Goal: Task Accomplishment & Management: Manage account settings

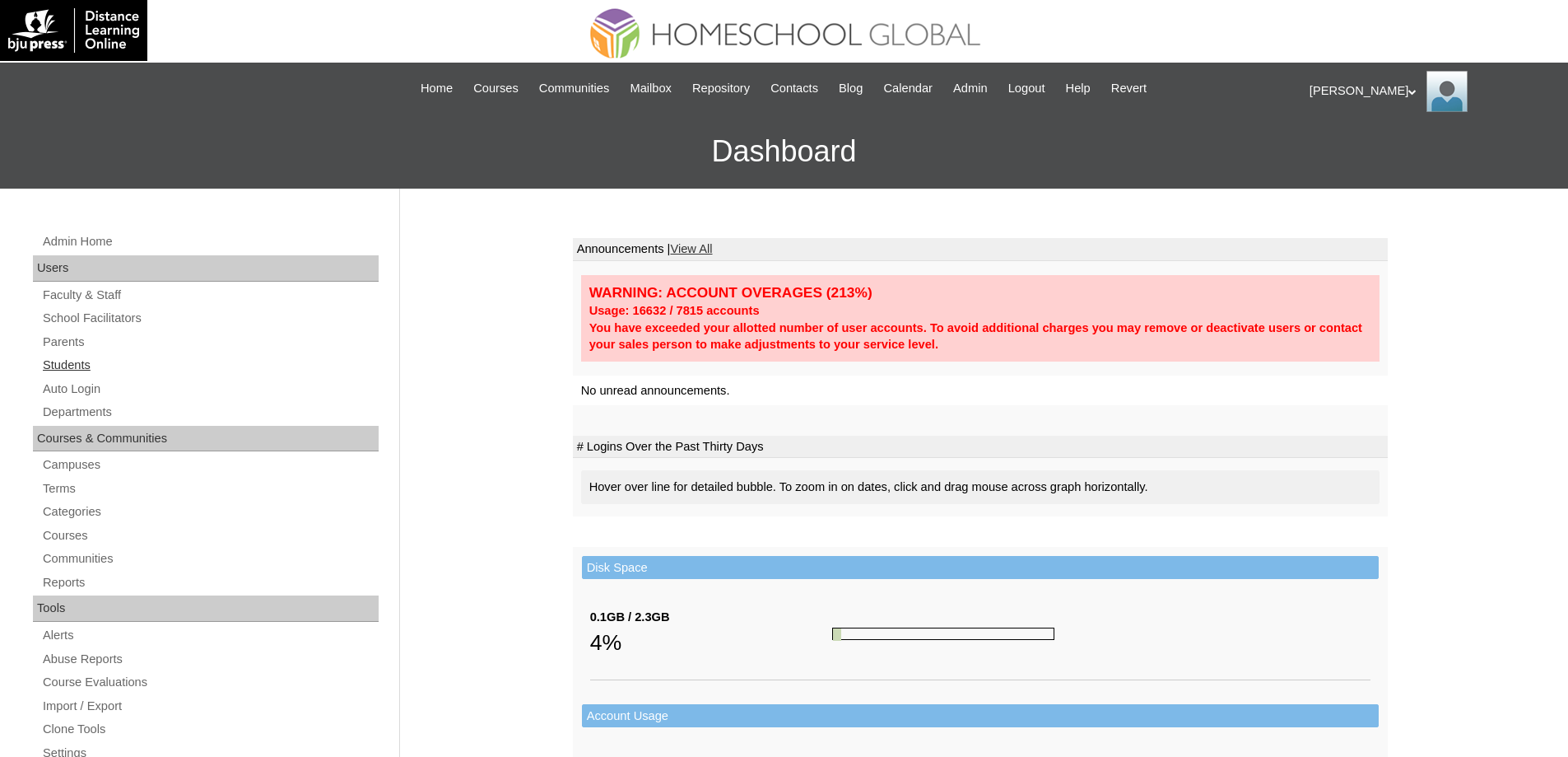
click at [148, 365] on link "Students" at bounding box center [210, 365] width 337 height 20
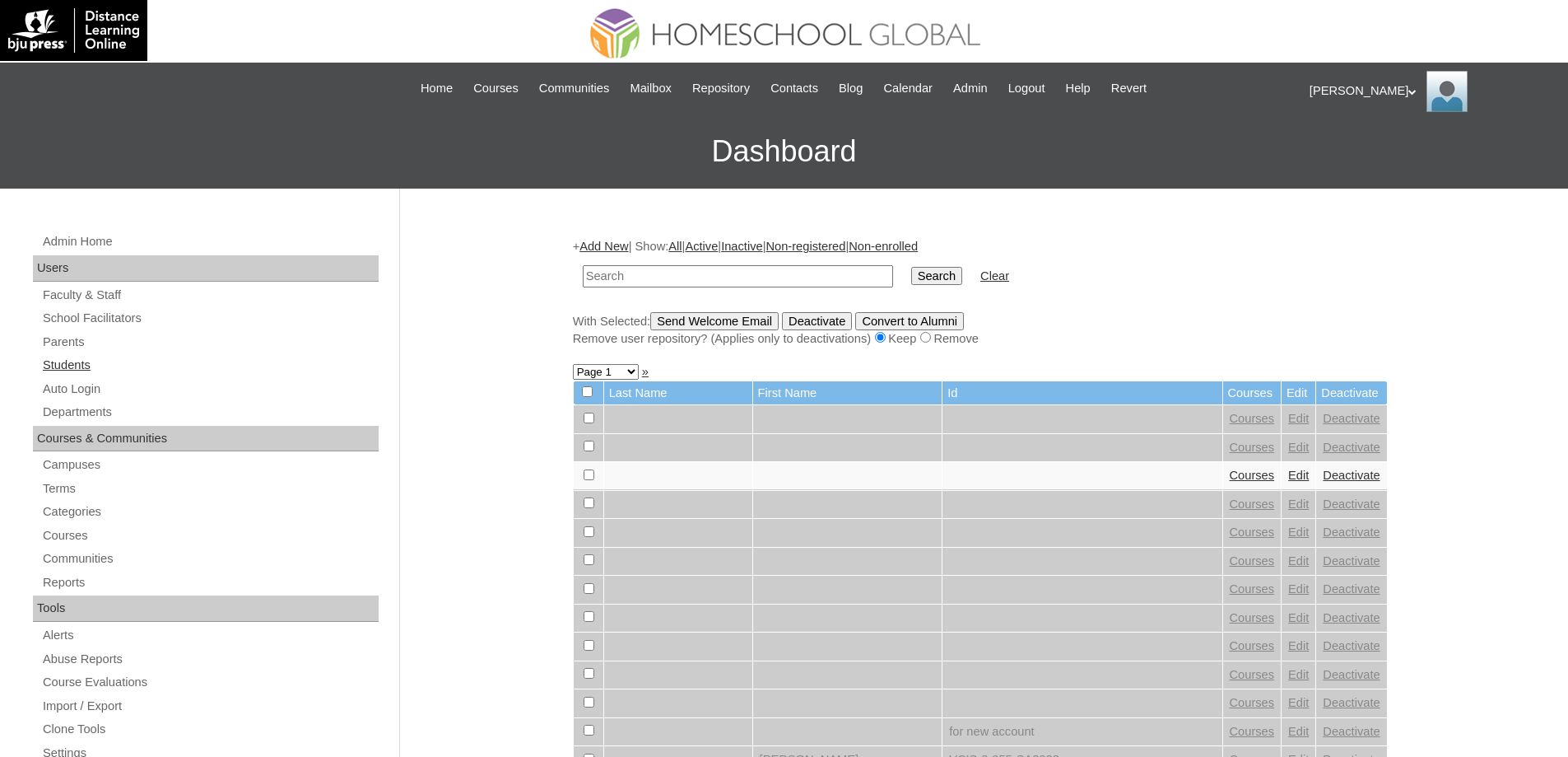
click at [173, 368] on link "Students" at bounding box center [210, 365] width 337 height 20
click at [153, 341] on link "Parents" at bounding box center [210, 342] width 337 height 20
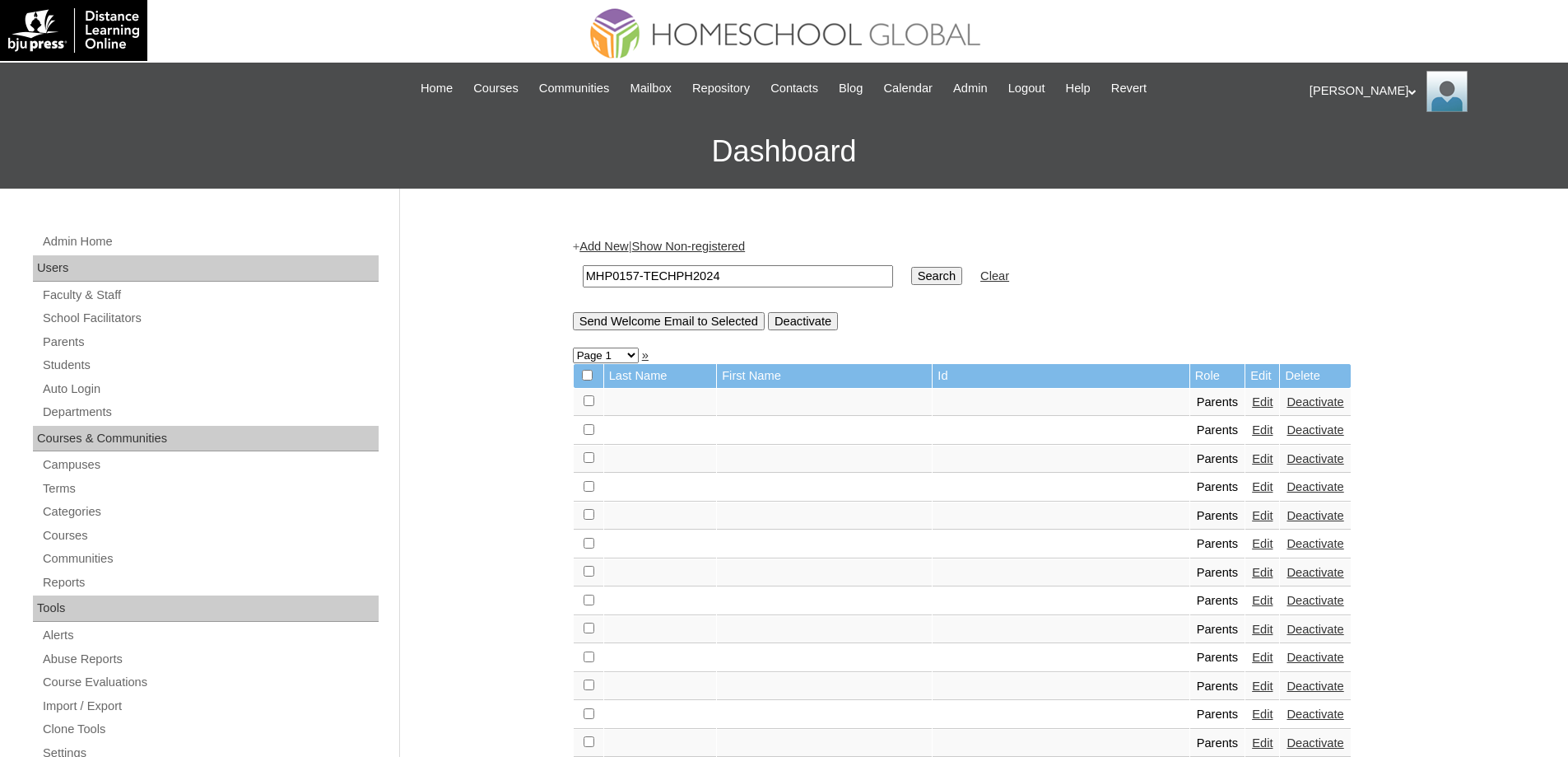
type input "MHP0157-TECHPH2024"
click at [959, 285] on input "Search" at bounding box center [937, 276] width 51 height 18
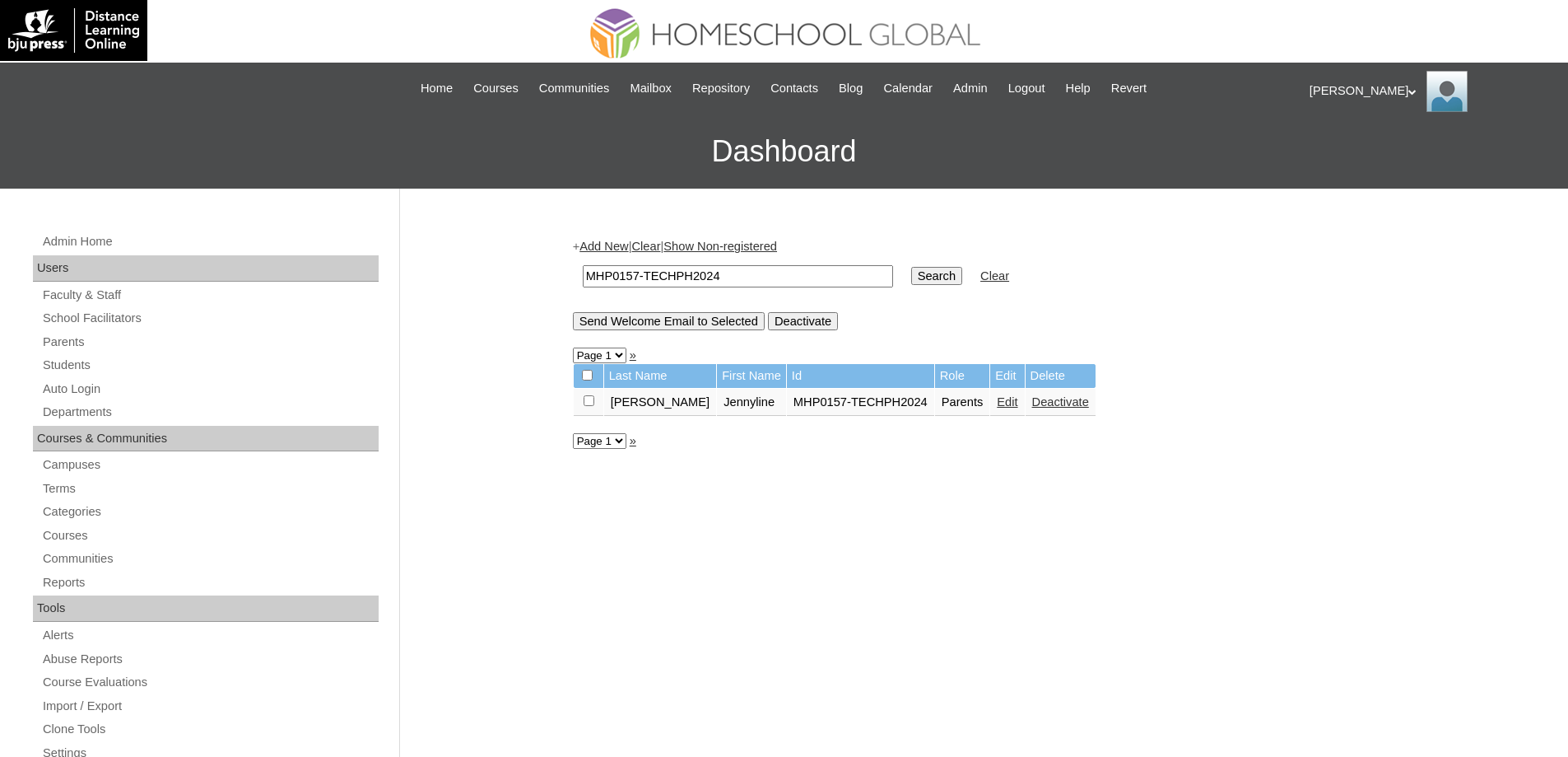
click at [996, 399] on link "Edit" at bounding box center [1007, 401] width 20 height 13
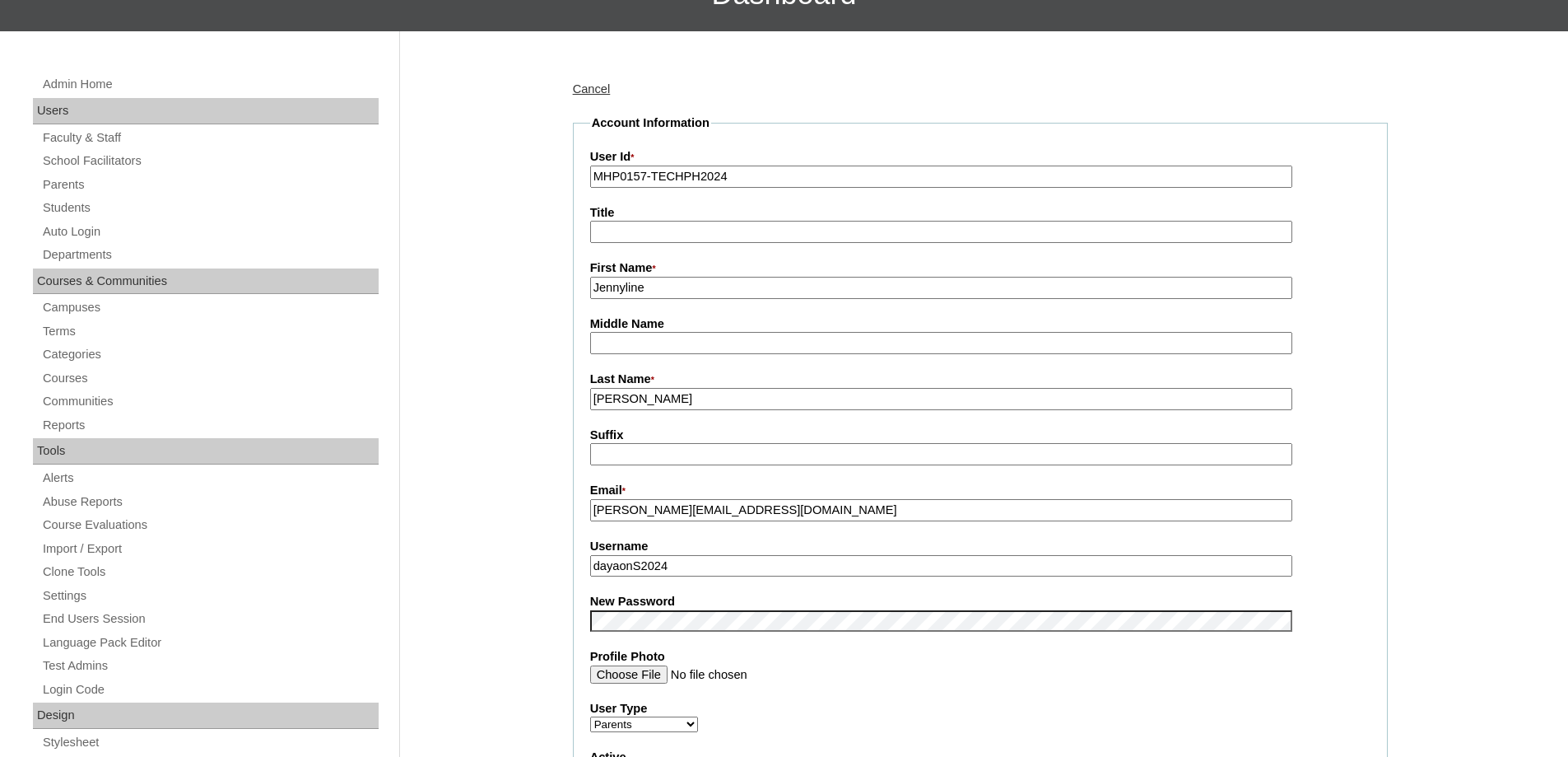
scroll to position [411, 0]
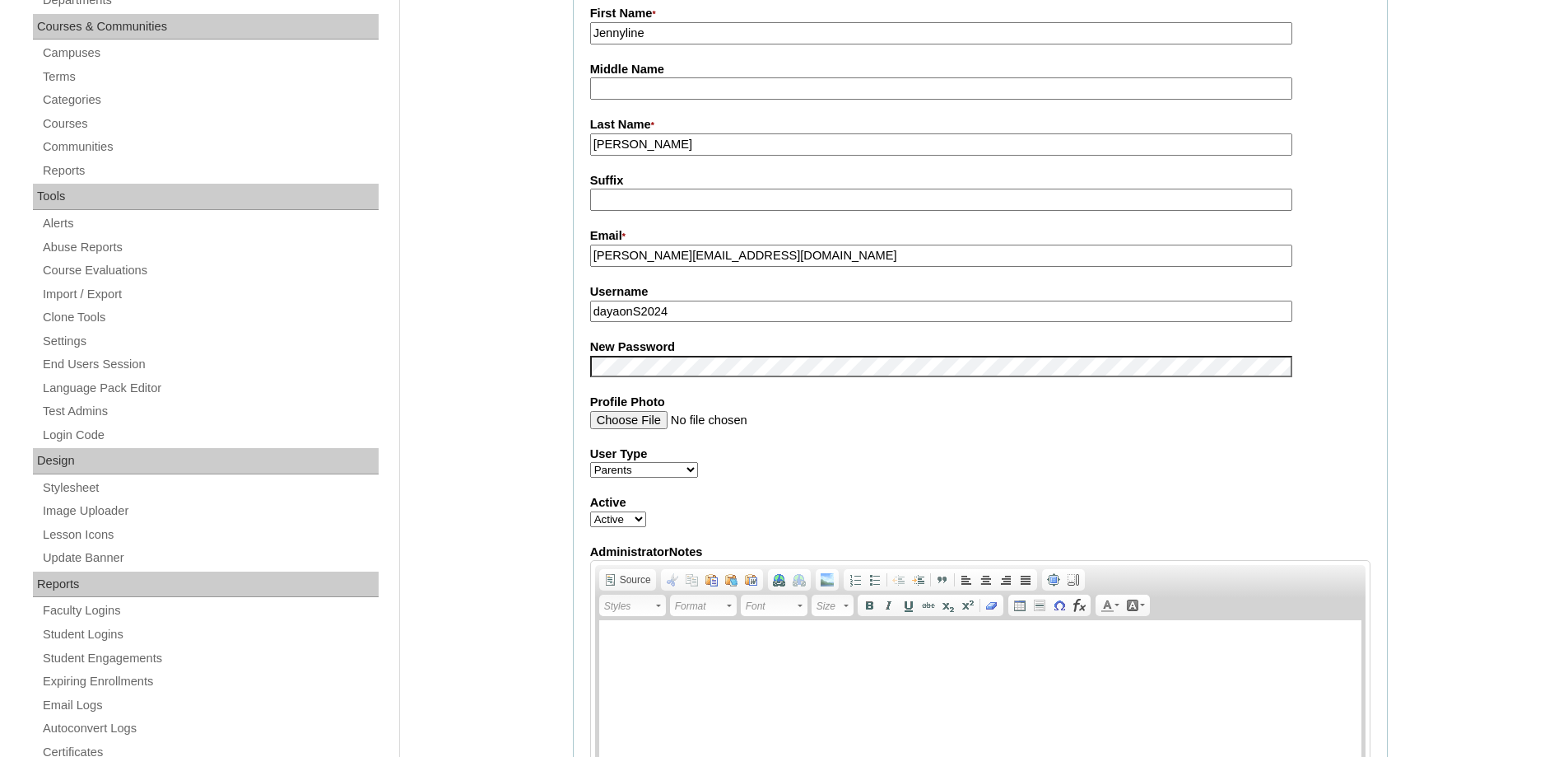
click at [536, 402] on div "Admin Home Users Faculty & Staff School Facilitators Parents Students Auto Logi…" at bounding box center [784, 752] width 1568 height 1953
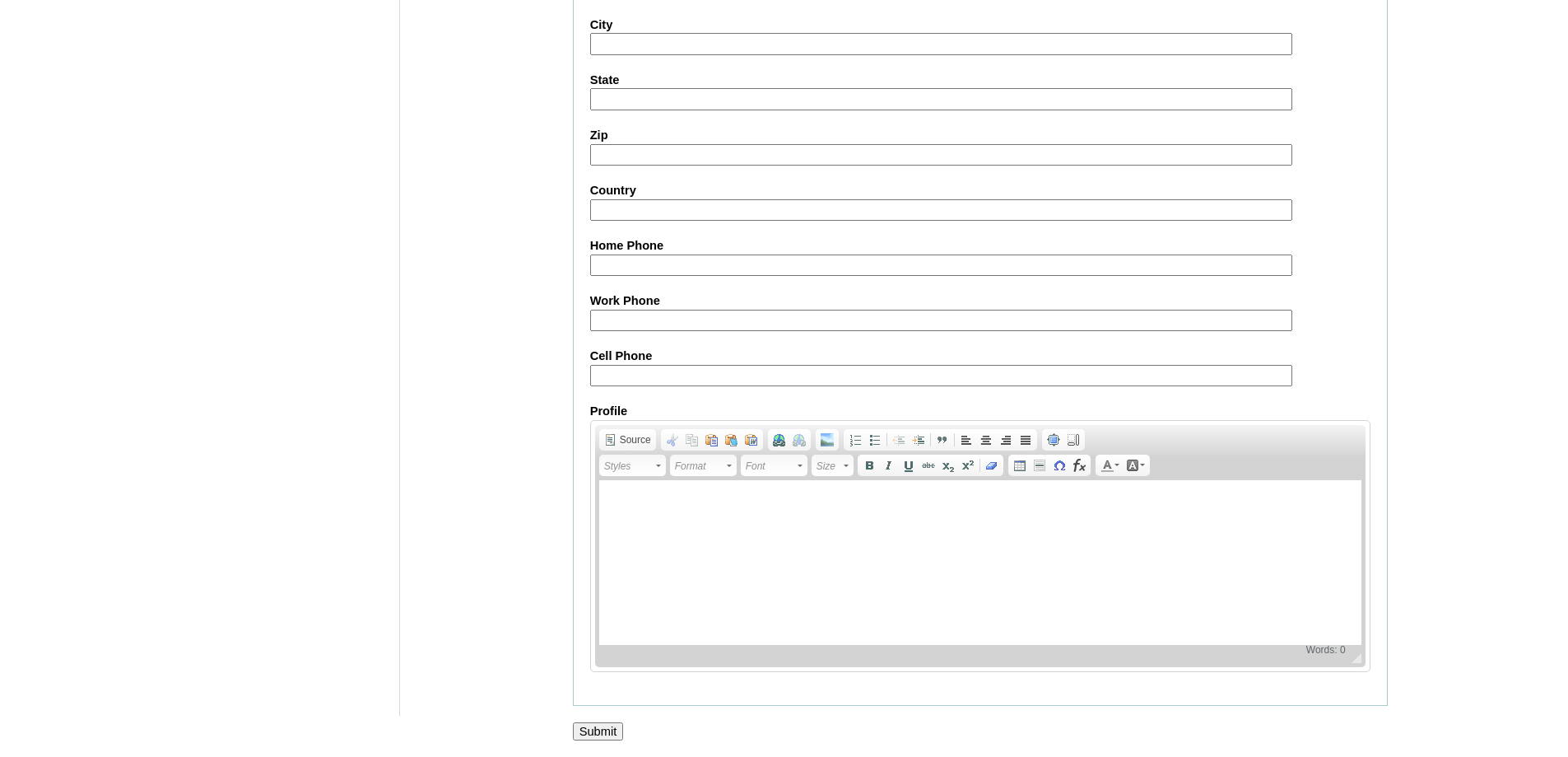
click at [600, 735] on input "Submit" at bounding box center [598, 731] width 51 height 18
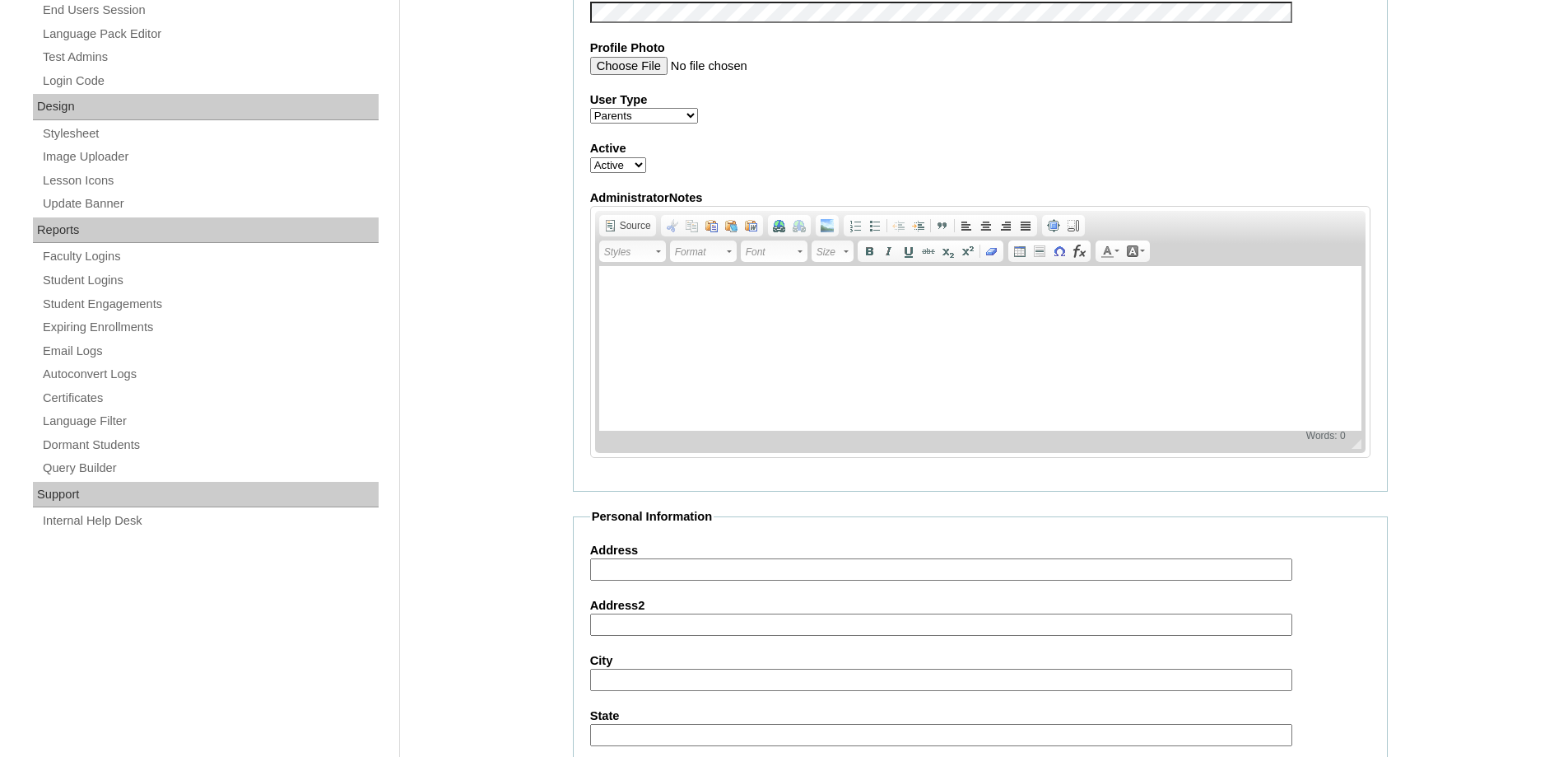
scroll to position [748, 0]
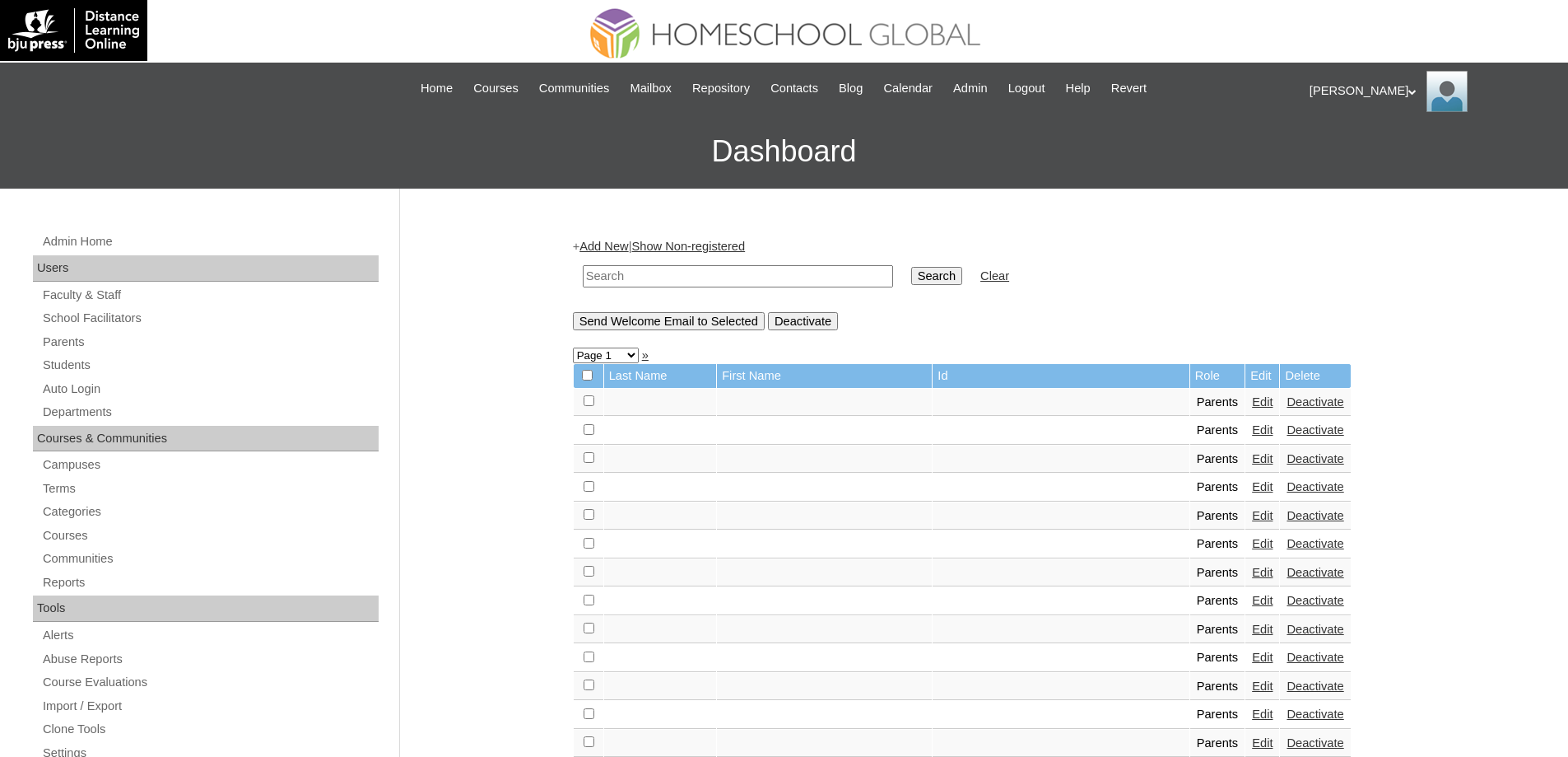
click at [103, 378] on div "Admin Home Users Faculty & Staff School Facilitators Parents Students Auto Logi…" at bounding box center [208, 764] width 366 height 1065
click at [97, 368] on link "Students" at bounding box center [210, 365] width 337 height 20
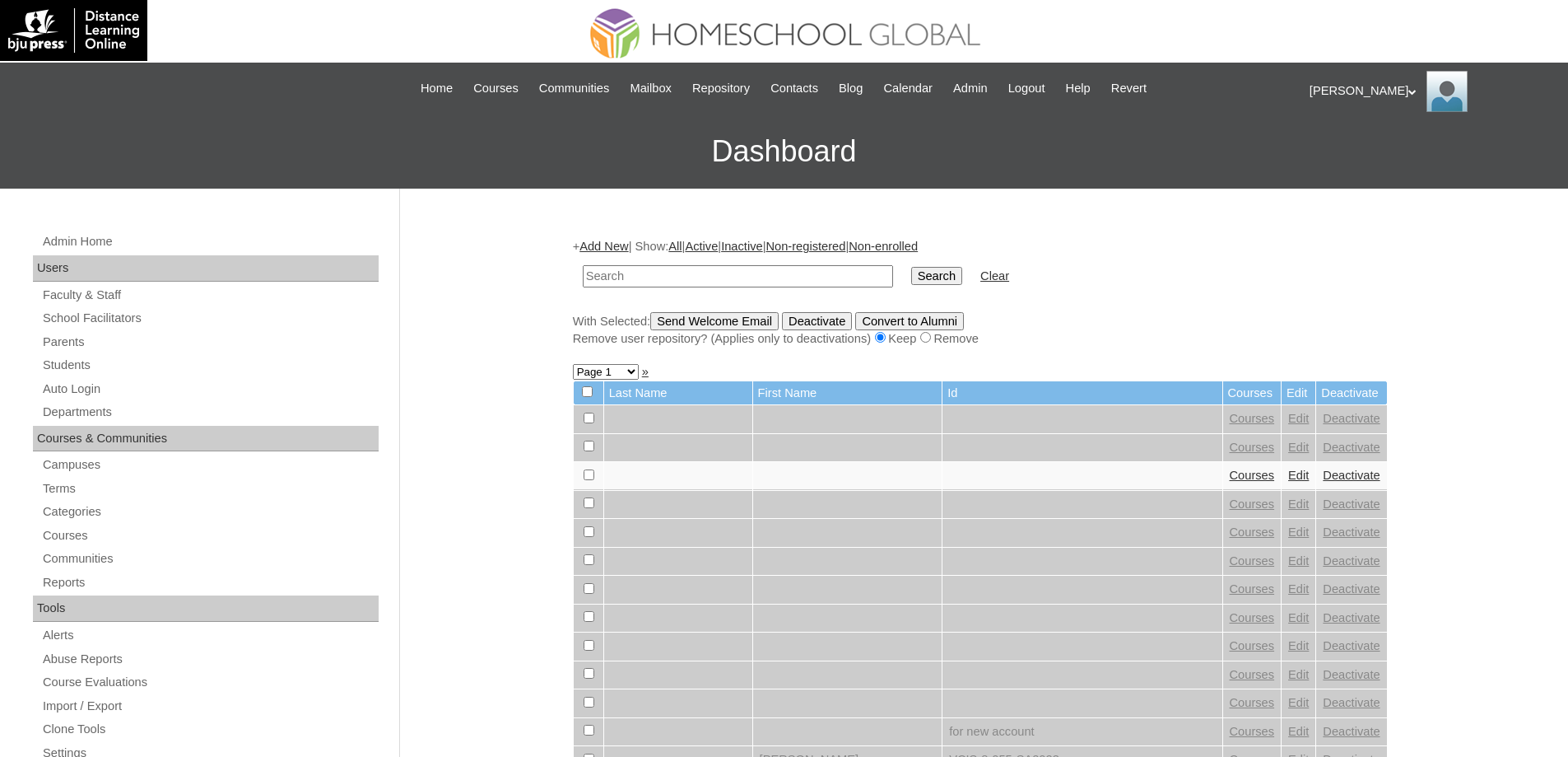
click at [716, 279] on input "text" at bounding box center [737, 276] width 310 height 22
paste input "MHS0181-TECHPH2024"
type input "MHS0181-TECHPH2024"
click at [997, 282] on link "Clear" at bounding box center [994, 276] width 28 height 13
click at [962, 272] on input "Search" at bounding box center [937, 276] width 51 height 18
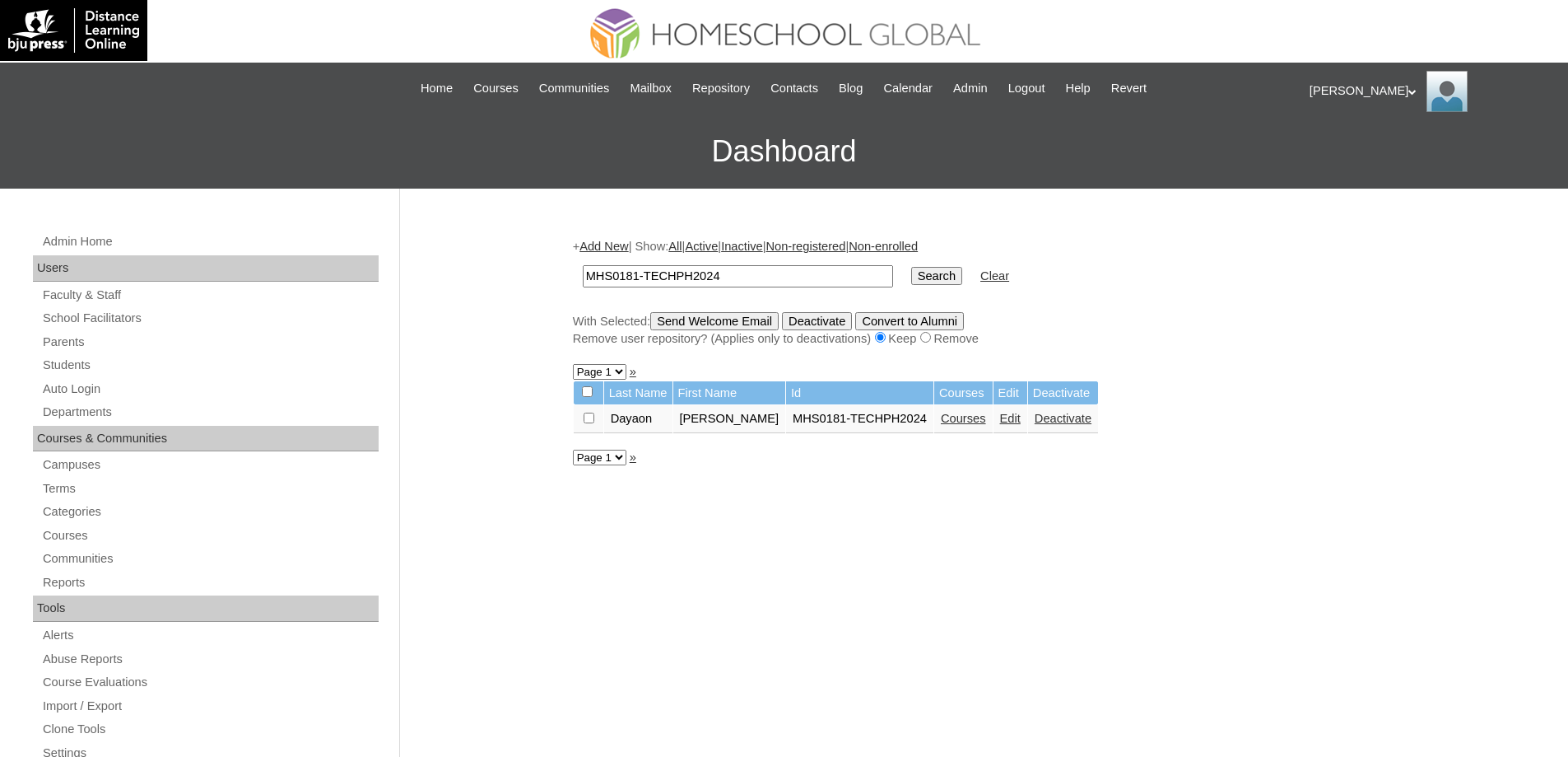
click at [941, 421] on link "Courses" at bounding box center [963, 418] width 45 height 13
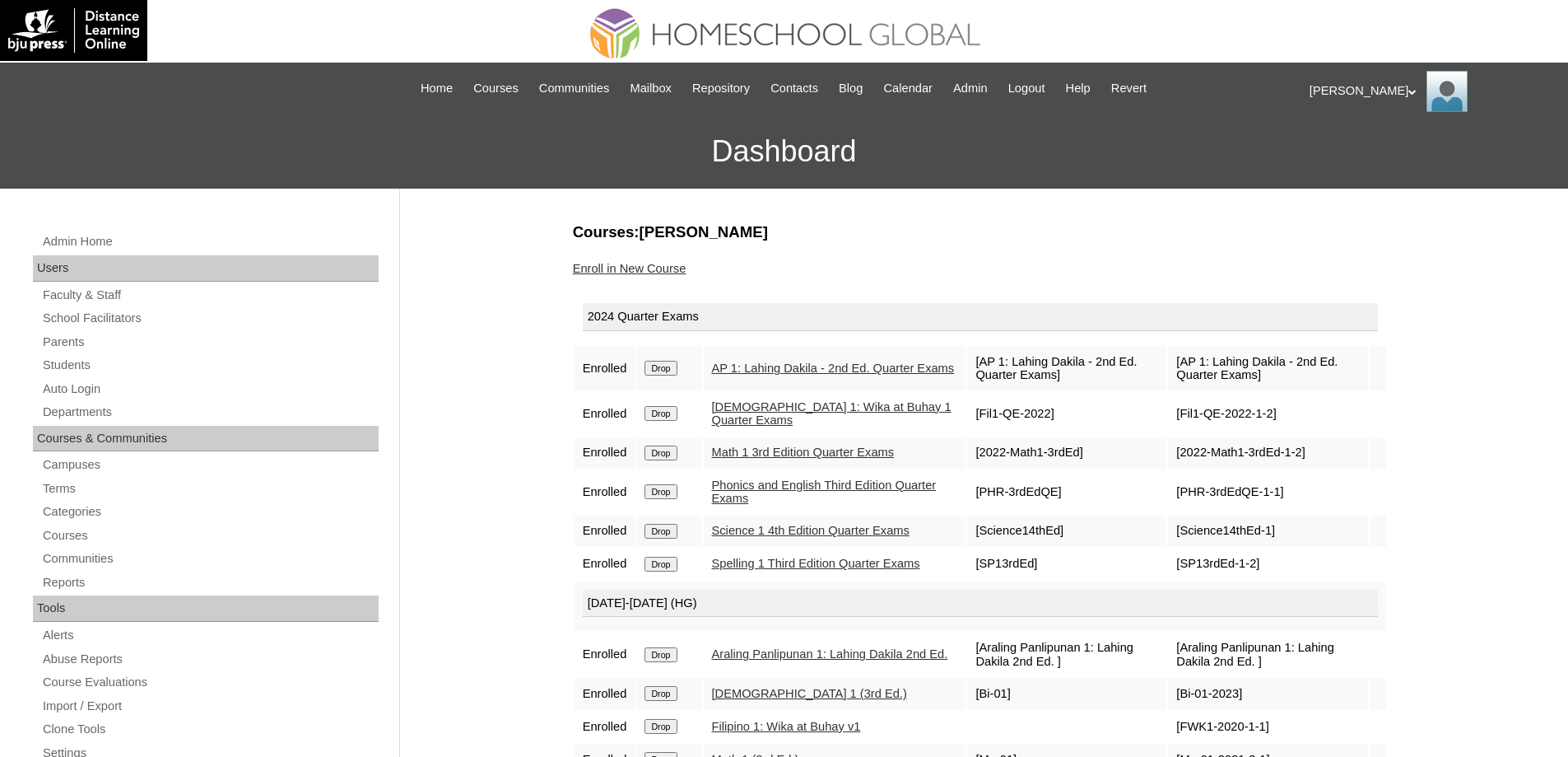
click at [670, 366] on input "Drop" at bounding box center [660, 368] width 32 height 15
click at [136, 360] on link "Students" at bounding box center [210, 365] width 337 height 20
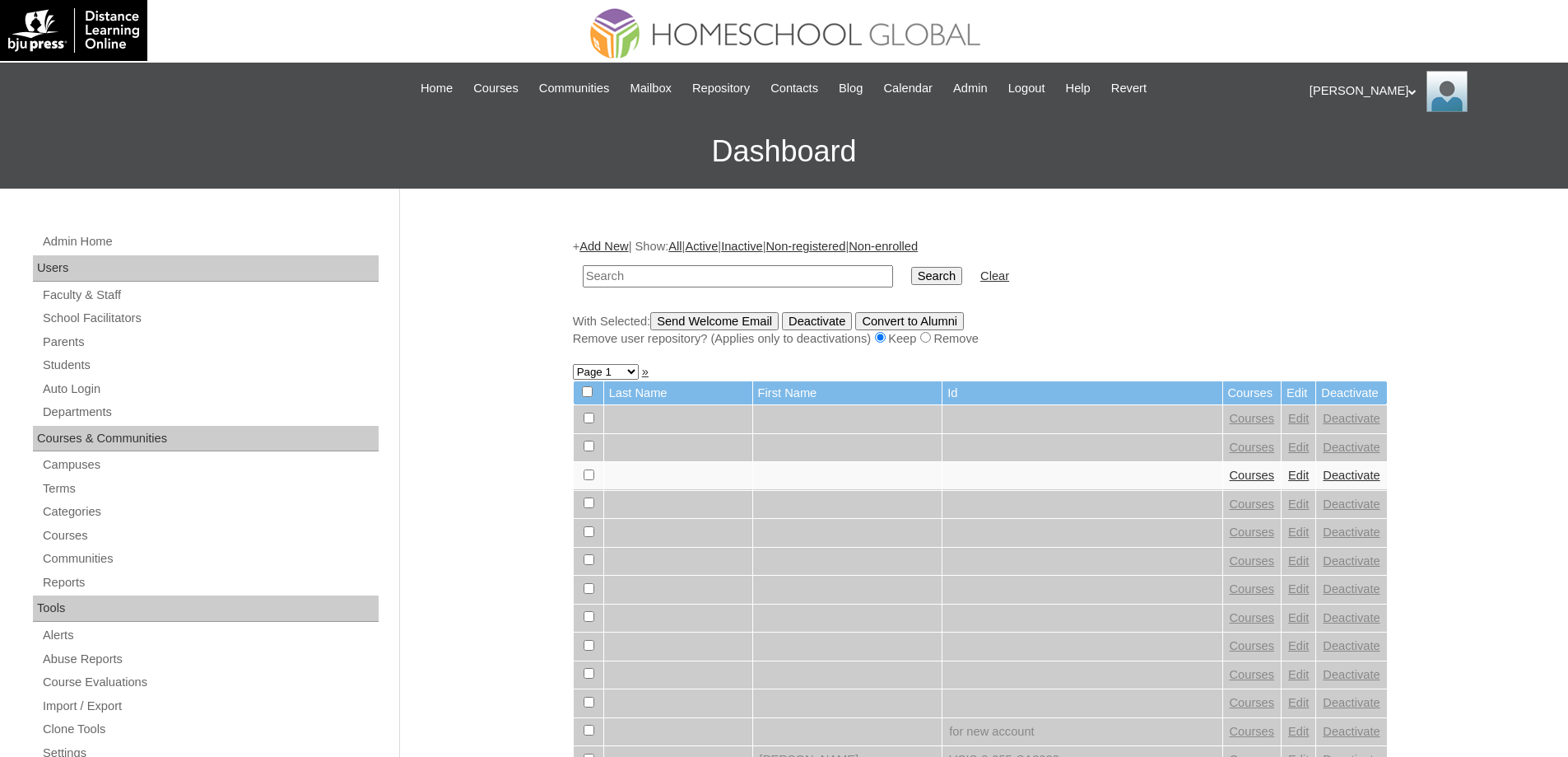
drag, startPoint x: 0, startPoint y: 0, endPoint x: 910, endPoint y: 279, distance: 951.8
click at [701, 272] on input "text" at bounding box center [737, 276] width 310 height 22
type input "MHS0181-TECHPH2024"
click at [931, 280] on input "Search" at bounding box center [937, 276] width 51 height 18
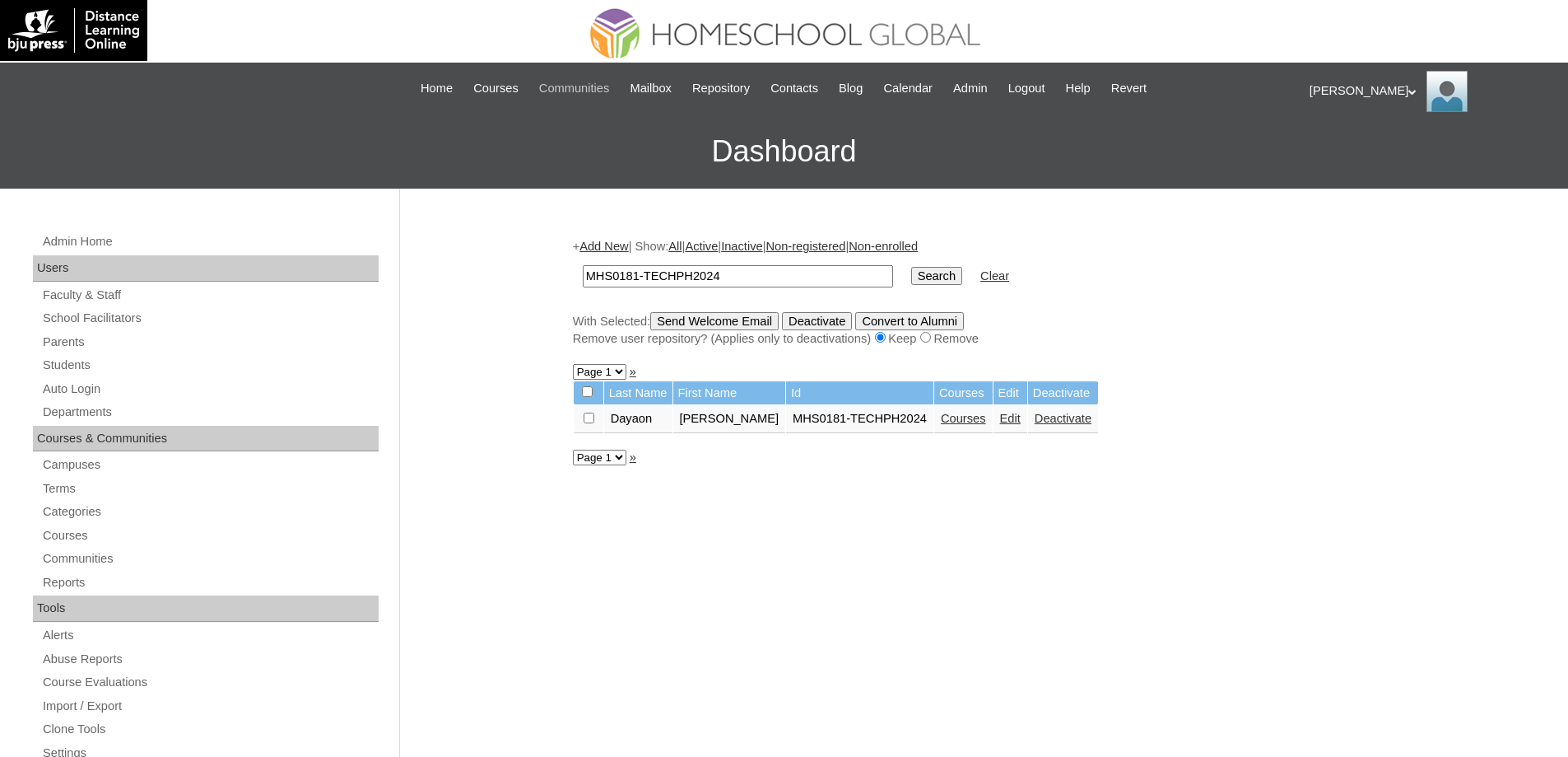
drag, startPoint x: 991, startPoint y: 422, endPoint x: 599, endPoint y: 95, distance: 510.5
click at [1000, 422] on link "Edit" at bounding box center [1010, 418] width 20 height 13
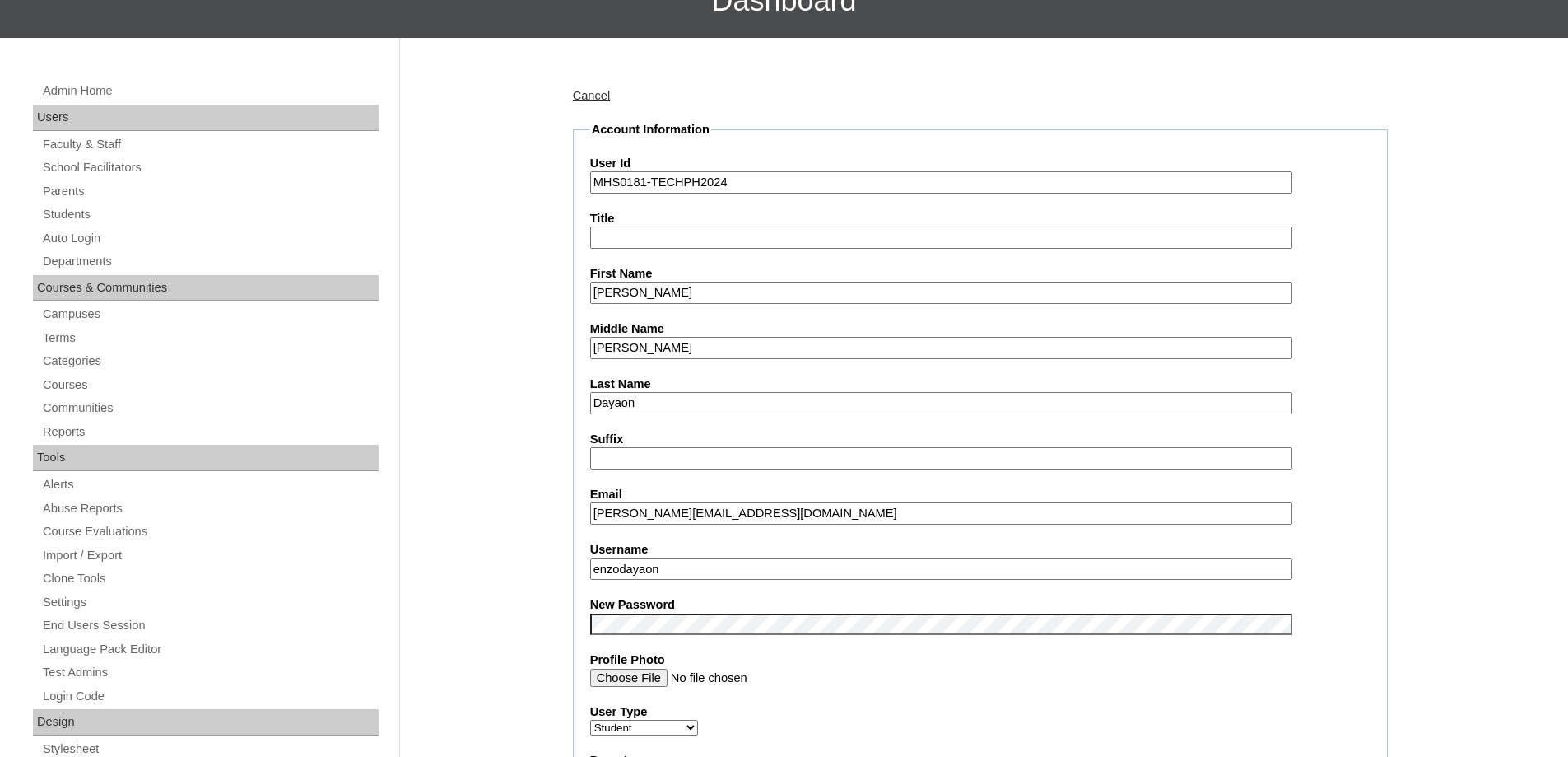
scroll to position [494, 0]
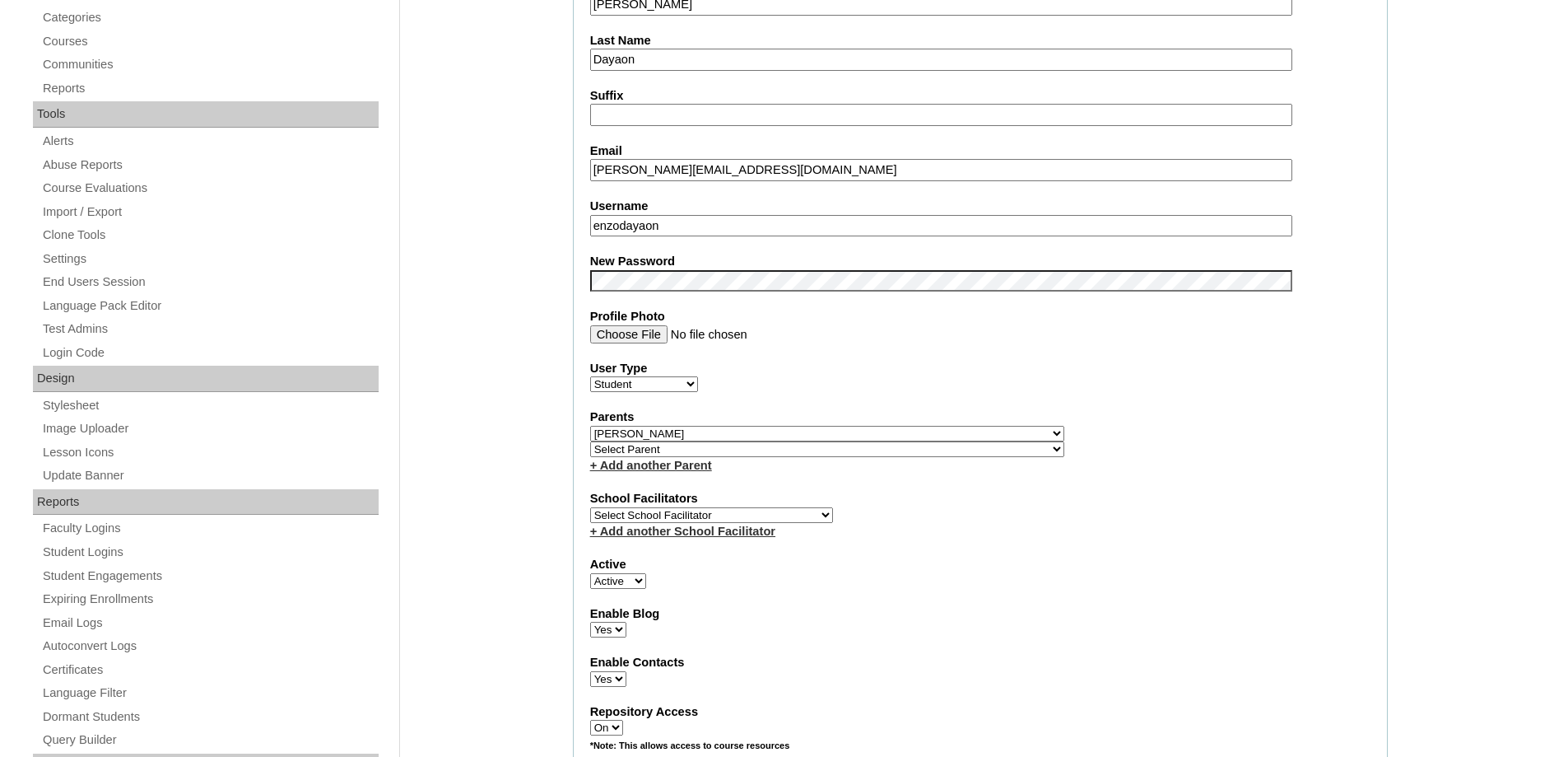
click at [664, 299] on fieldset "Account Information User Id MHS0181-TECHPH2024 Title First Name Enzo Middle Nam…" at bounding box center [980, 444] width 815 height 1335
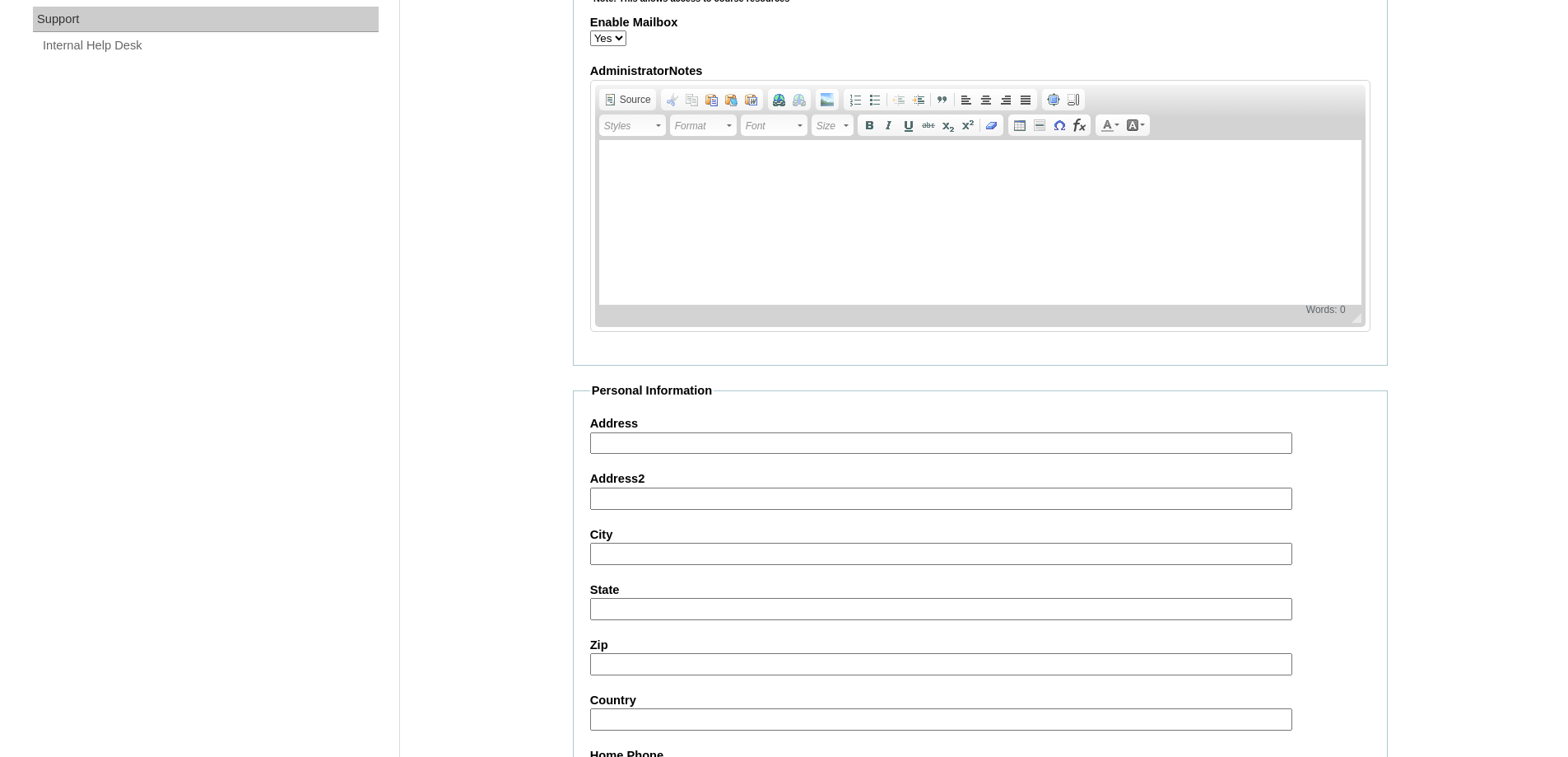
scroll to position [1752, 0]
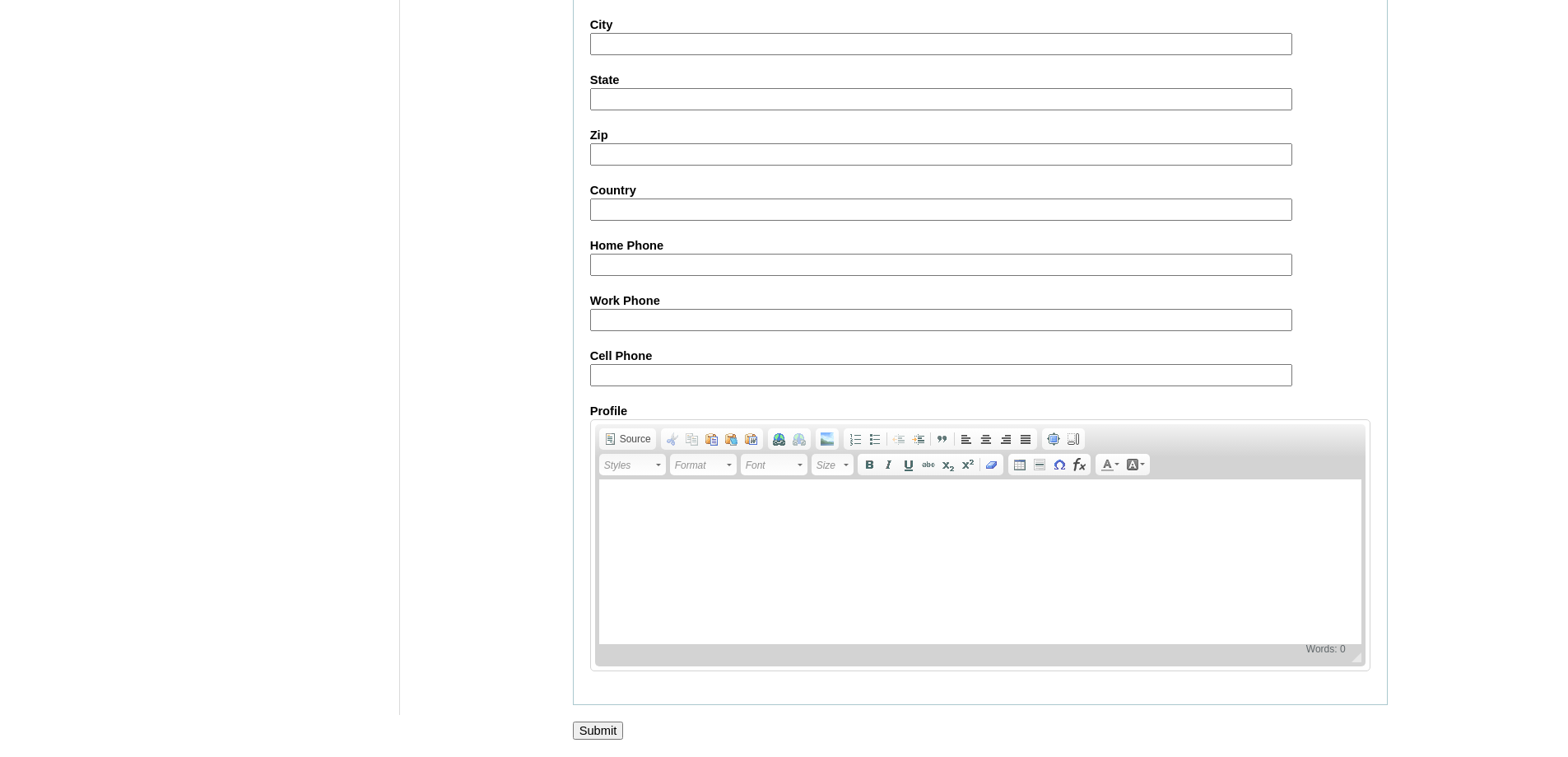
click at [597, 728] on input "Submit" at bounding box center [598, 730] width 51 height 18
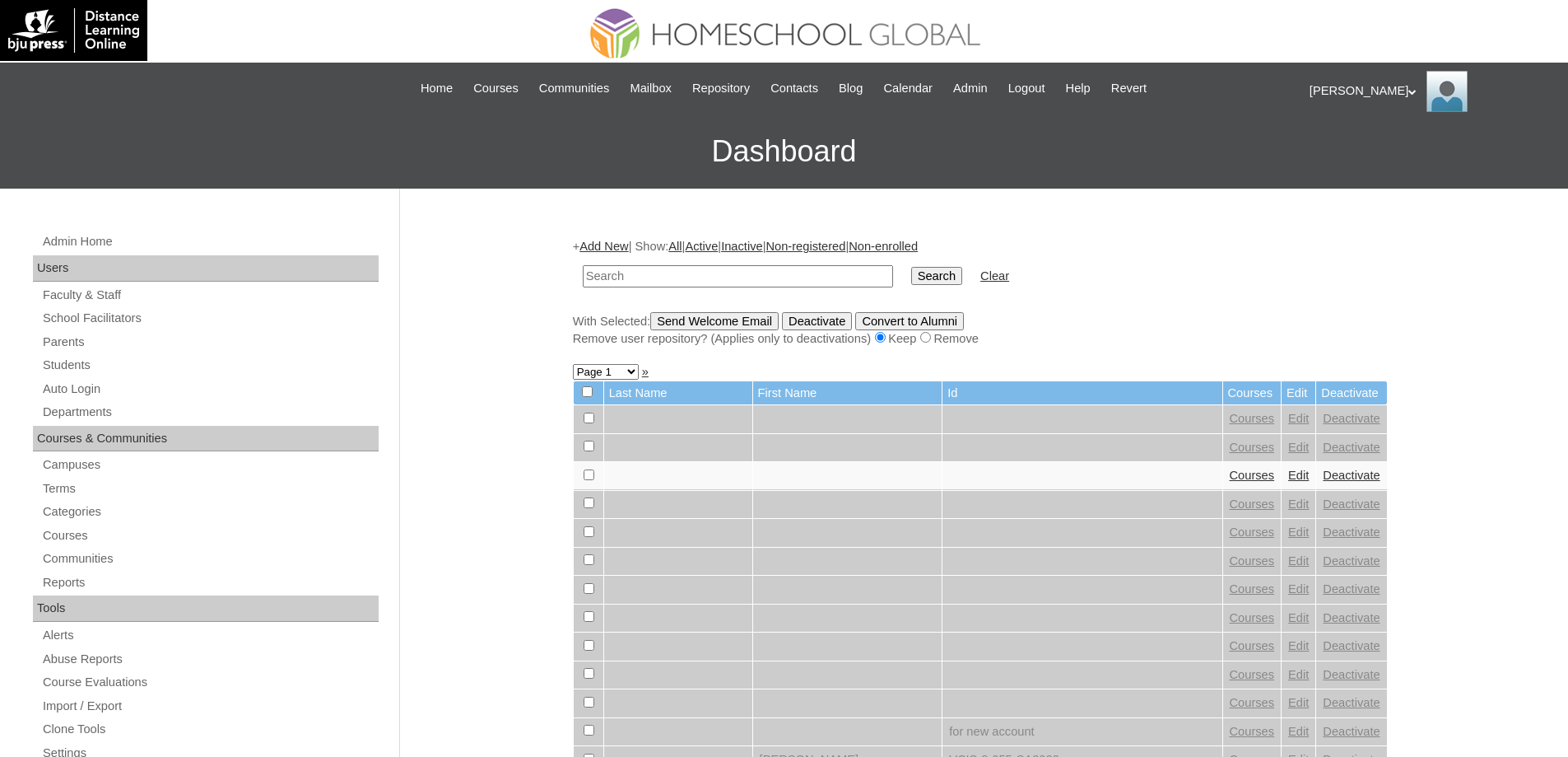
drag, startPoint x: 758, startPoint y: 277, endPoint x: 888, endPoint y: 282, distance: 130.1
click at [759, 277] on input "text" at bounding box center [737, 276] width 310 height 22
paste input "MHS0181-TECHPH2024"
type input "MHS0181-TECHPH2024"
click at [921, 278] on input "Search" at bounding box center [937, 276] width 51 height 18
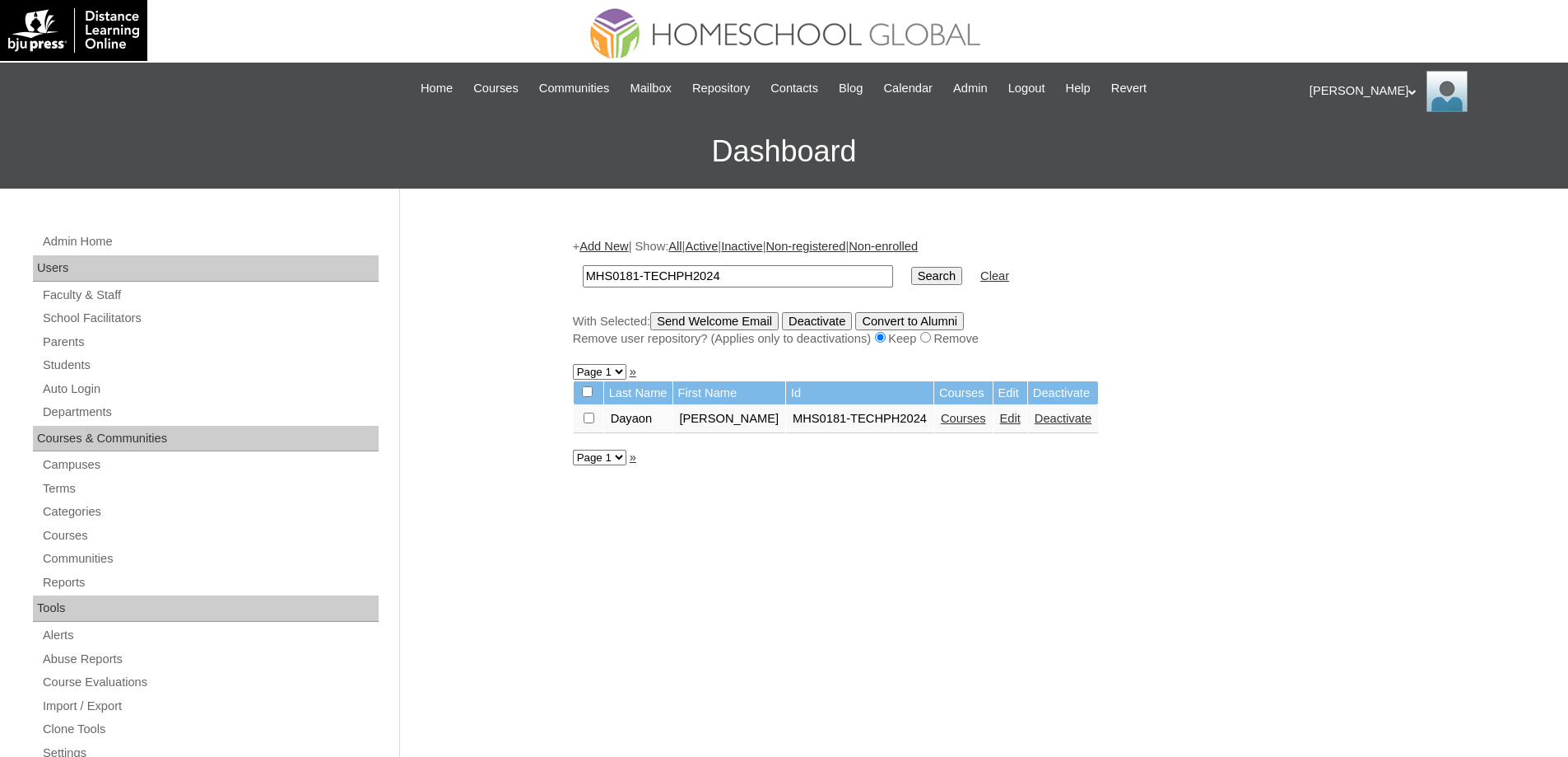
click at [953, 414] on link "Courses" at bounding box center [963, 418] width 45 height 13
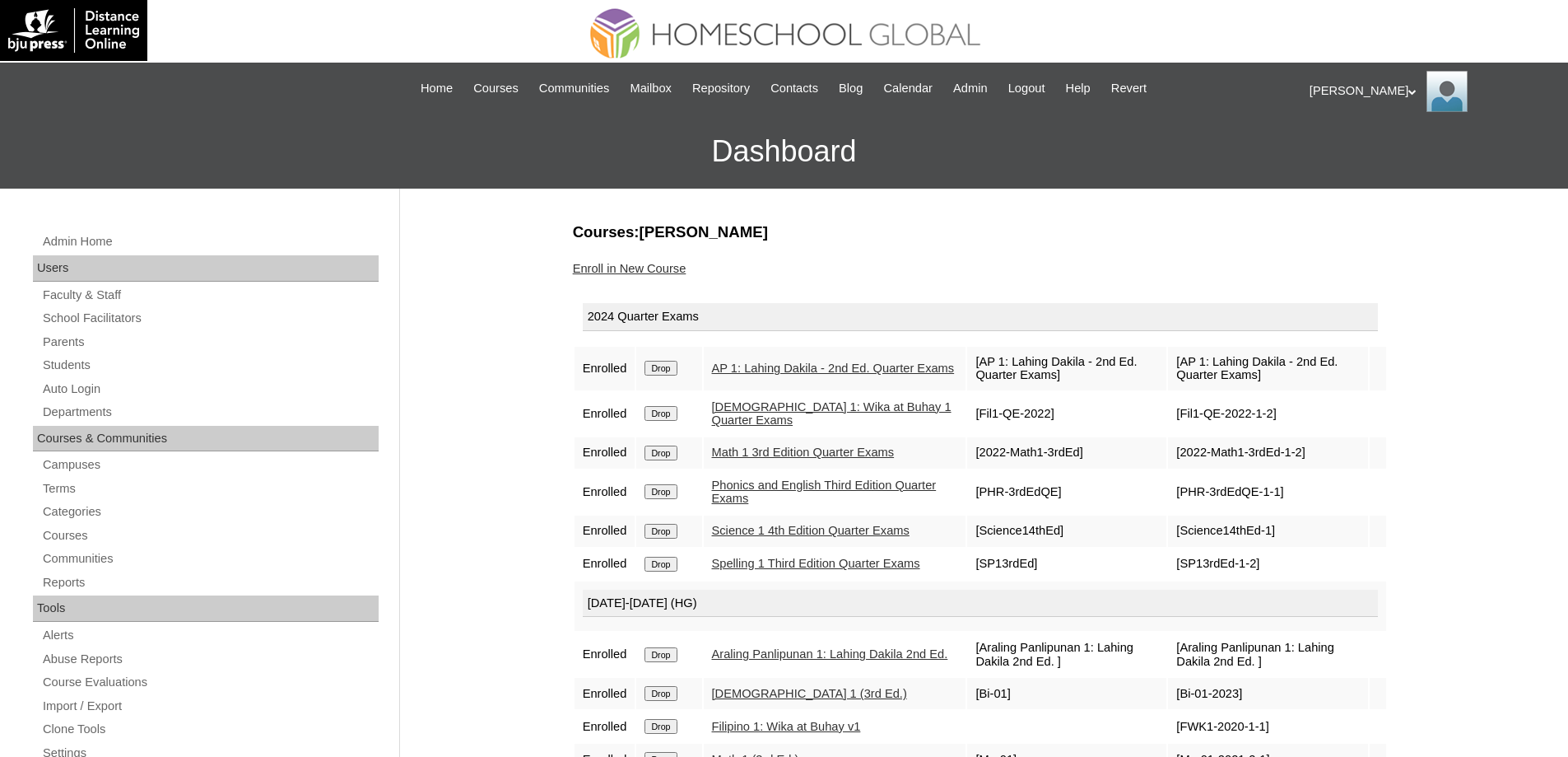
click at [664, 371] on input "Drop" at bounding box center [660, 368] width 32 height 15
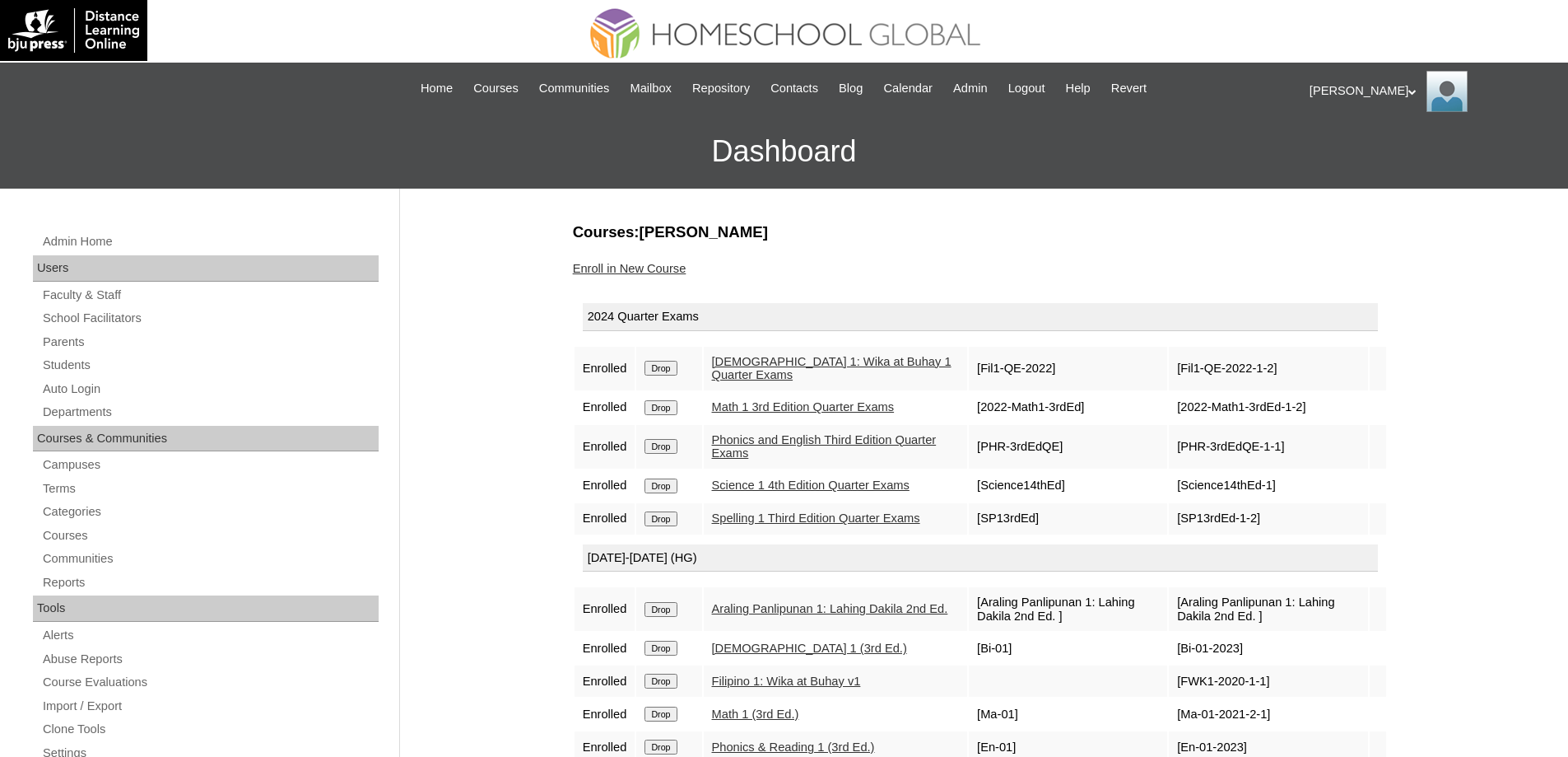
click at [677, 370] on input "Drop" at bounding box center [660, 368] width 32 height 15
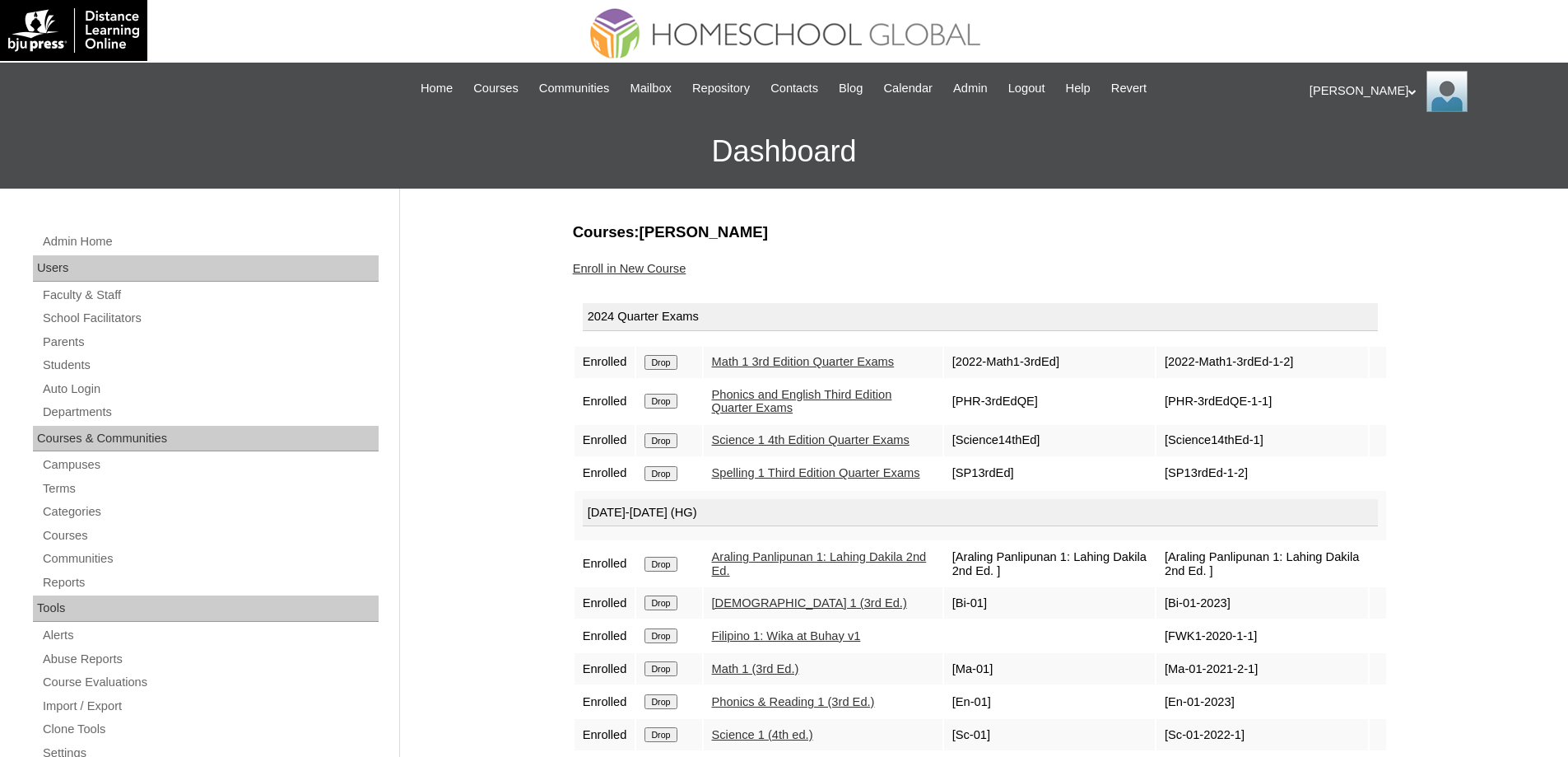
click at [690, 368] on form "Drop" at bounding box center [669, 361] width 49 height 13
click at [677, 369] on input "Drop" at bounding box center [660, 362] width 32 height 15
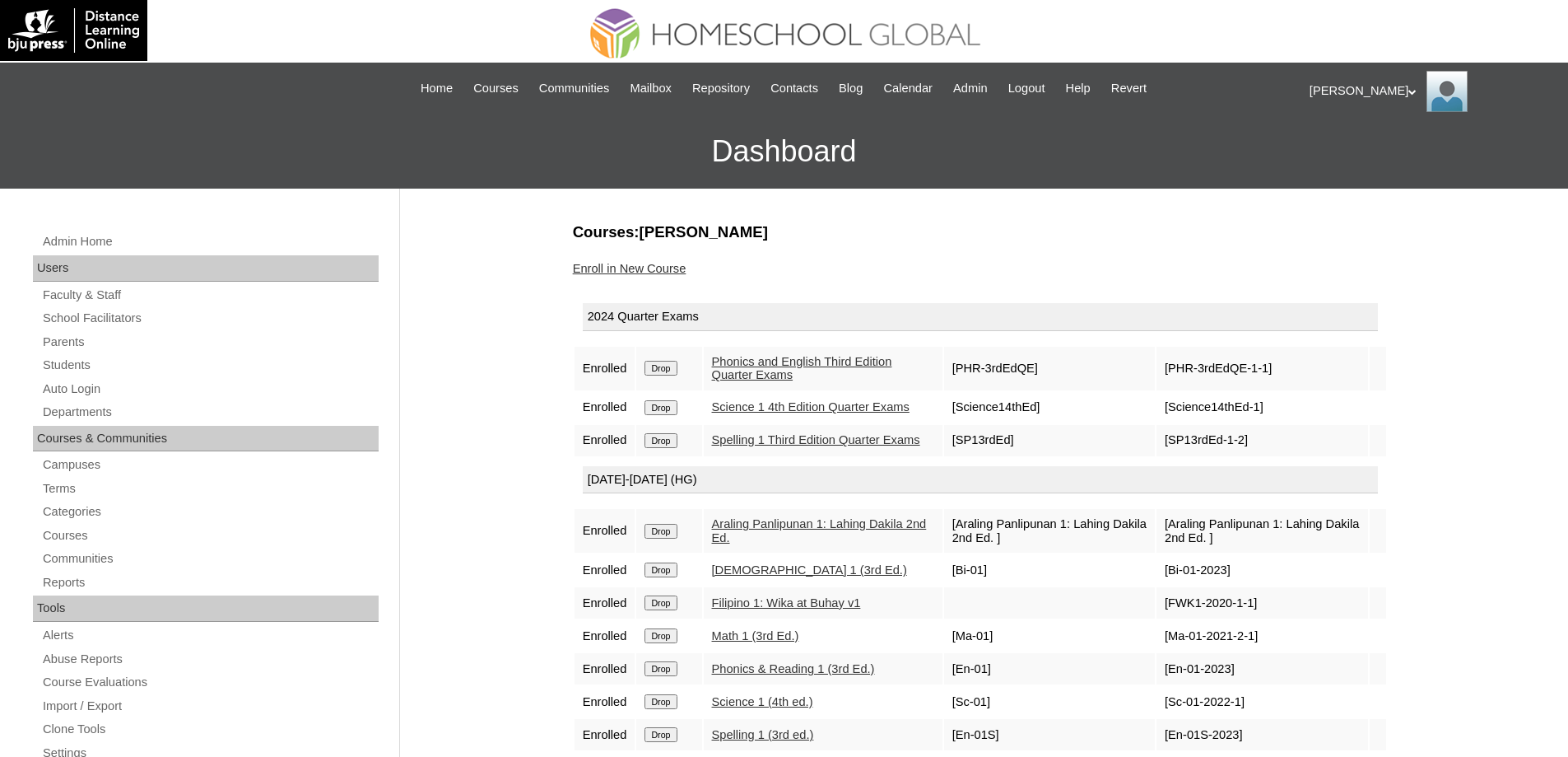
click at [672, 368] on input "Drop" at bounding box center [660, 368] width 32 height 15
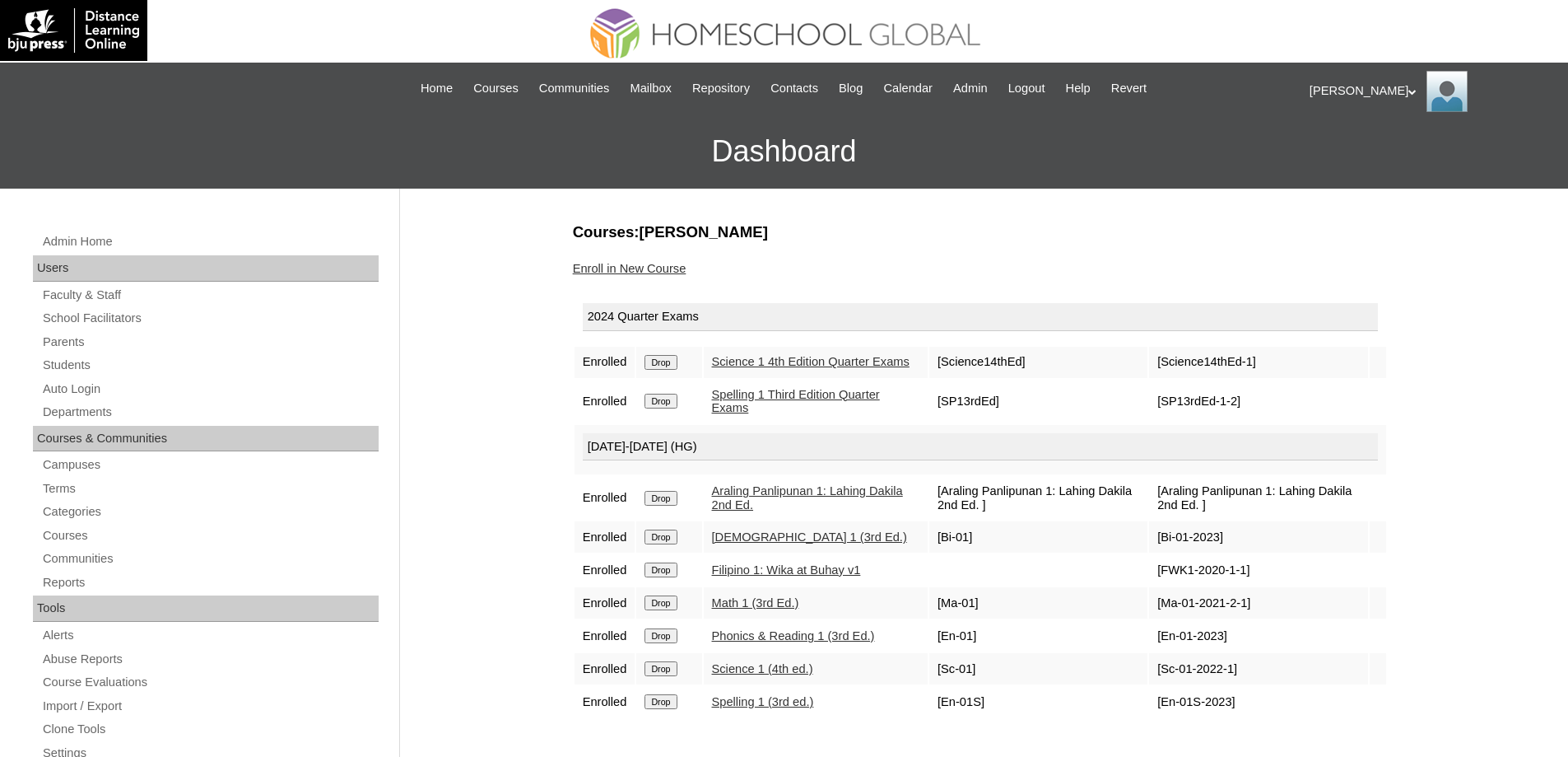
click at [677, 369] on input "Drop" at bounding box center [660, 362] width 32 height 15
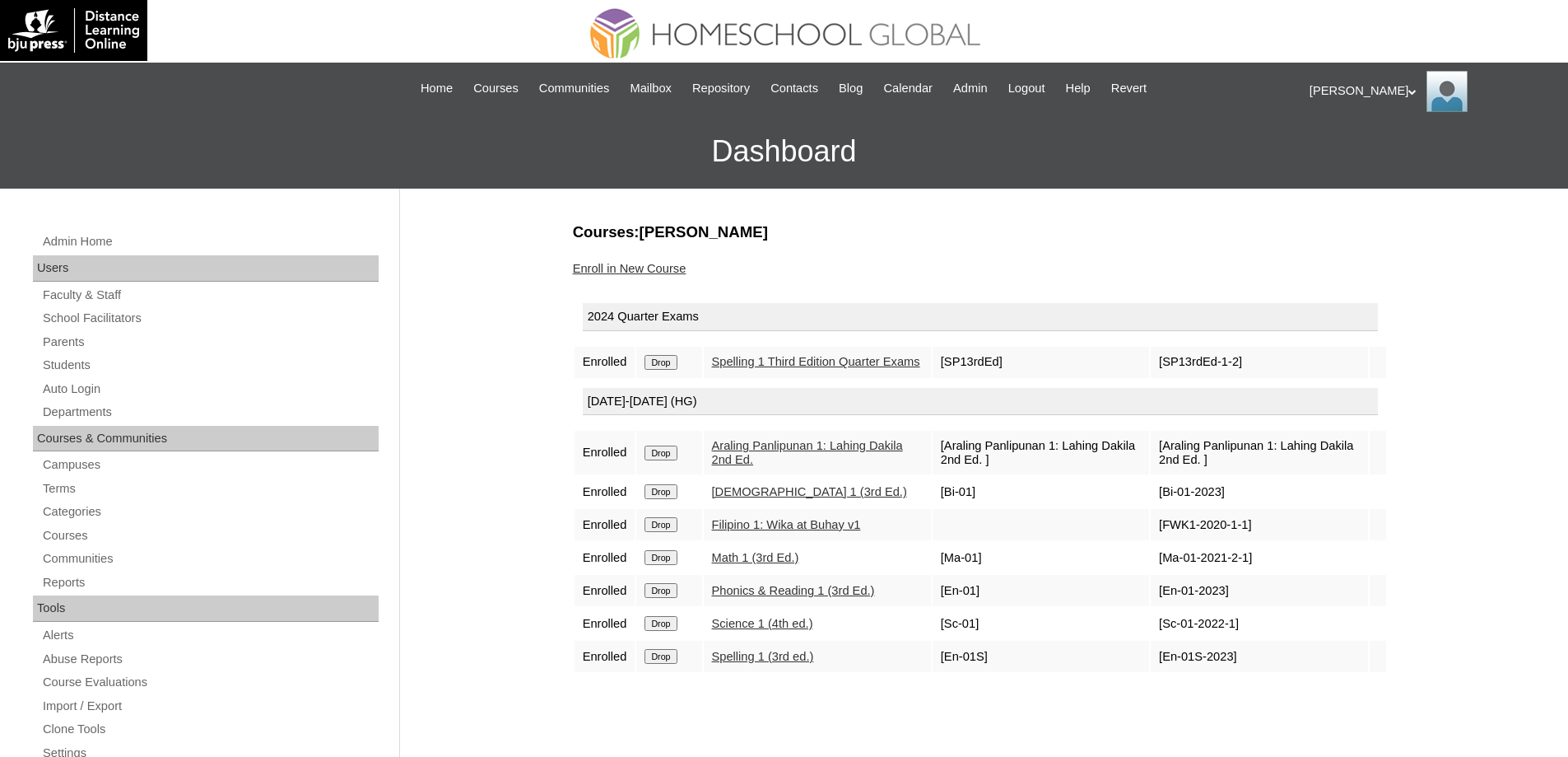
click at [677, 369] on input "Drop" at bounding box center [660, 362] width 32 height 15
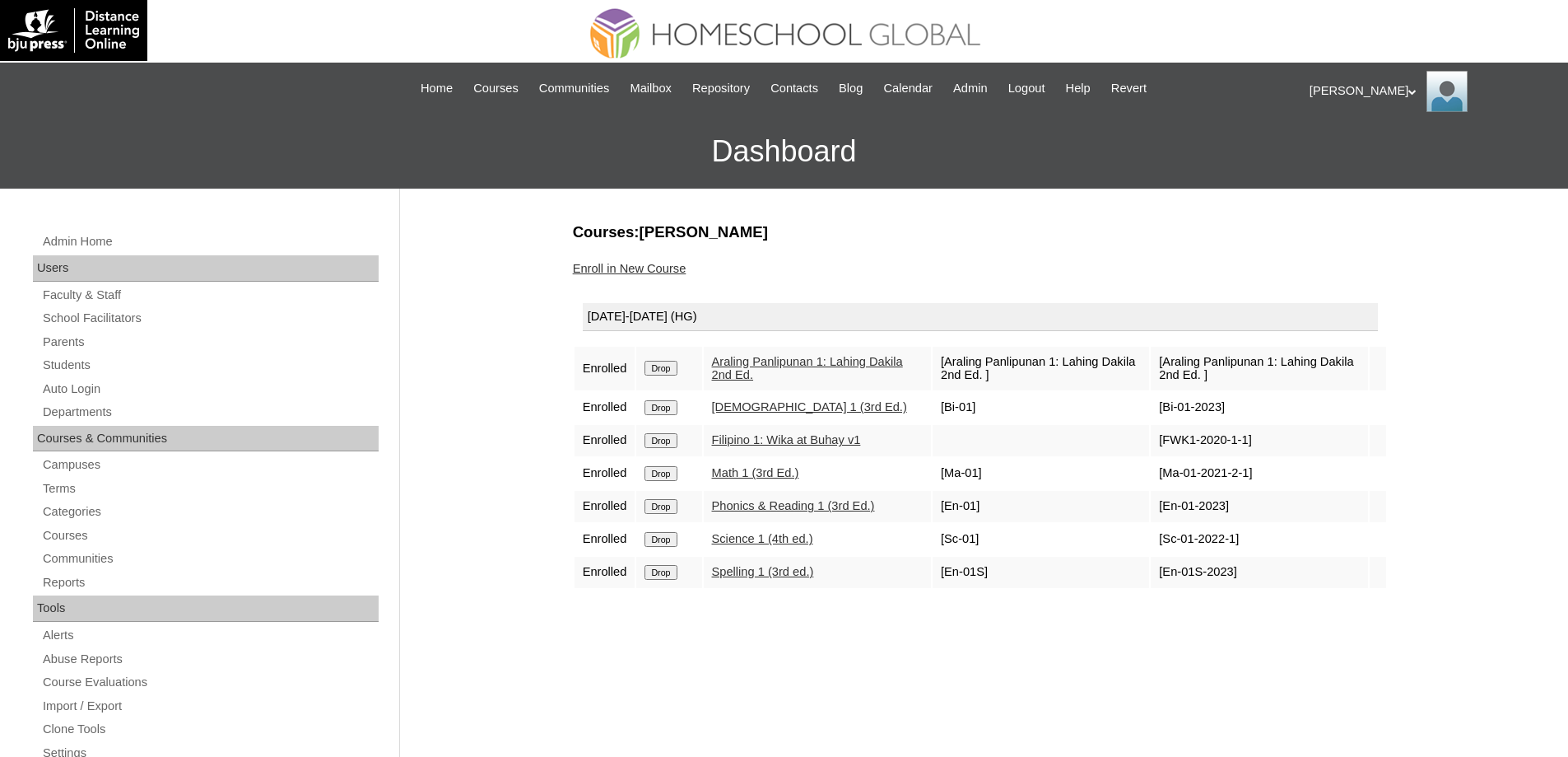
click at [670, 367] on input "Drop" at bounding box center [660, 368] width 32 height 15
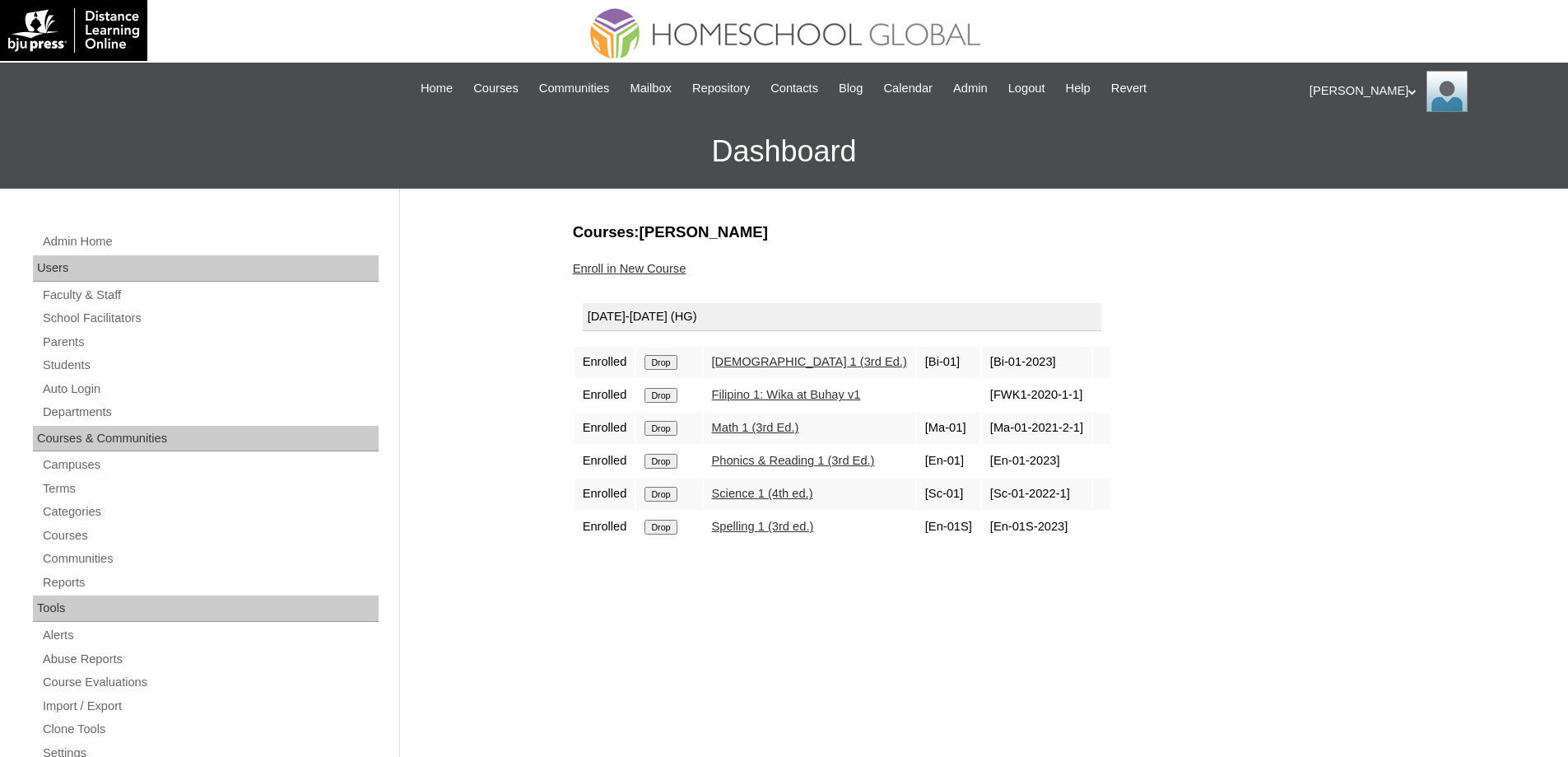
click at [676, 351] on td "Drop" at bounding box center [669, 362] width 65 height 31
click at [675, 357] on input "Drop" at bounding box center [660, 362] width 32 height 15
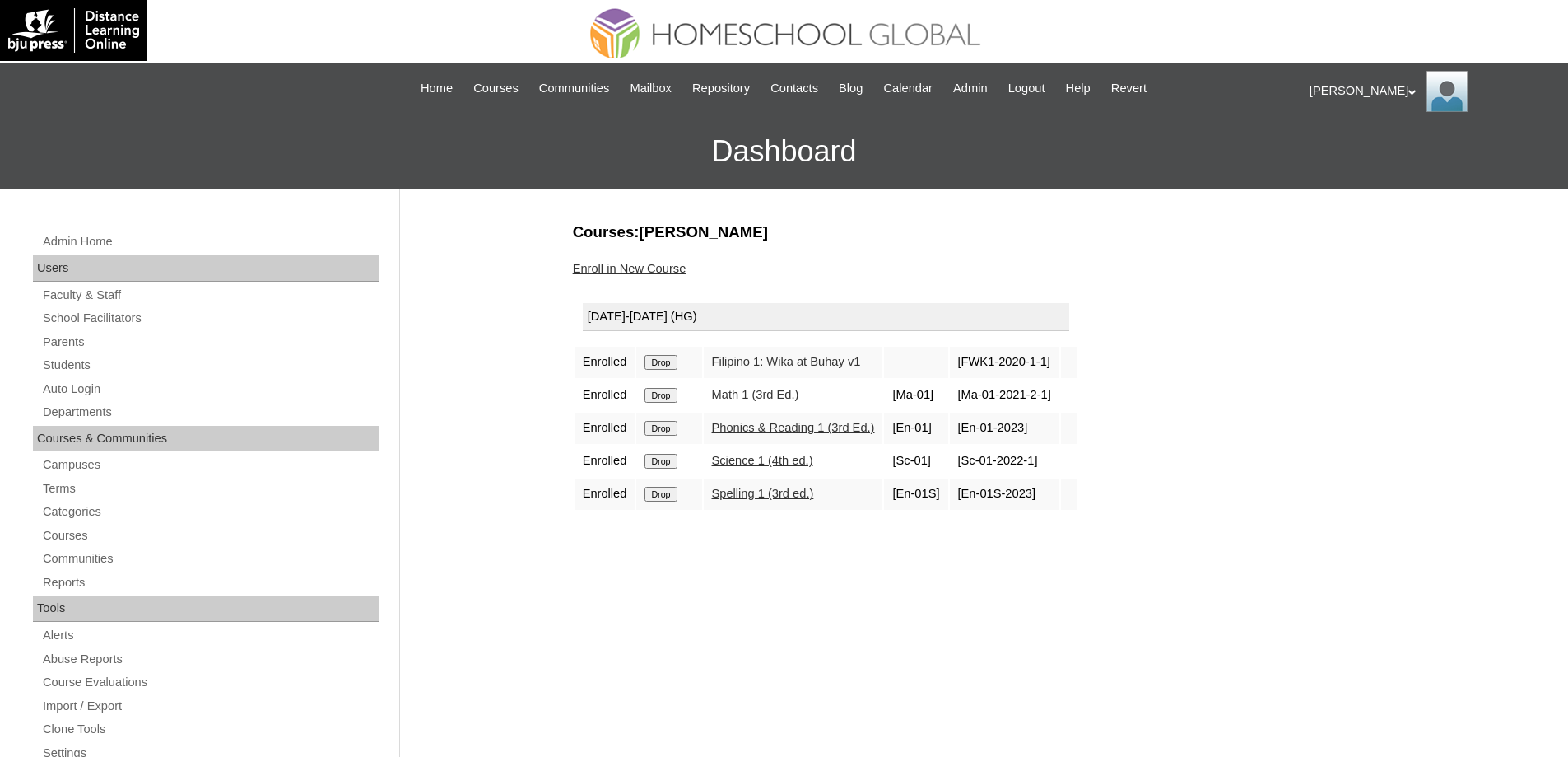
click at [662, 365] on input "Drop" at bounding box center [660, 362] width 32 height 15
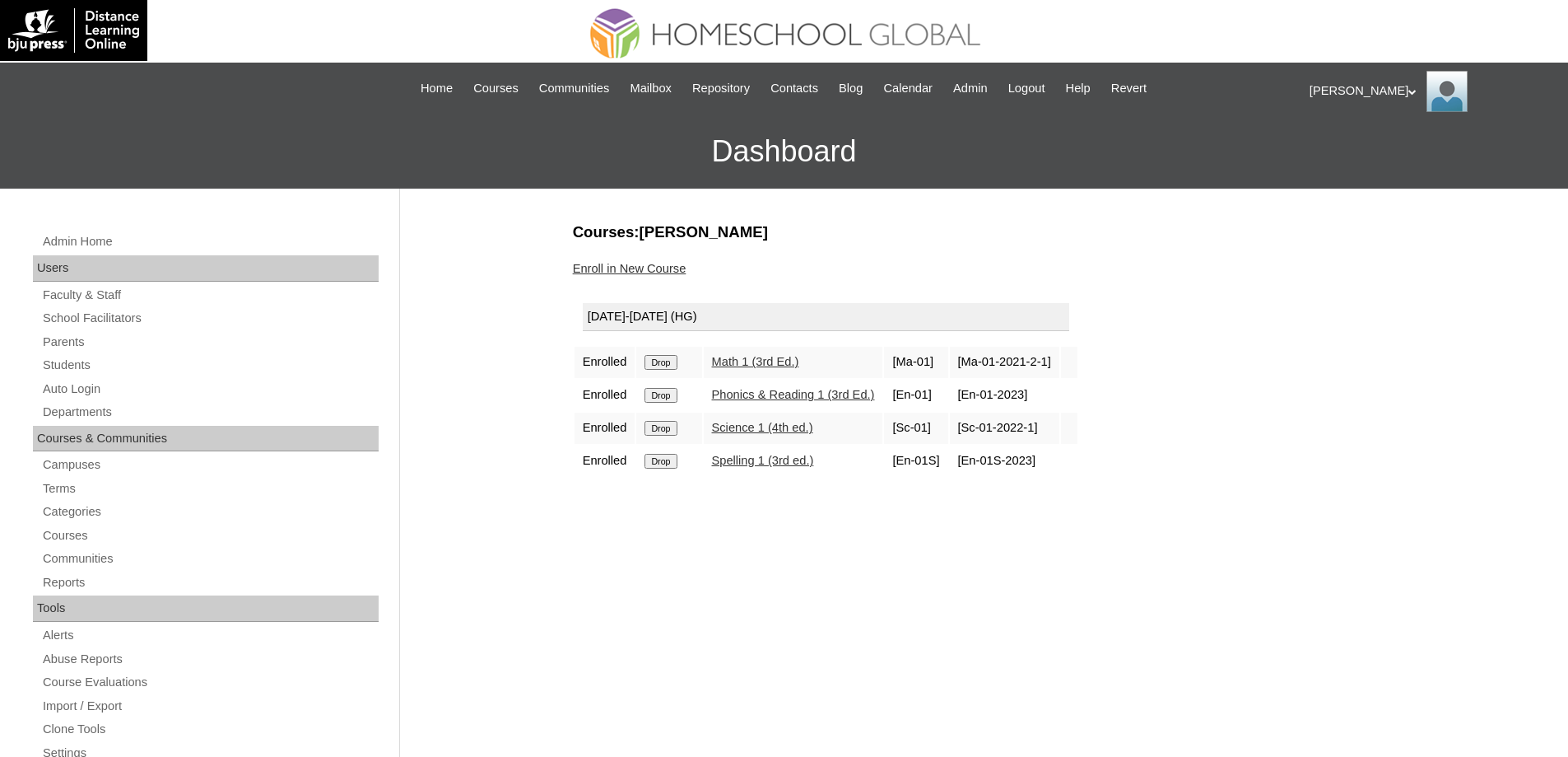
click at [670, 358] on input "Drop" at bounding box center [660, 362] width 32 height 15
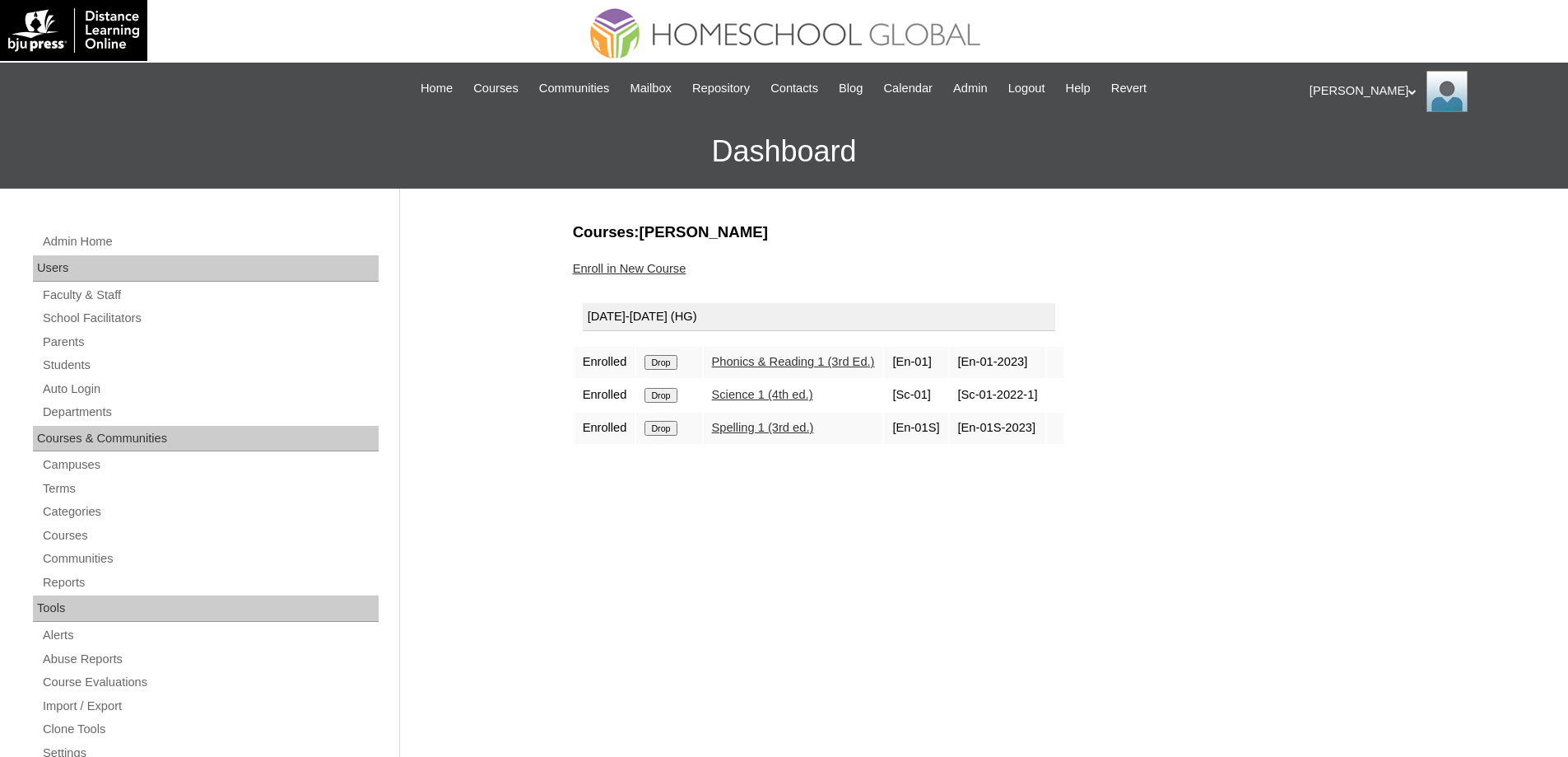
drag, startPoint x: 0, startPoint y: 0, endPoint x: 671, endPoint y: 363, distance: 762.9
click at [671, 363] on input "Drop" at bounding box center [660, 362] width 32 height 15
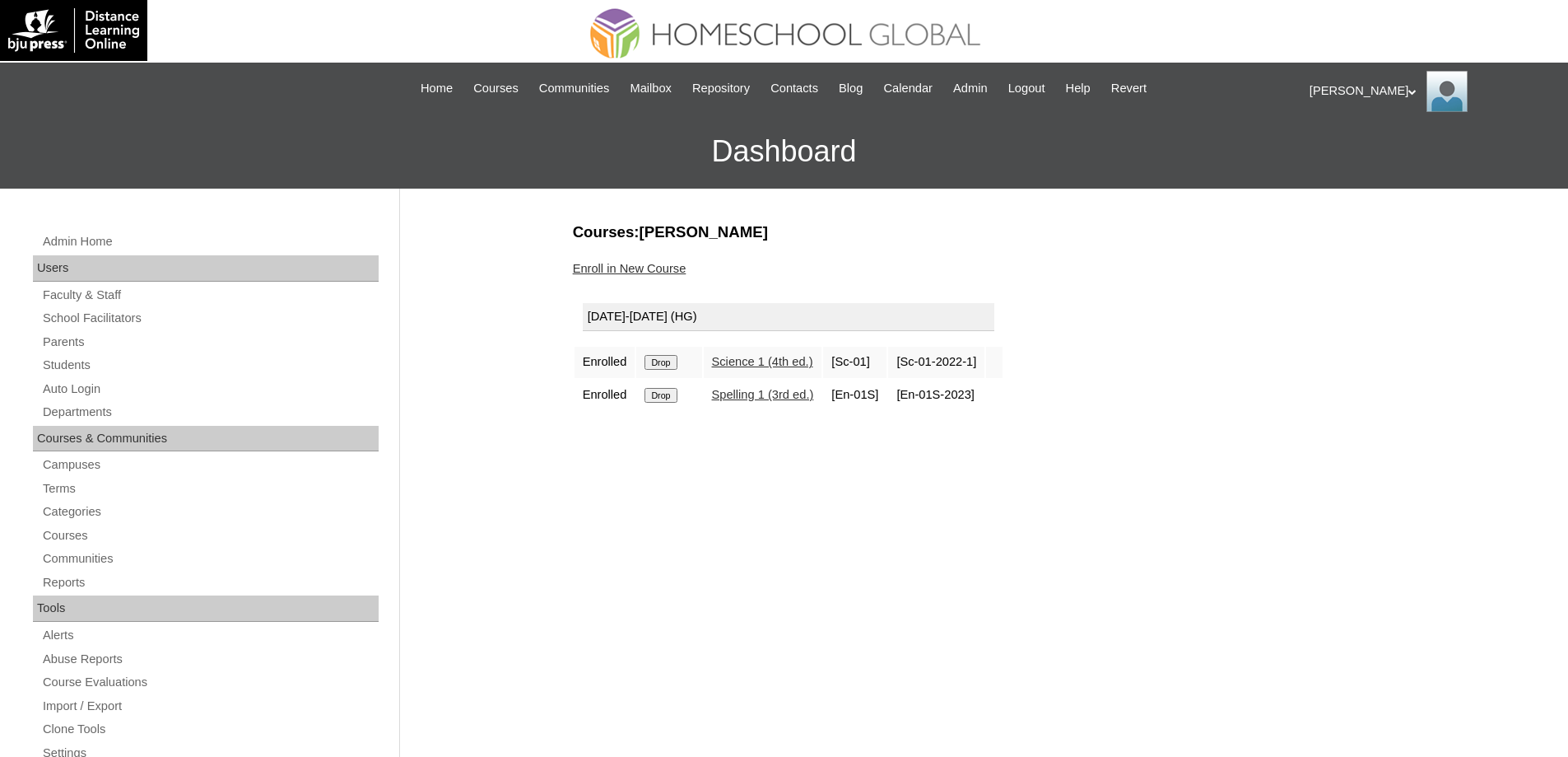
click at [672, 359] on input "Drop" at bounding box center [660, 362] width 32 height 15
click at [672, 368] on input "Drop" at bounding box center [660, 362] width 32 height 15
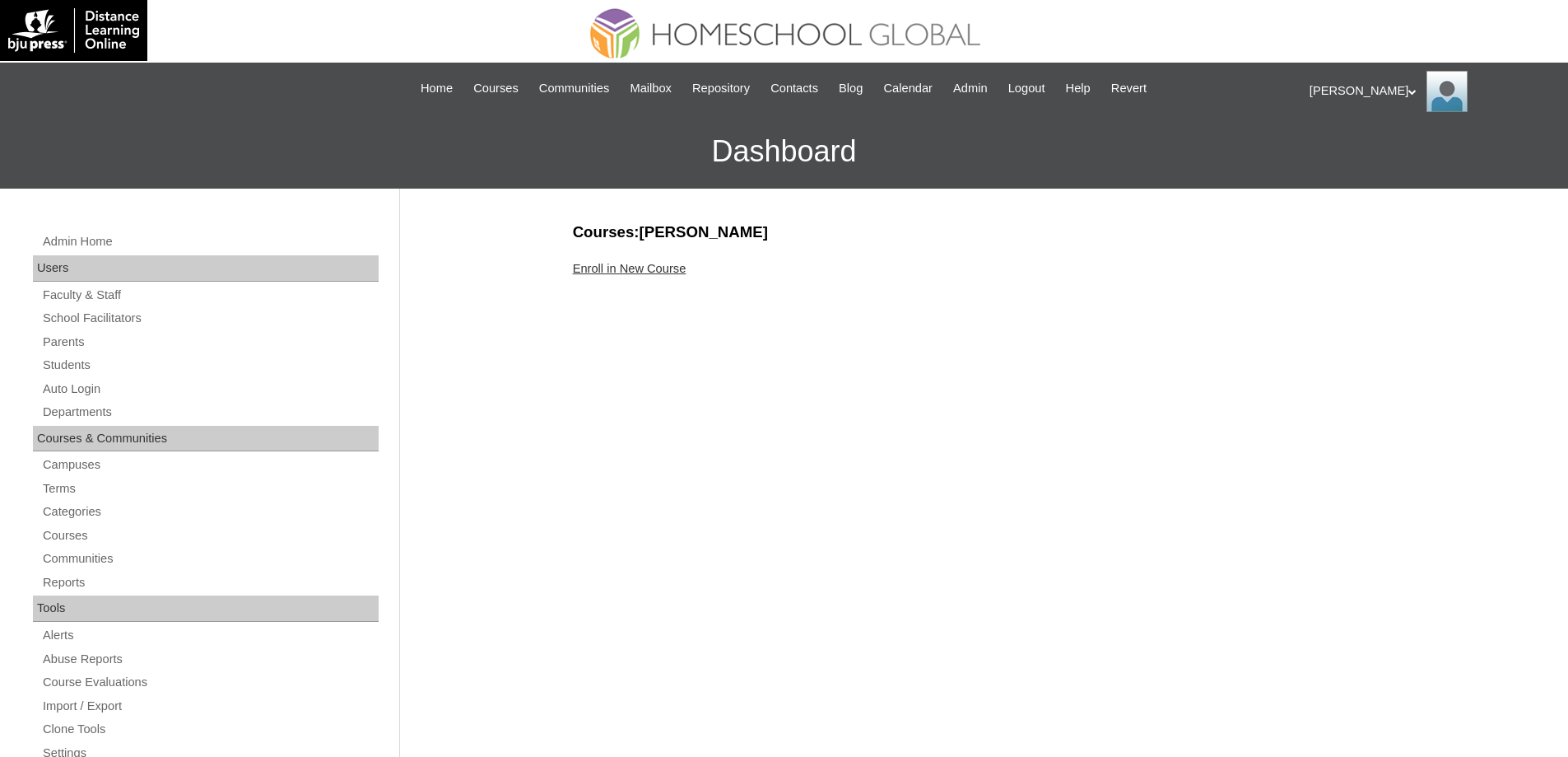
click at [653, 271] on link "Enroll in New Course" at bounding box center [629, 269] width 114 height 13
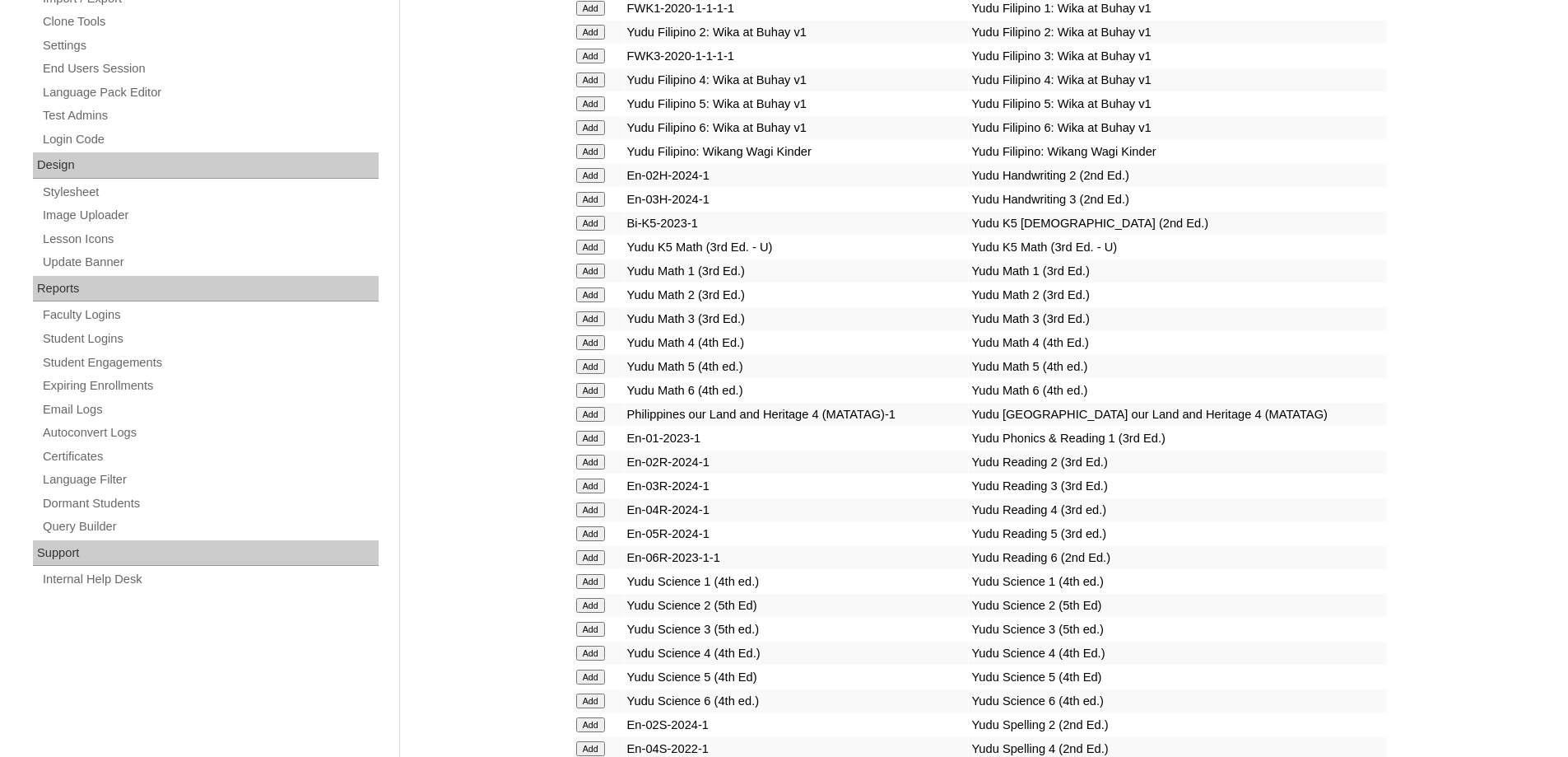
scroll to position [741, 0]
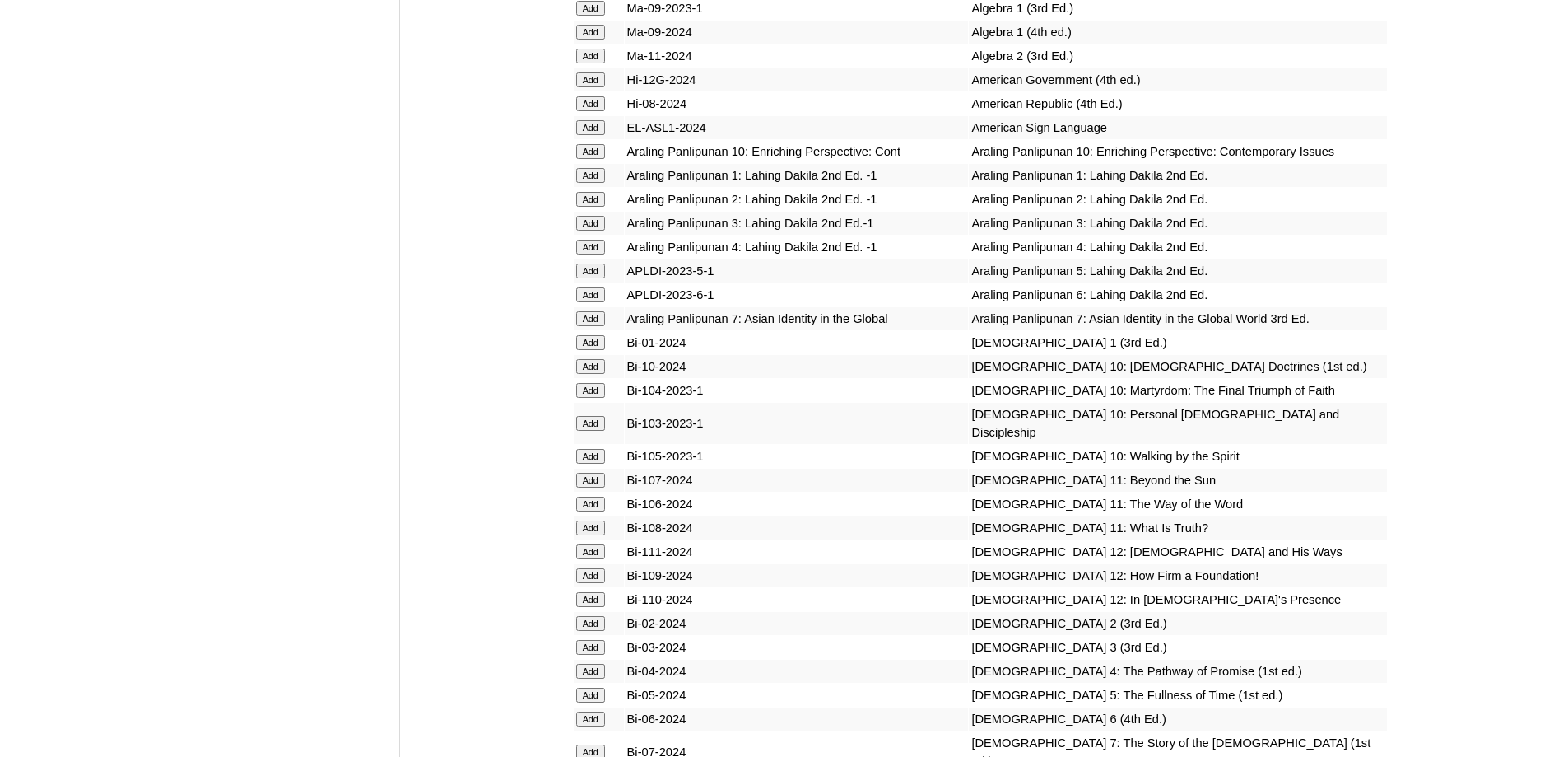
scroll to position [3953, 0]
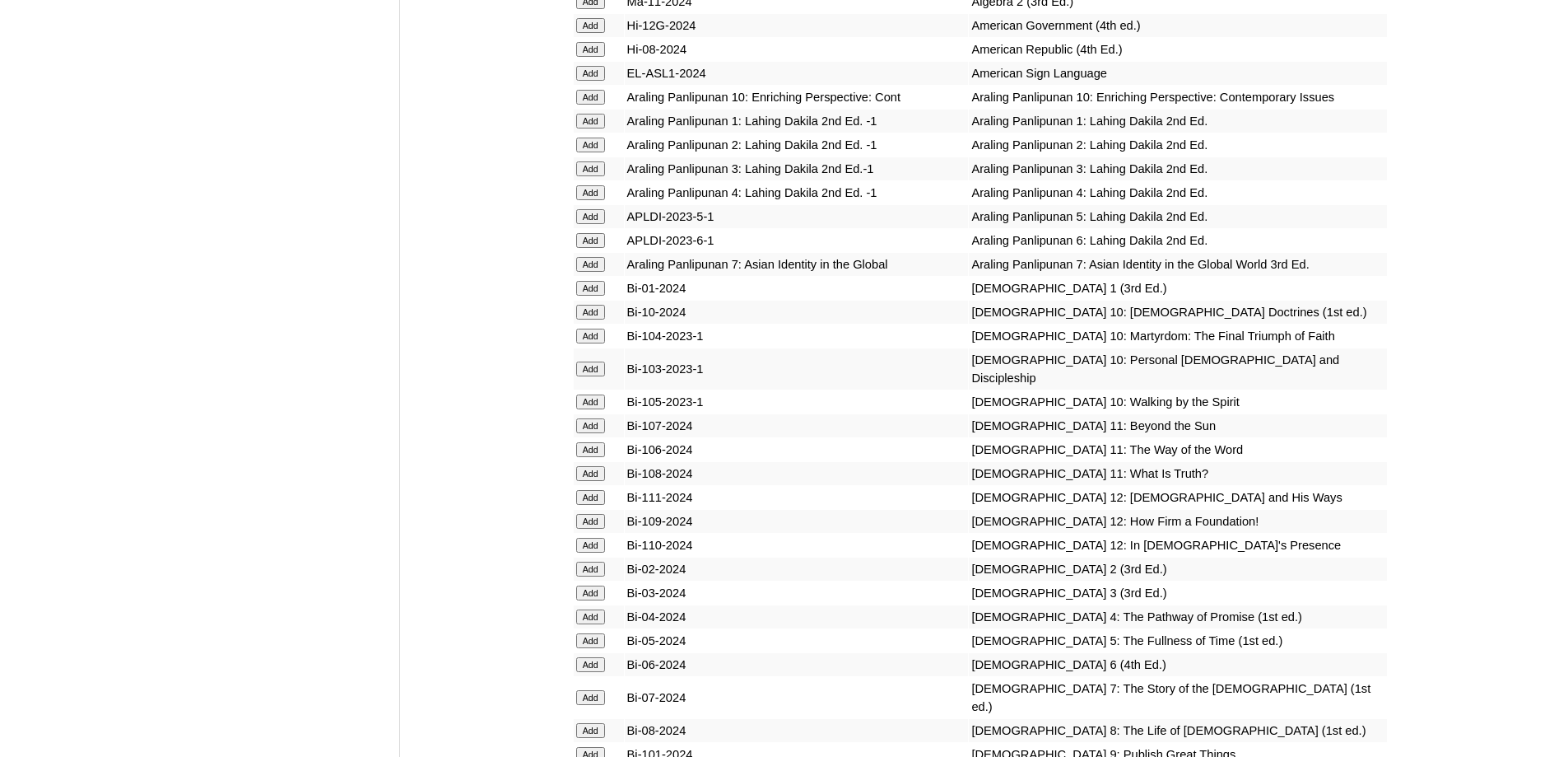
click at [602, 152] on input "Add" at bounding box center [590, 145] width 28 height 15
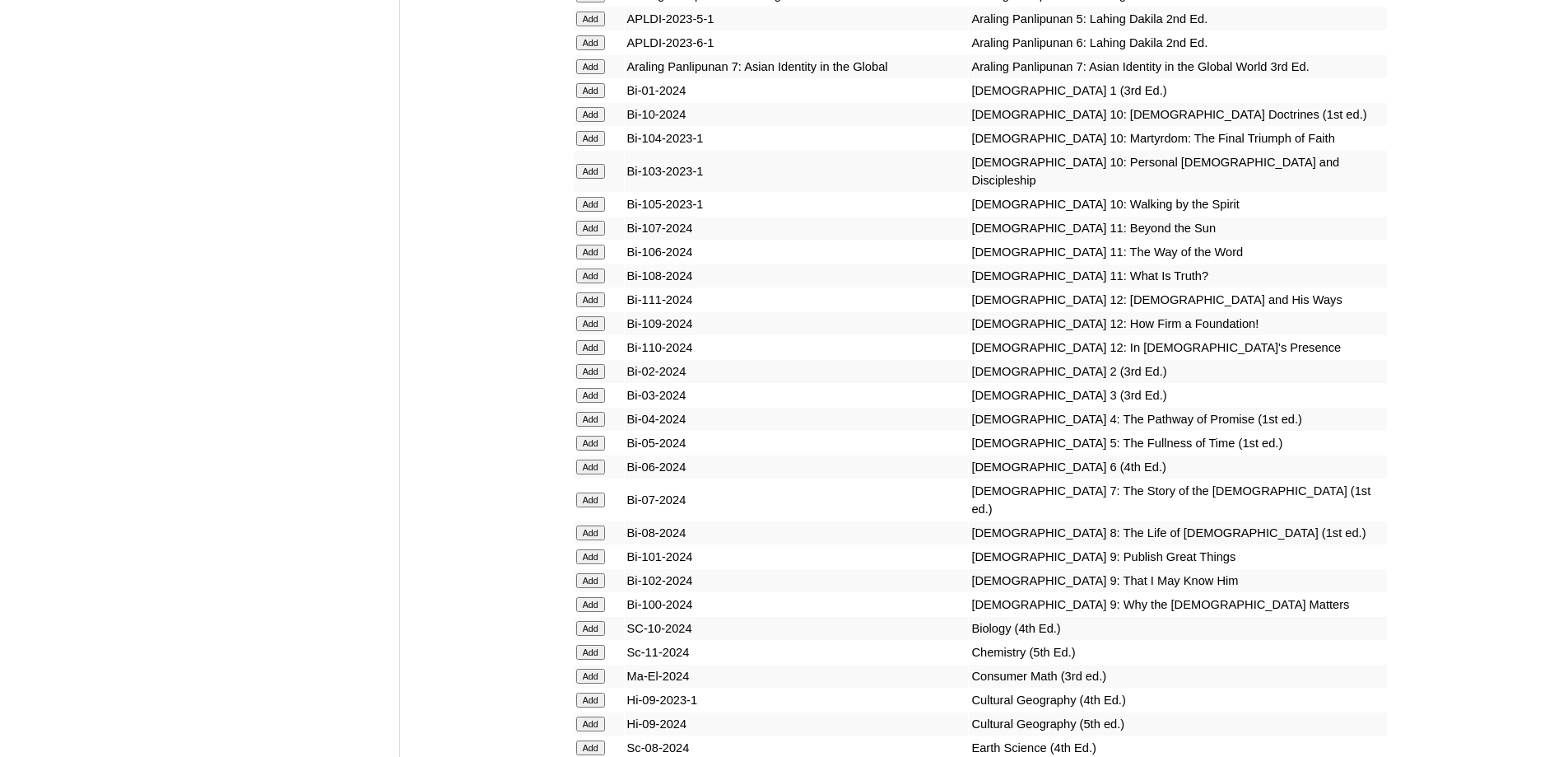
scroll to position [4198, 0]
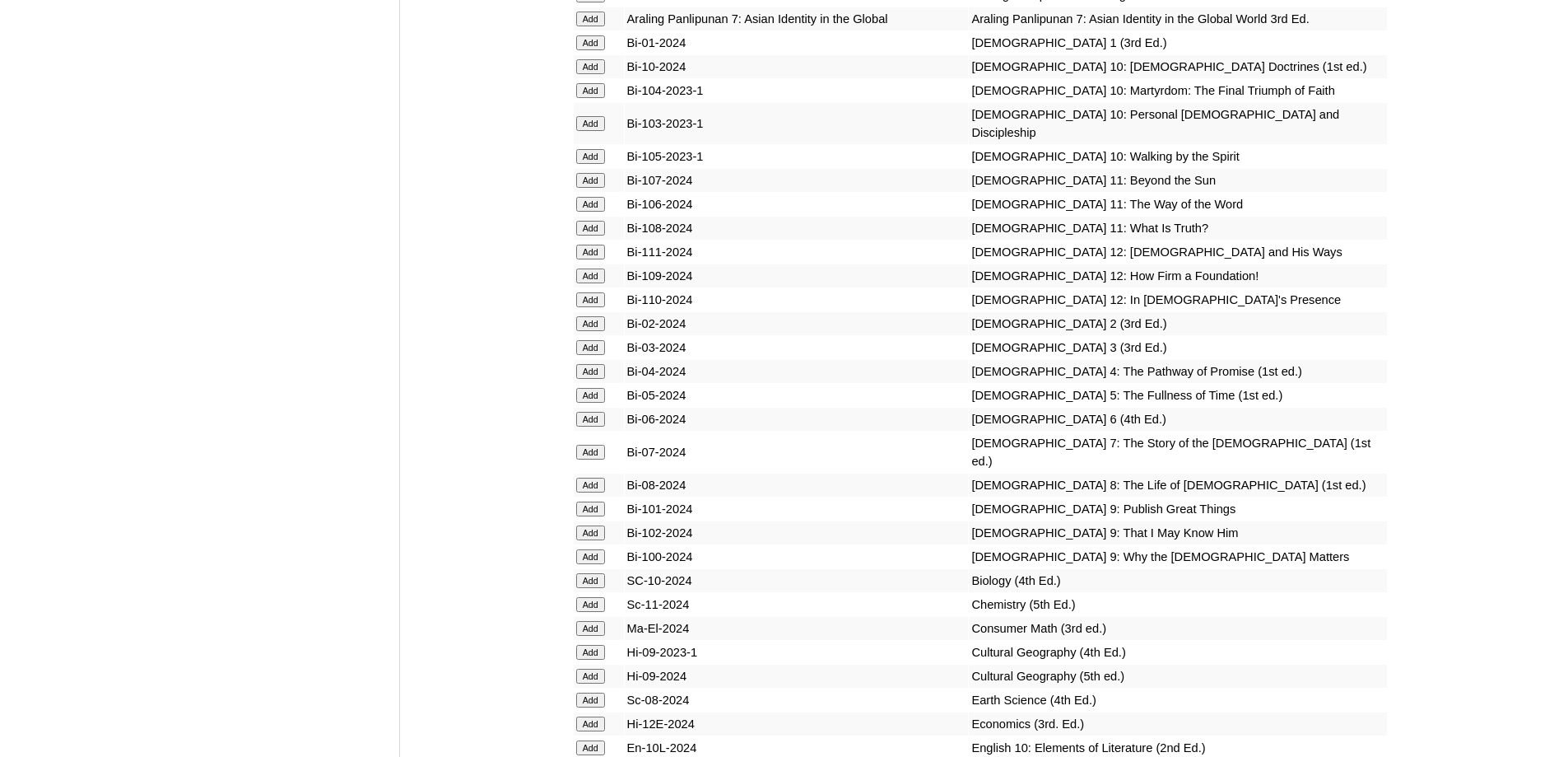
click at [596, 331] on input "Add" at bounding box center [590, 324] width 28 height 15
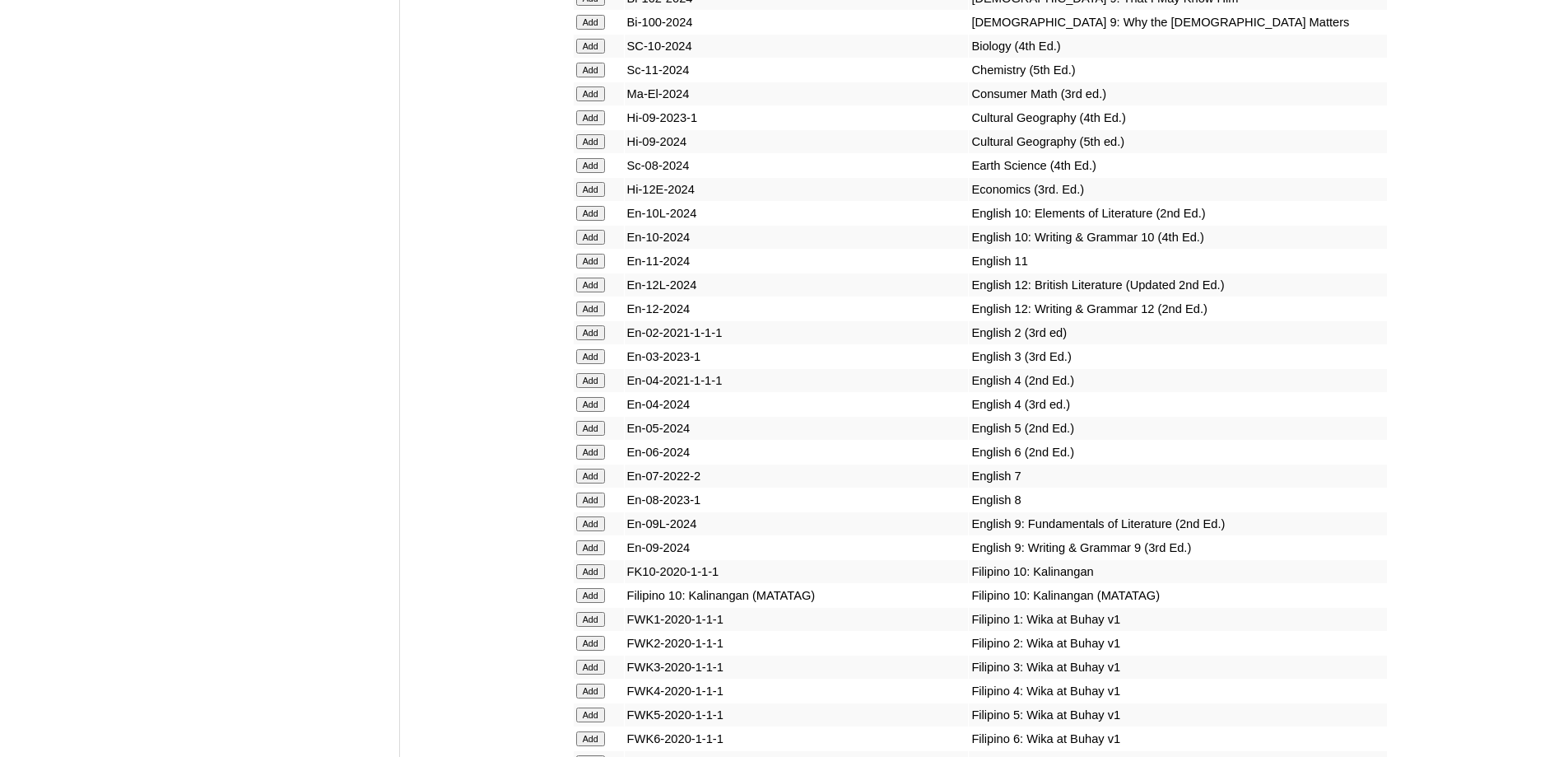
scroll to position [4775, 0]
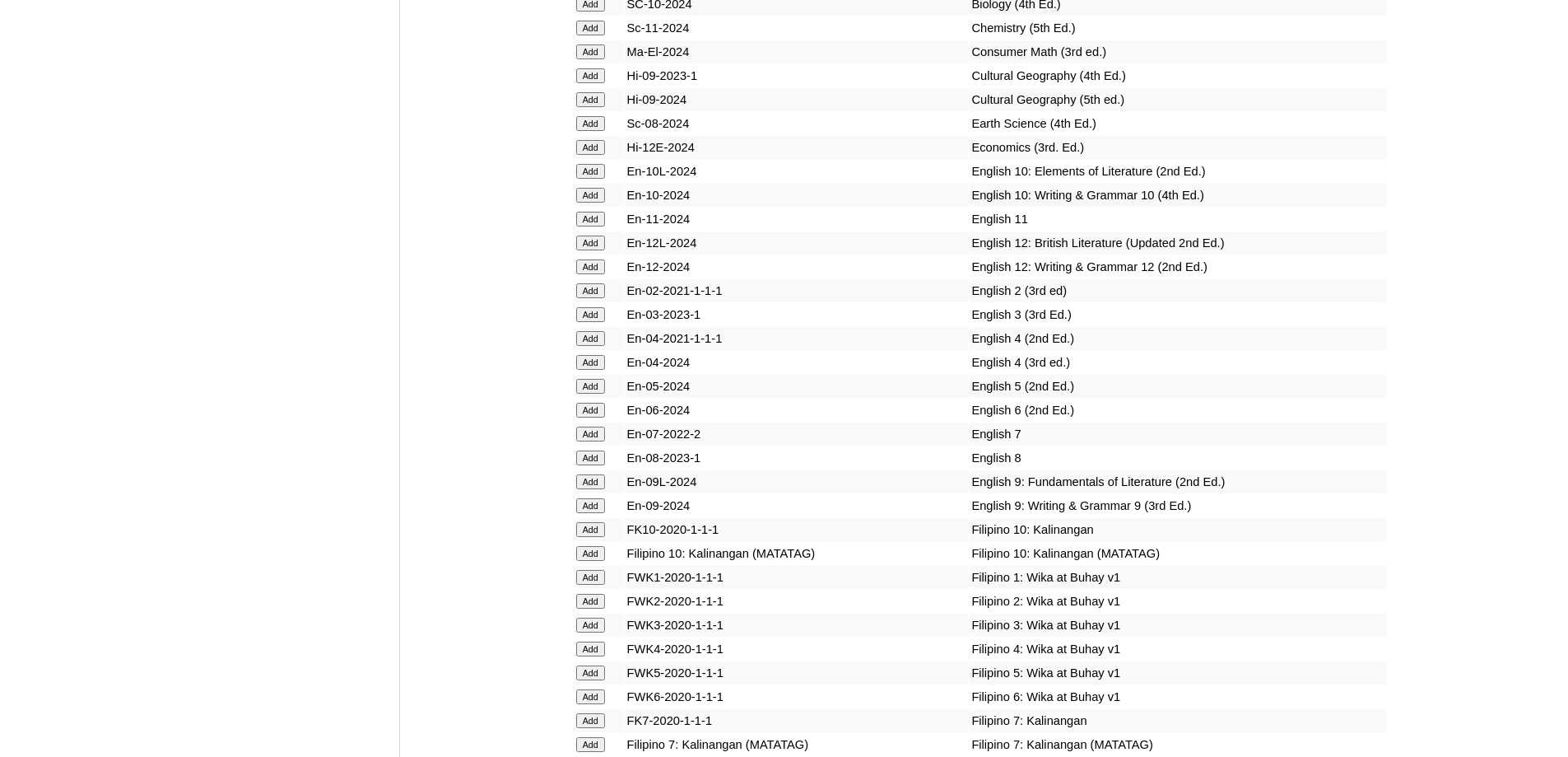
click at [593, 298] on input "Add" at bounding box center [590, 291] width 28 height 15
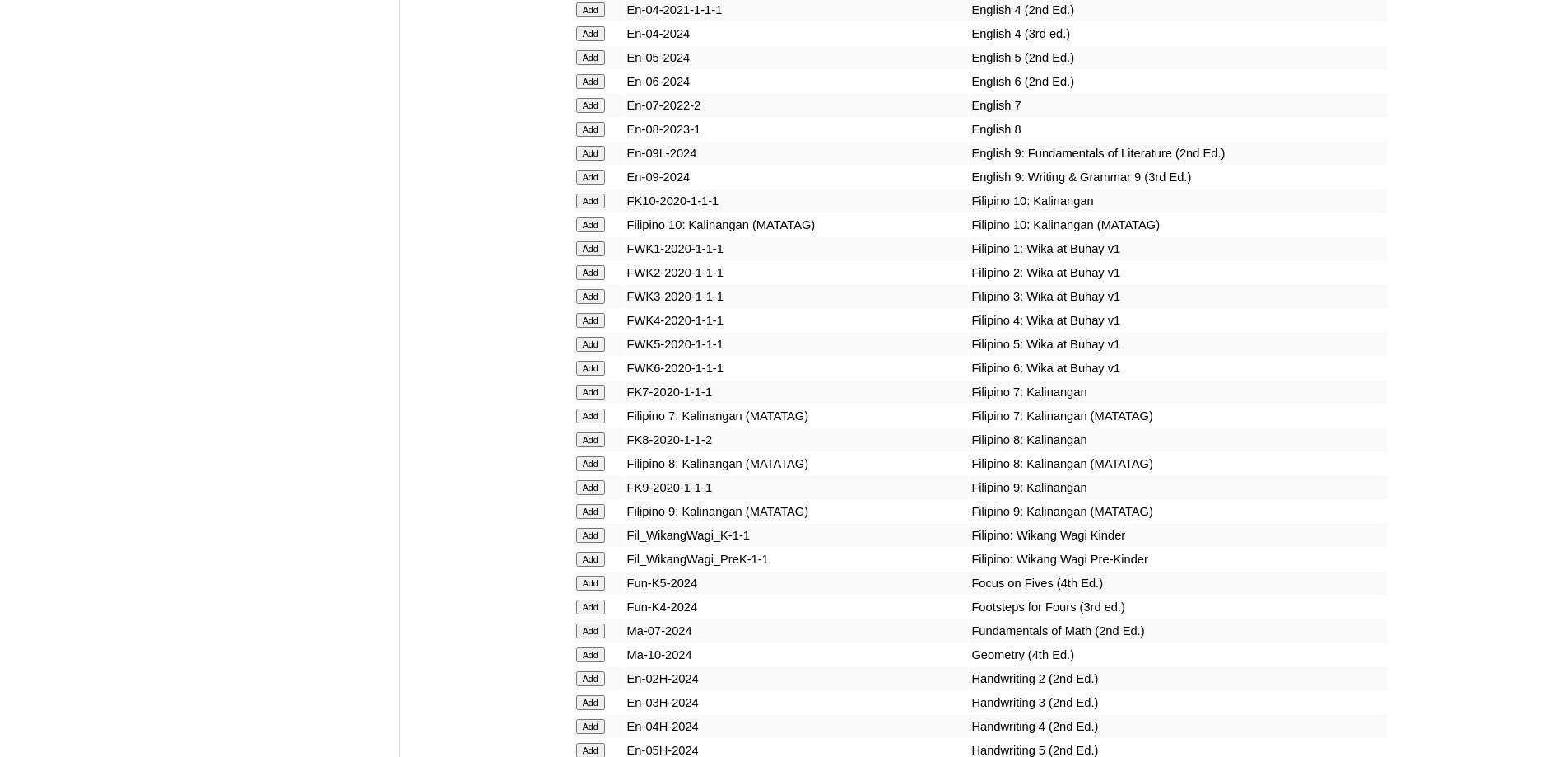
scroll to position [5104, 0]
click at [597, 280] on input "Add" at bounding box center [590, 271] width 28 height 15
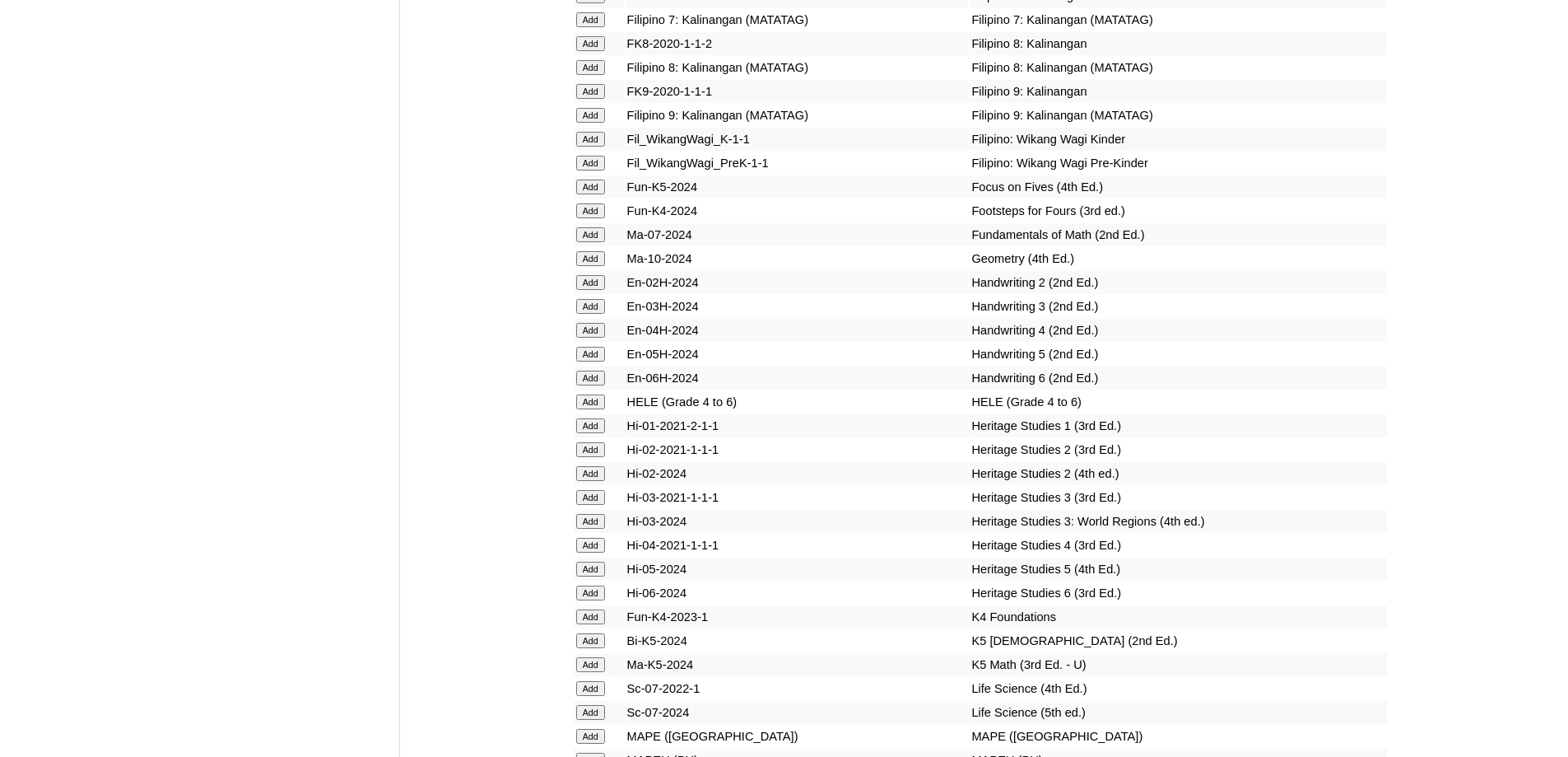
scroll to position [5516, 0]
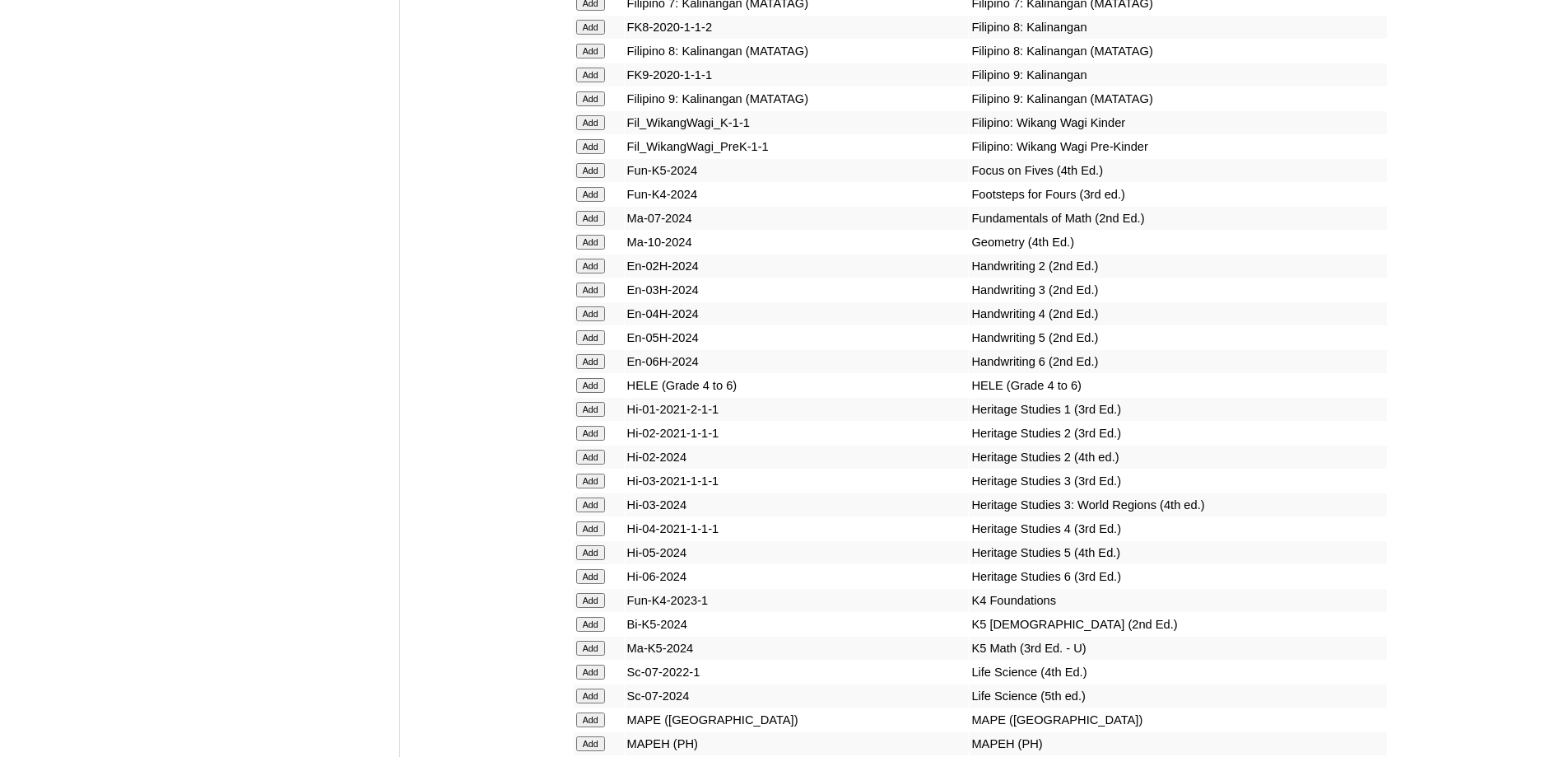
click at [602, 273] on input "Add" at bounding box center [590, 266] width 28 height 15
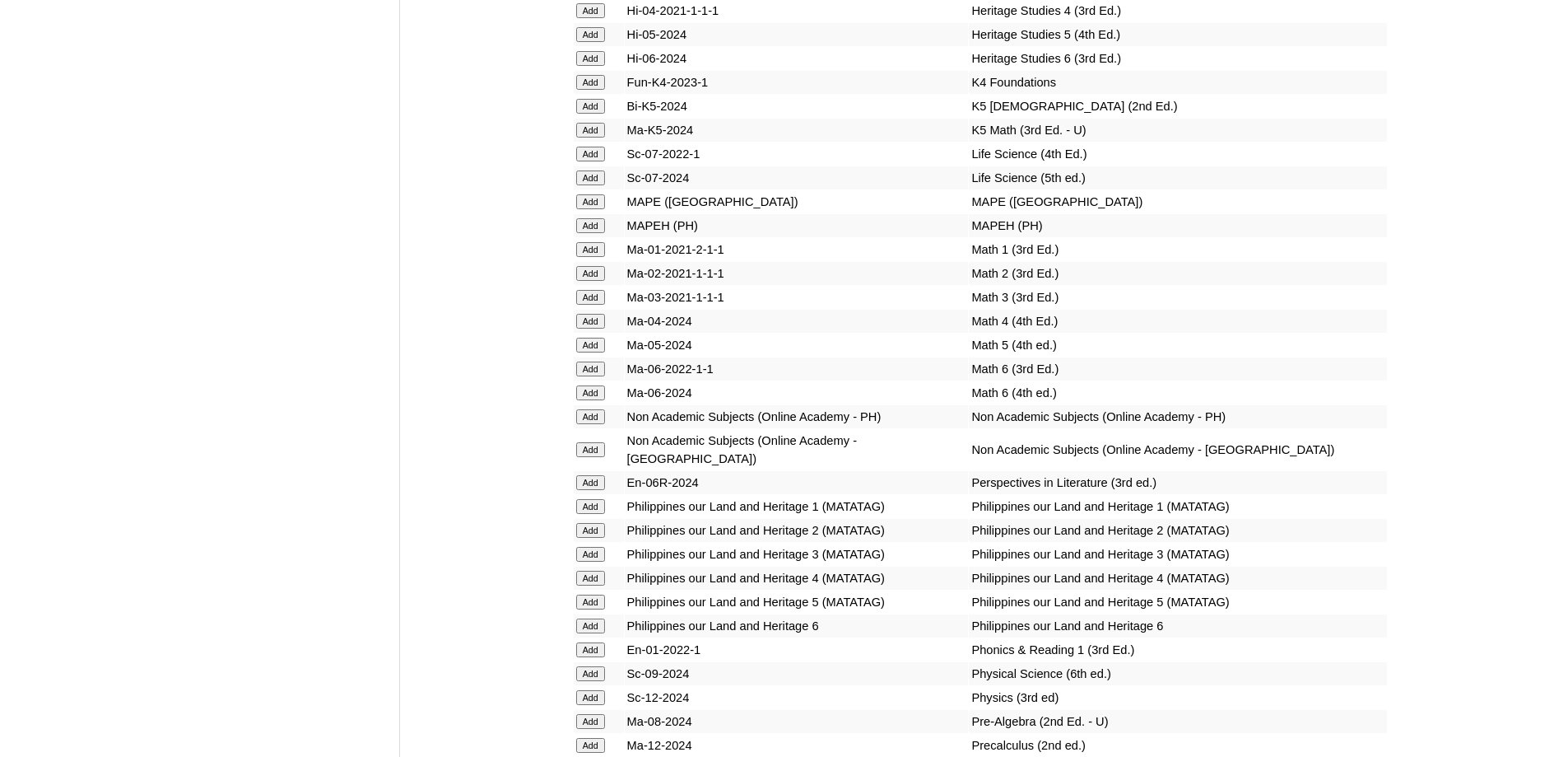
scroll to position [6093, 0]
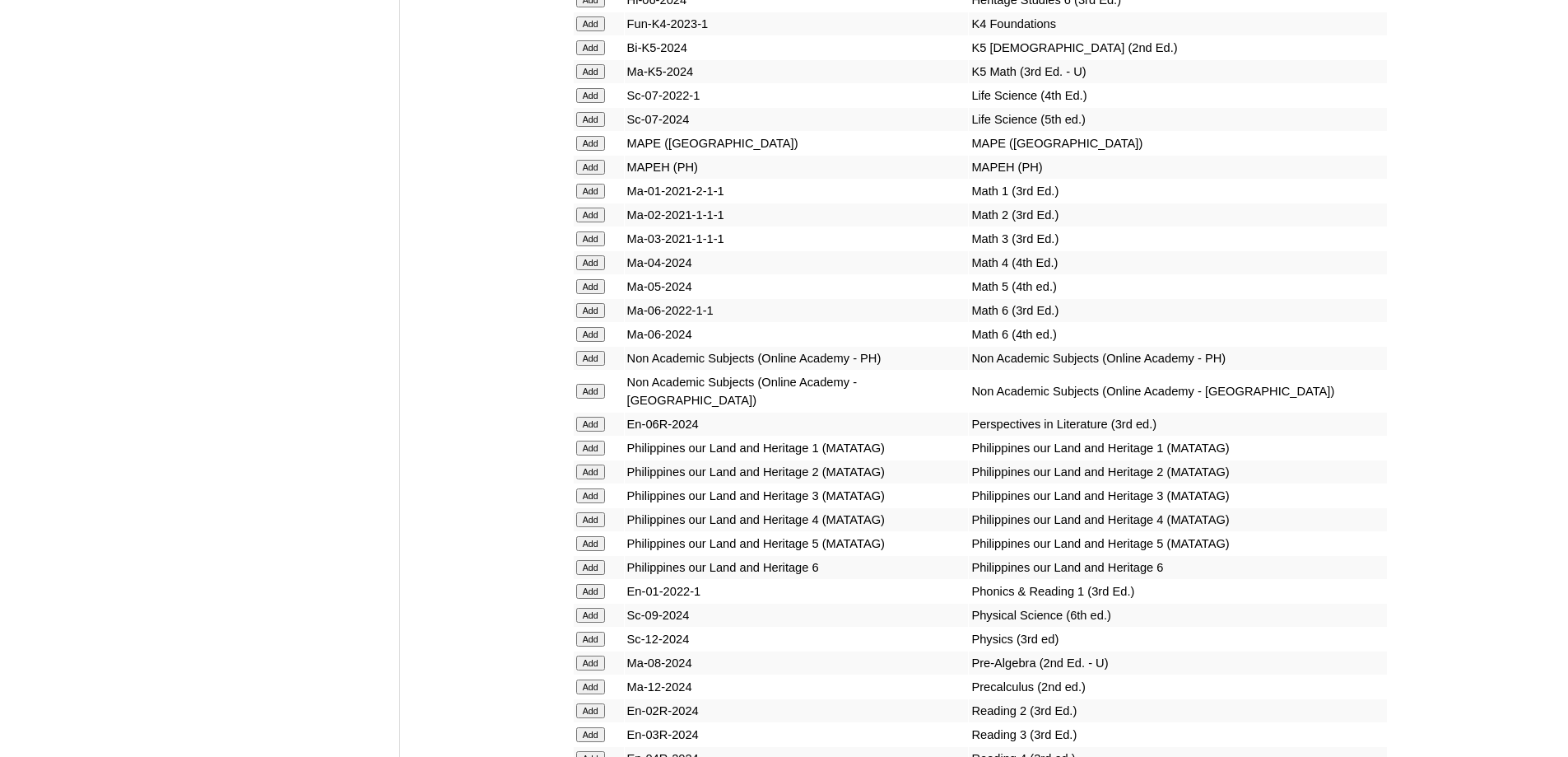
click at [593, 223] on input "Add" at bounding box center [590, 214] width 28 height 15
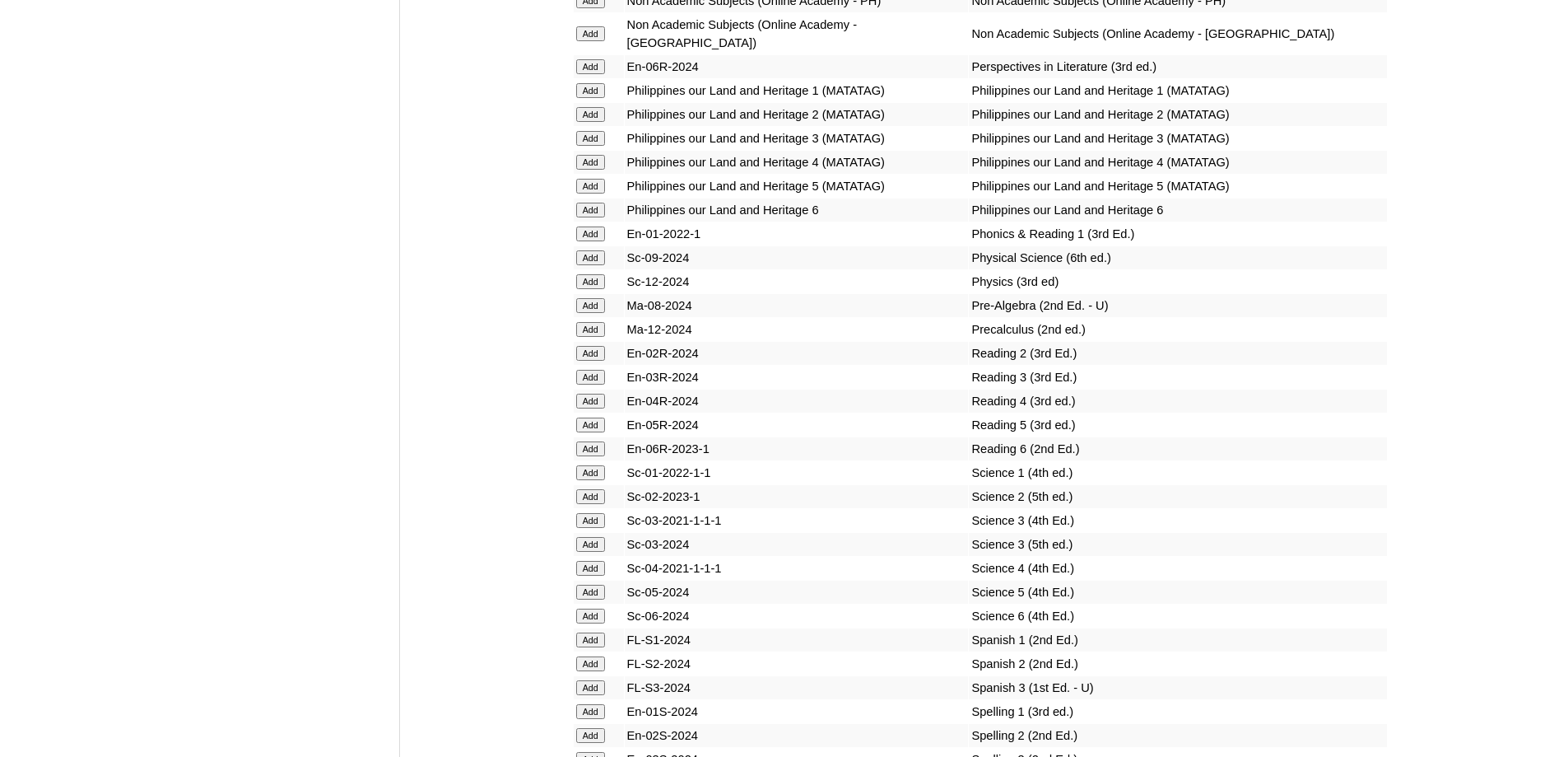
scroll to position [6504, 0]
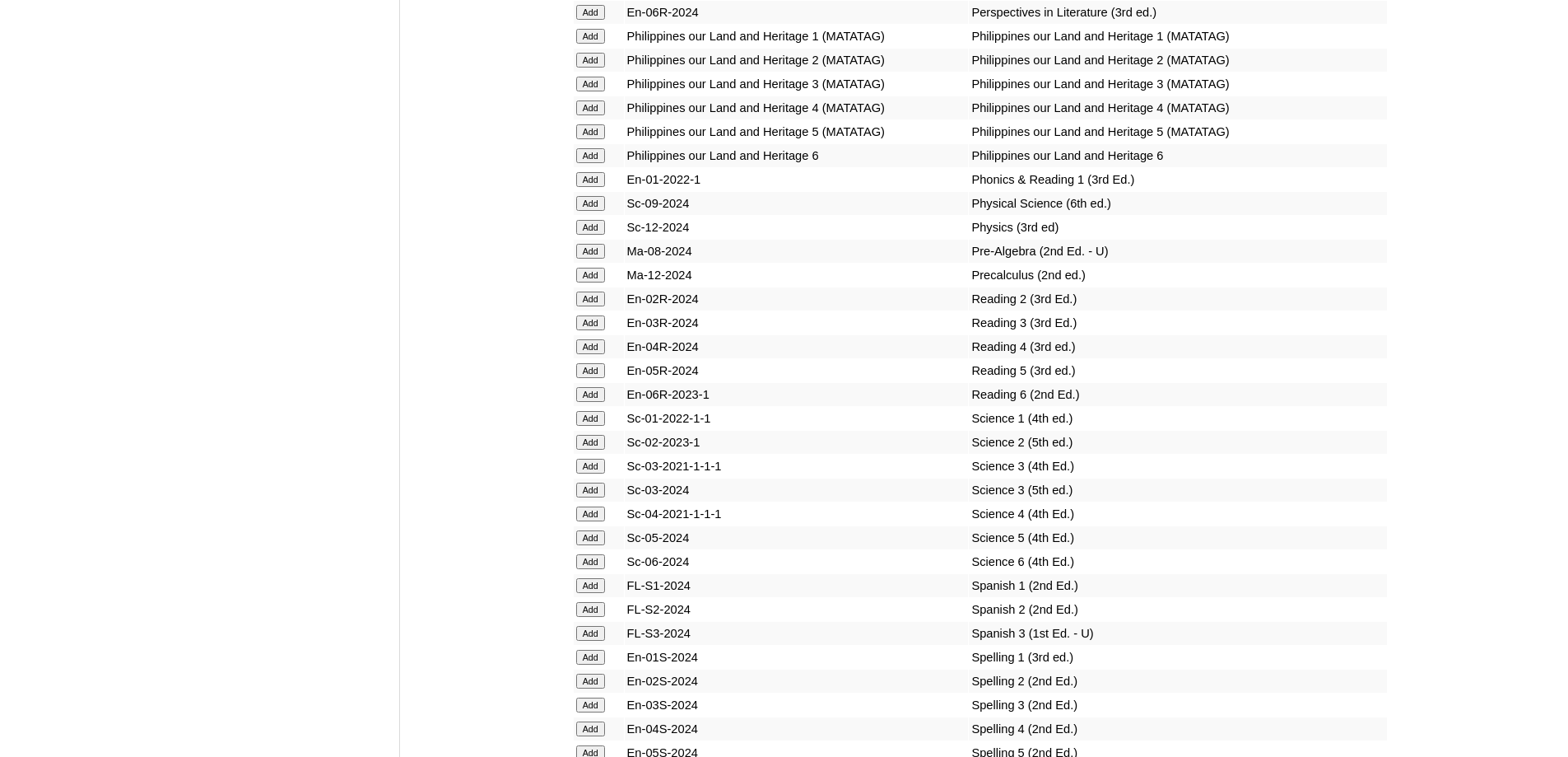
click at [596, 306] on input "Add" at bounding box center [590, 299] width 28 height 15
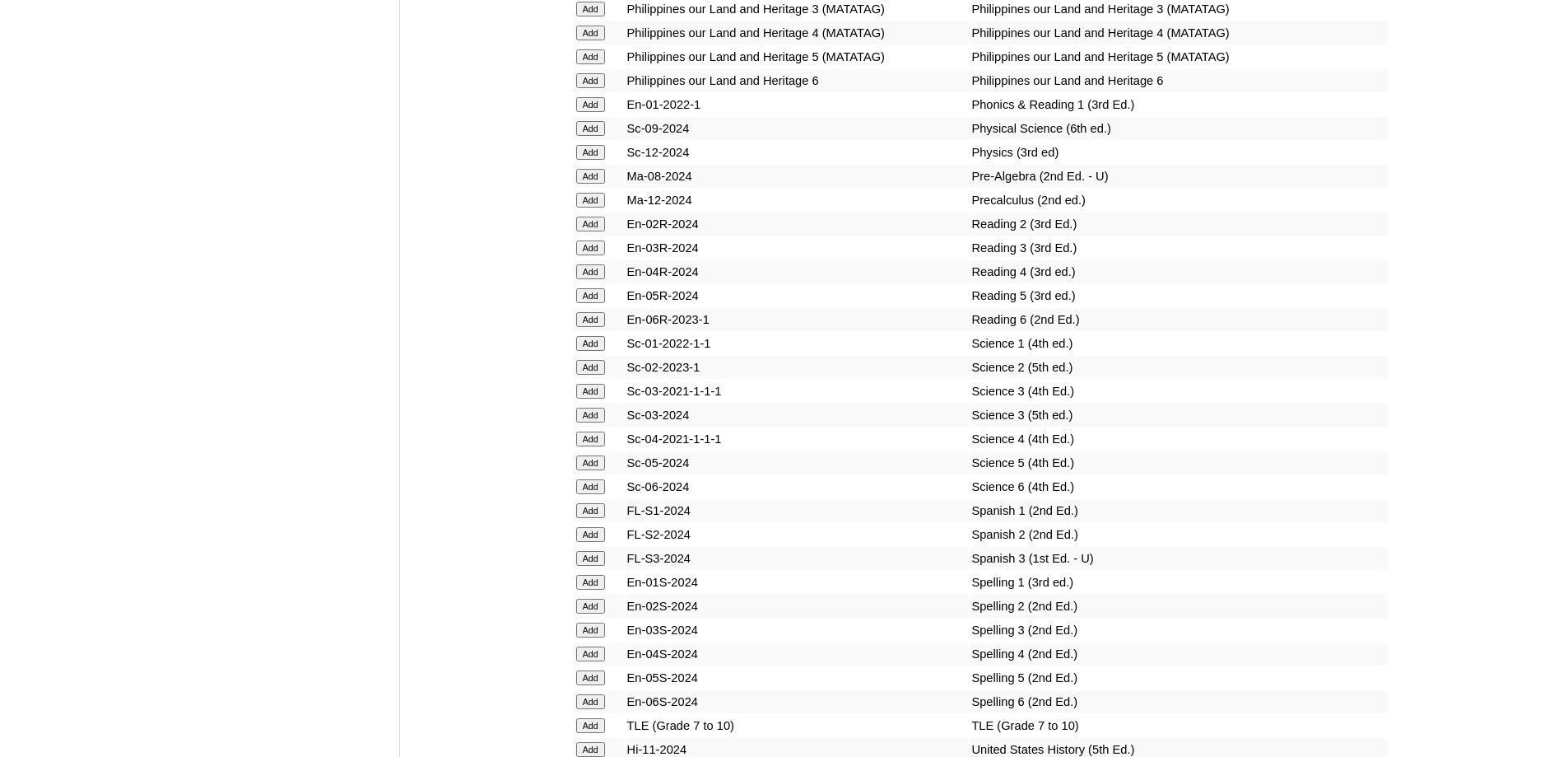
scroll to position [6587, 0]
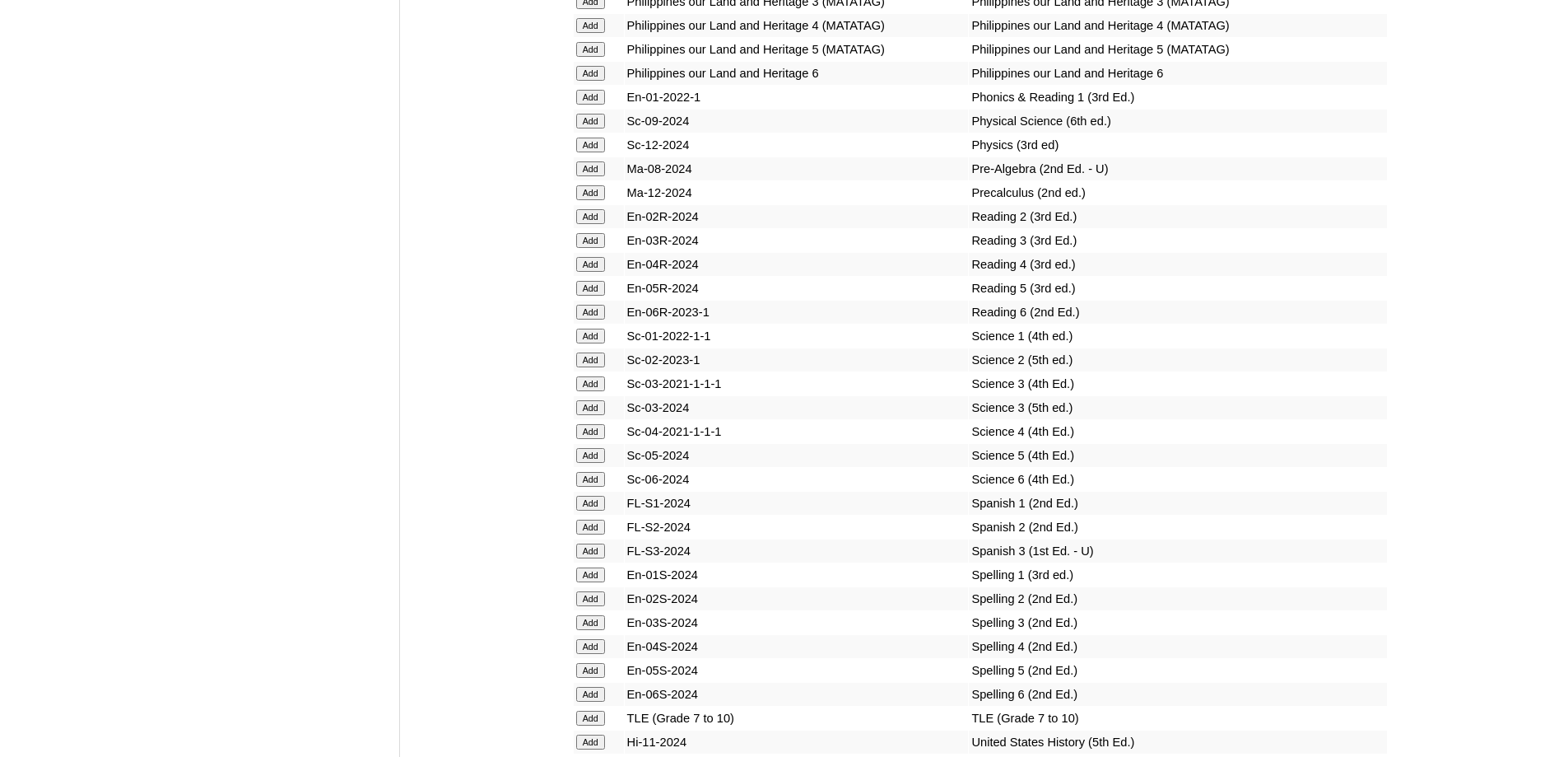
click at [577, 368] on input "Add" at bounding box center [590, 360] width 28 height 15
click at [590, 368] on input "Add" at bounding box center [590, 360] width 28 height 15
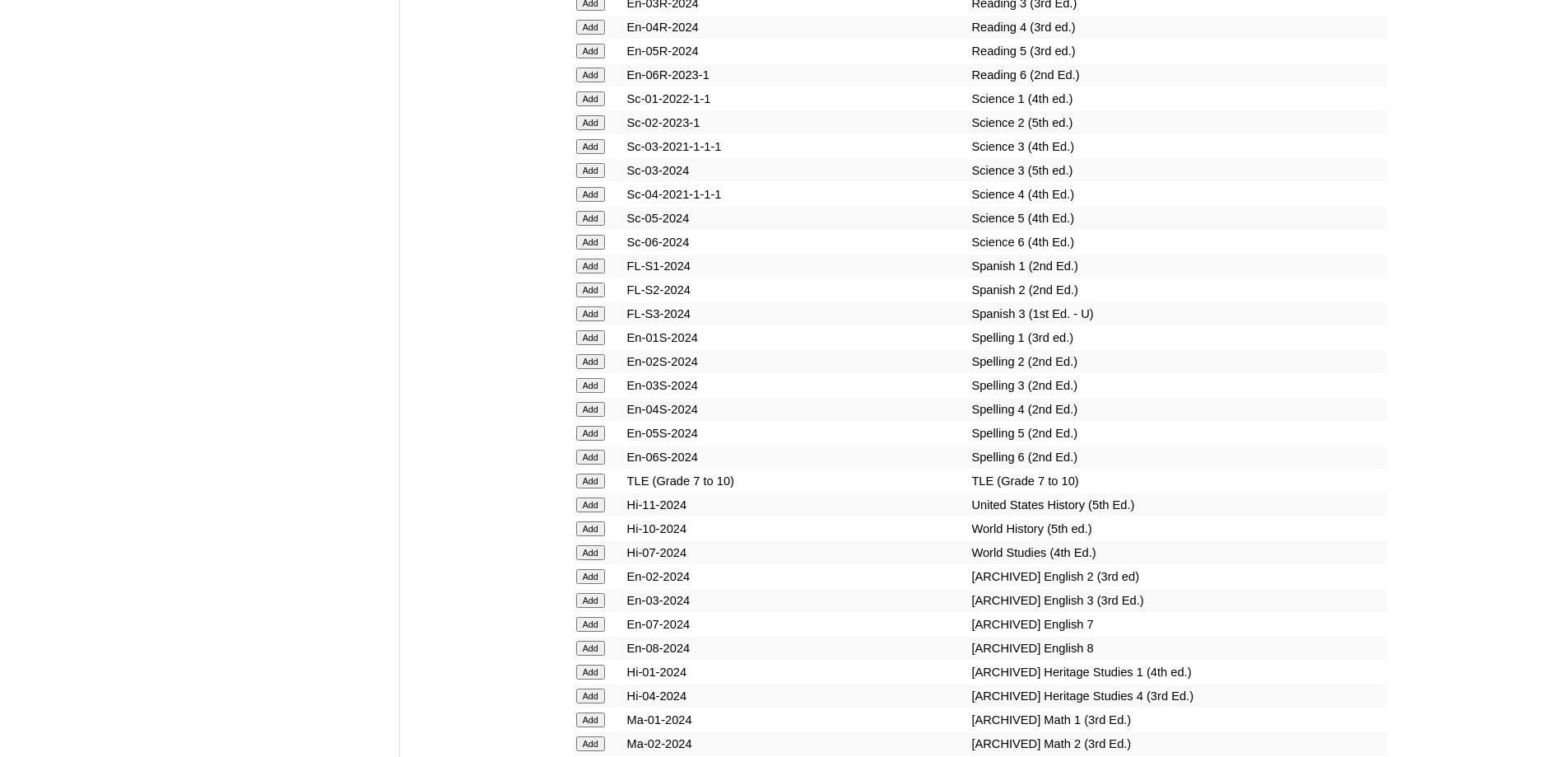
scroll to position [6834, 0]
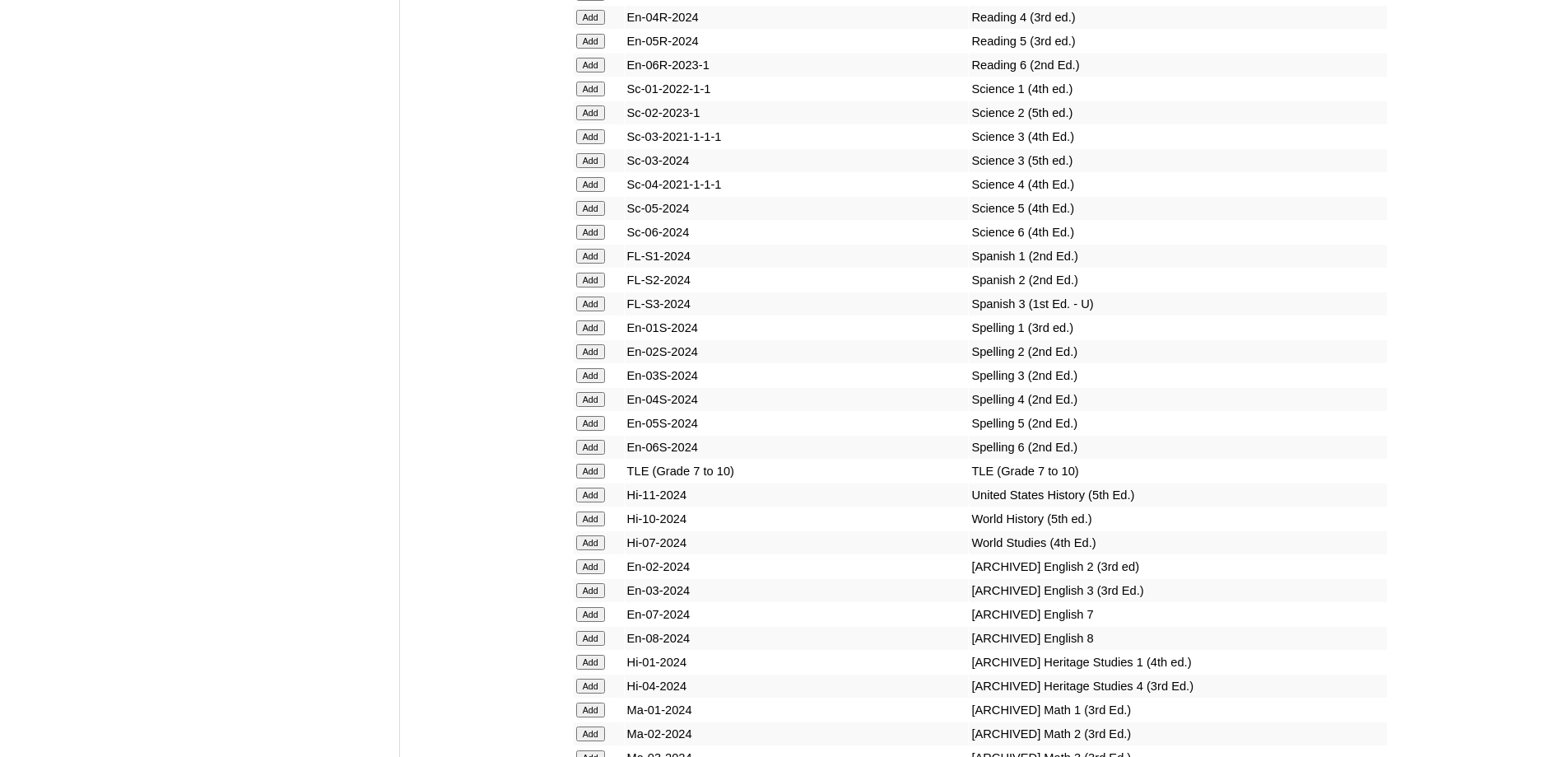
click at [597, 359] on input "Add" at bounding box center [590, 352] width 28 height 15
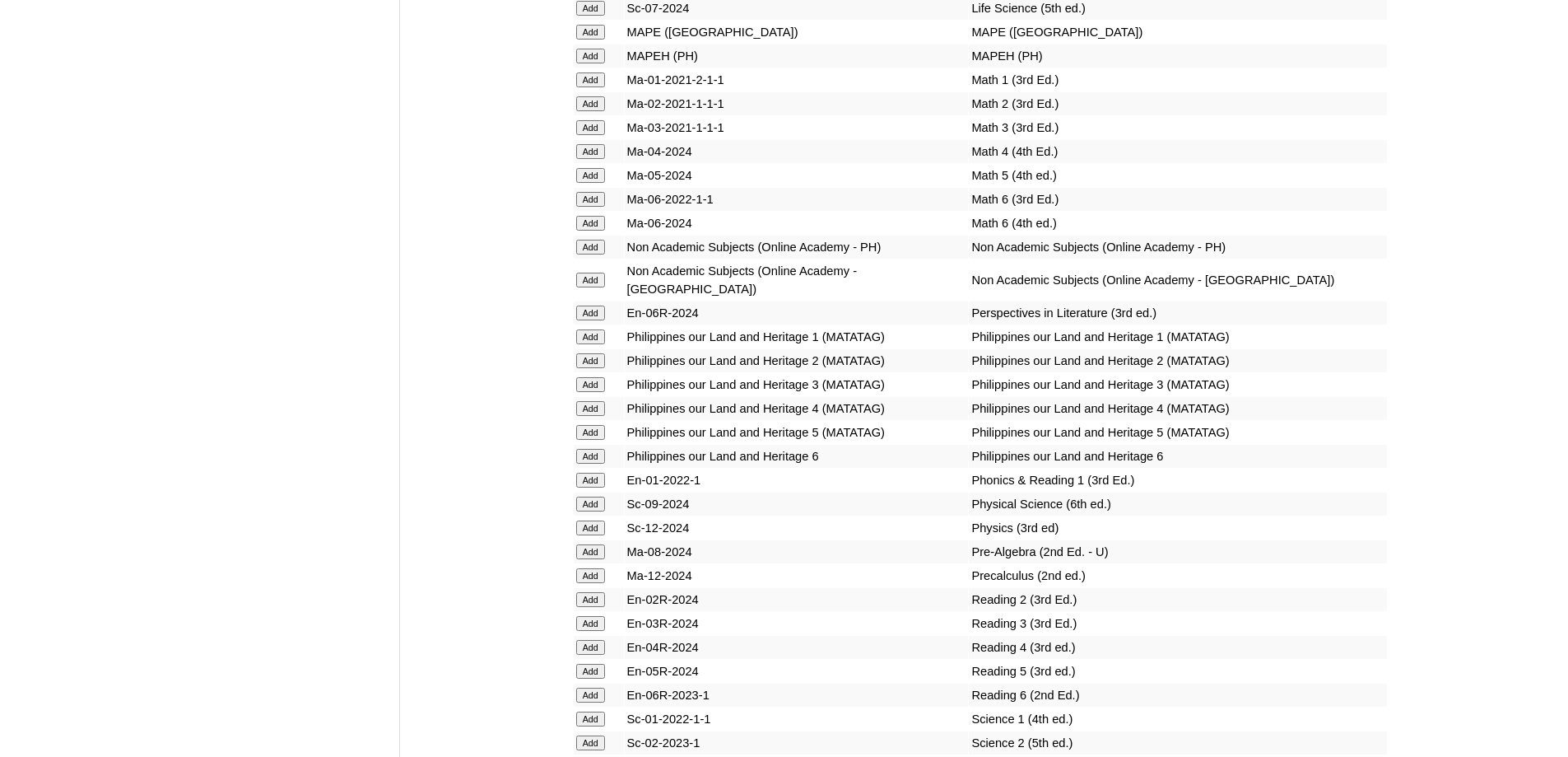
scroll to position [6175, 0]
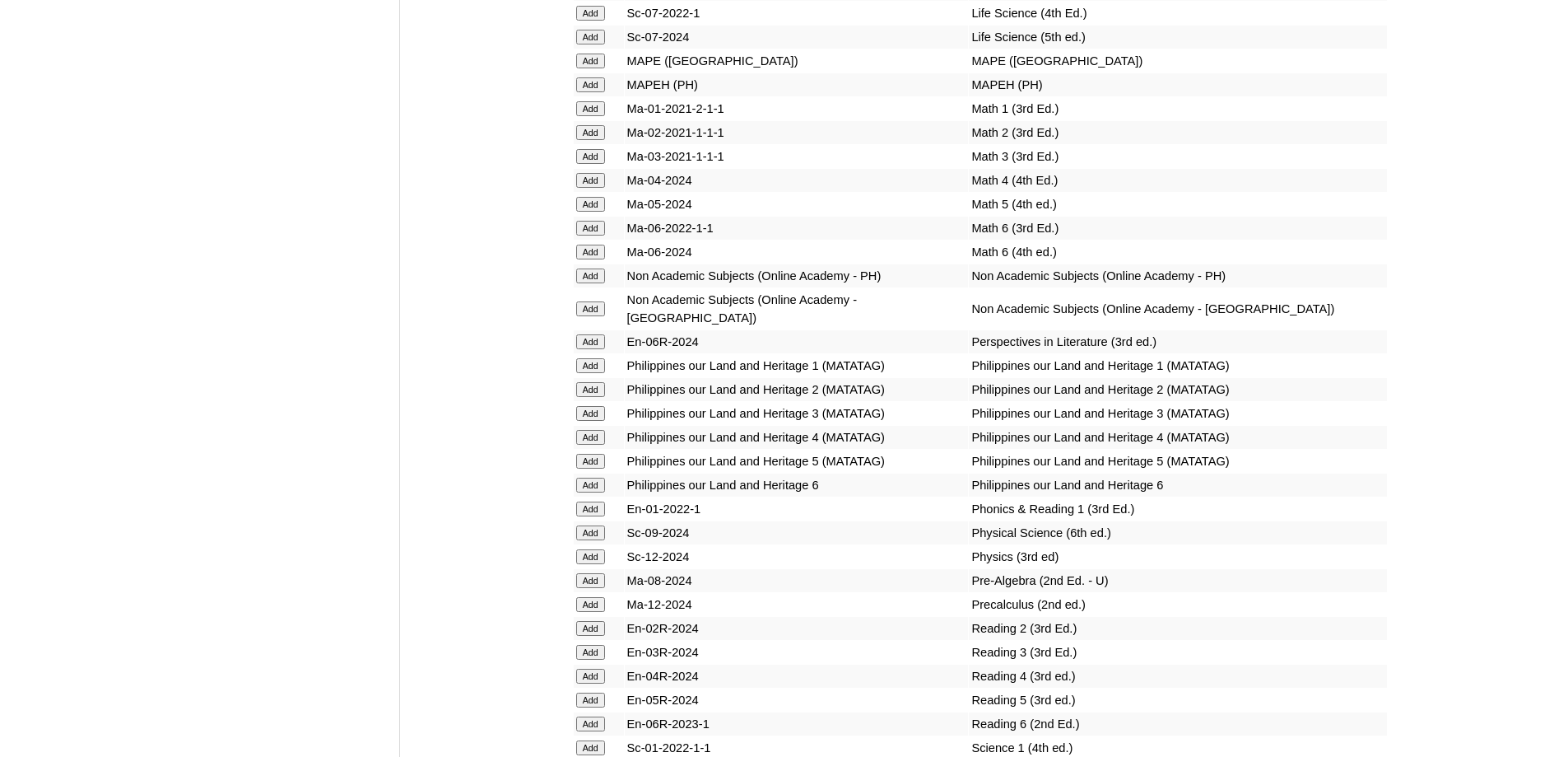
click at [596, 93] on input "Add" at bounding box center [590, 84] width 28 height 15
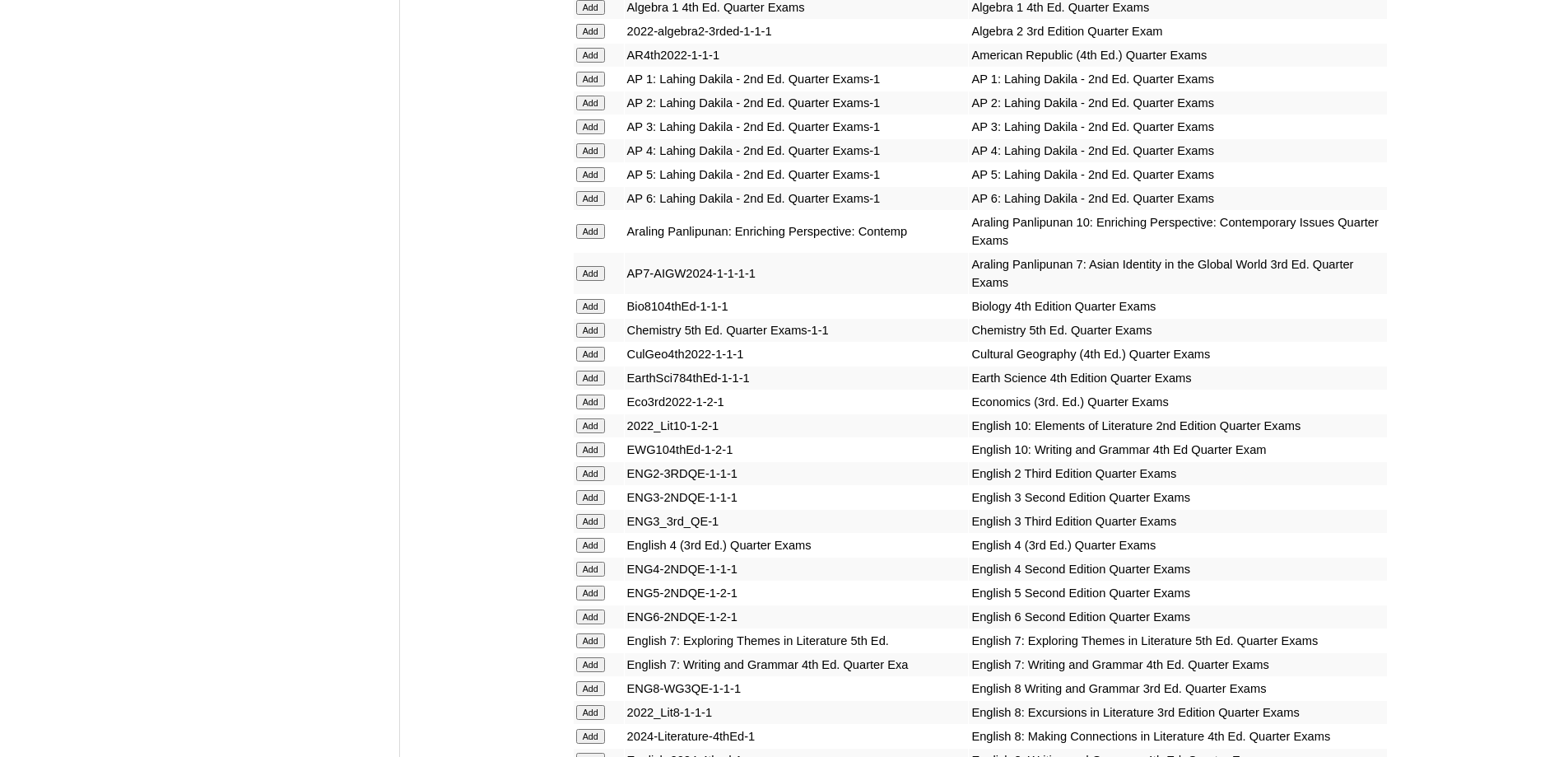
scroll to position [1563, 0]
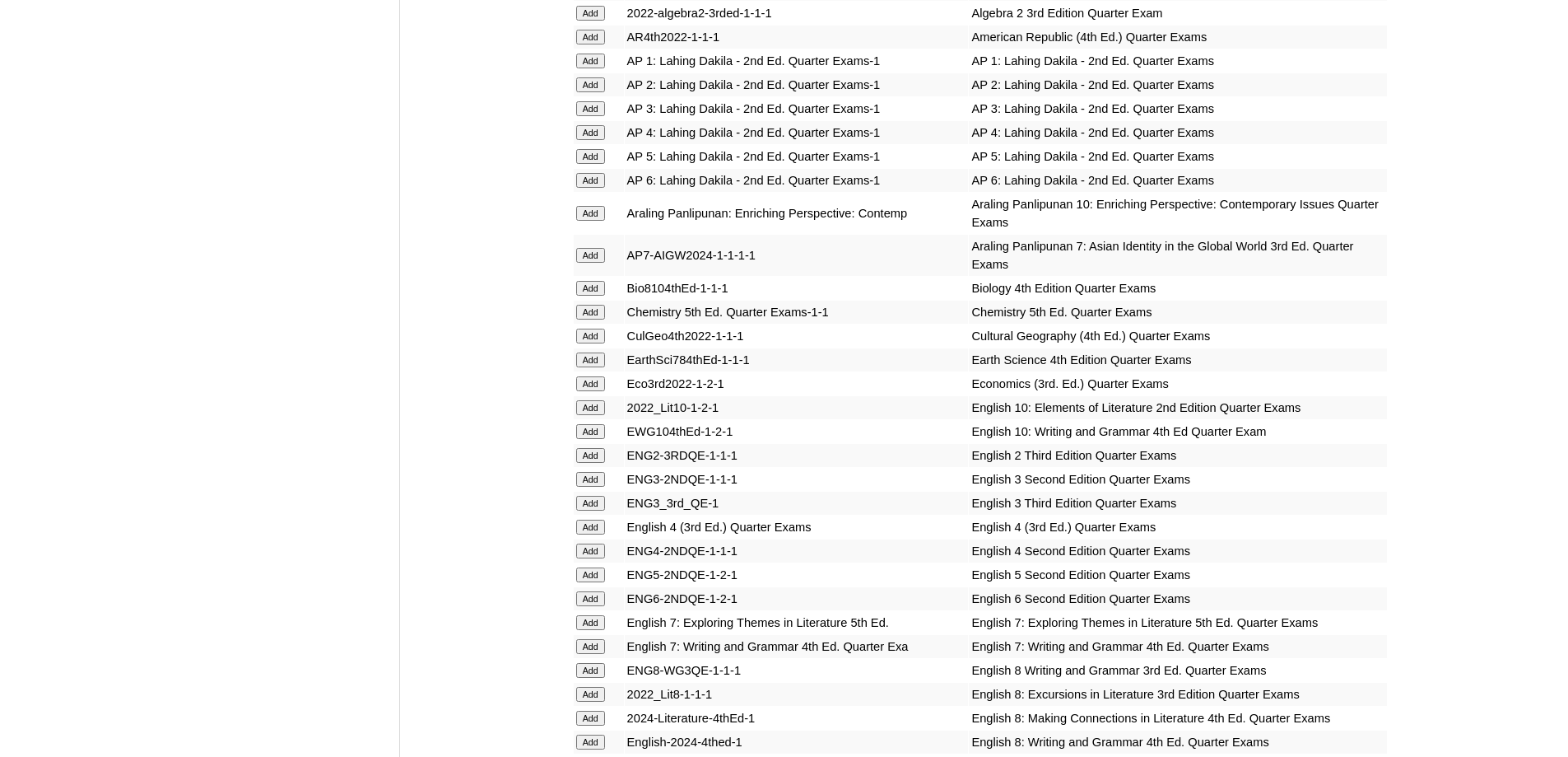
click at [591, 93] on input "Add" at bounding box center [590, 84] width 28 height 15
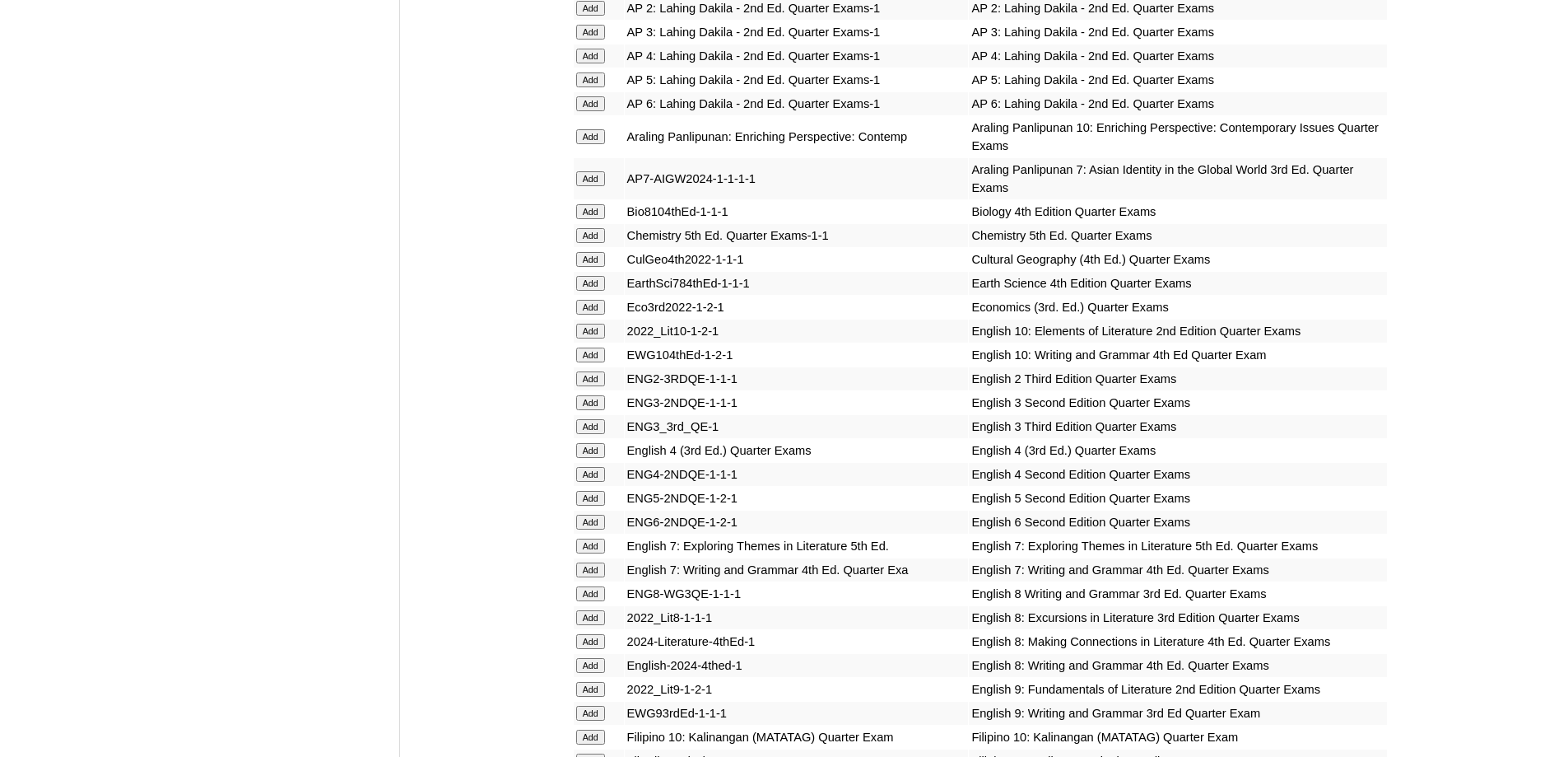
scroll to position [1645, 0]
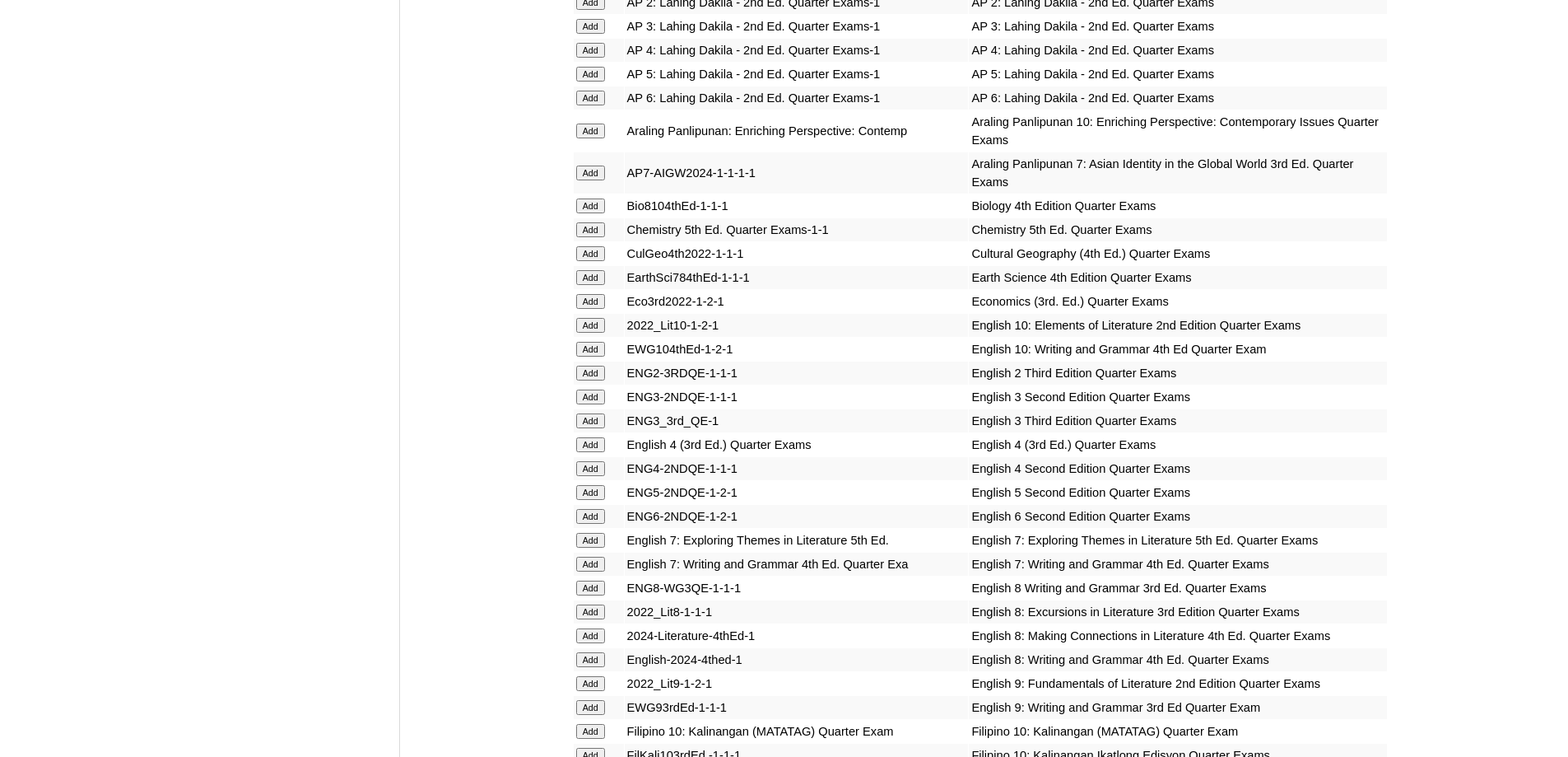
click at [596, 380] on input "Add" at bounding box center [590, 373] width 28 height 15
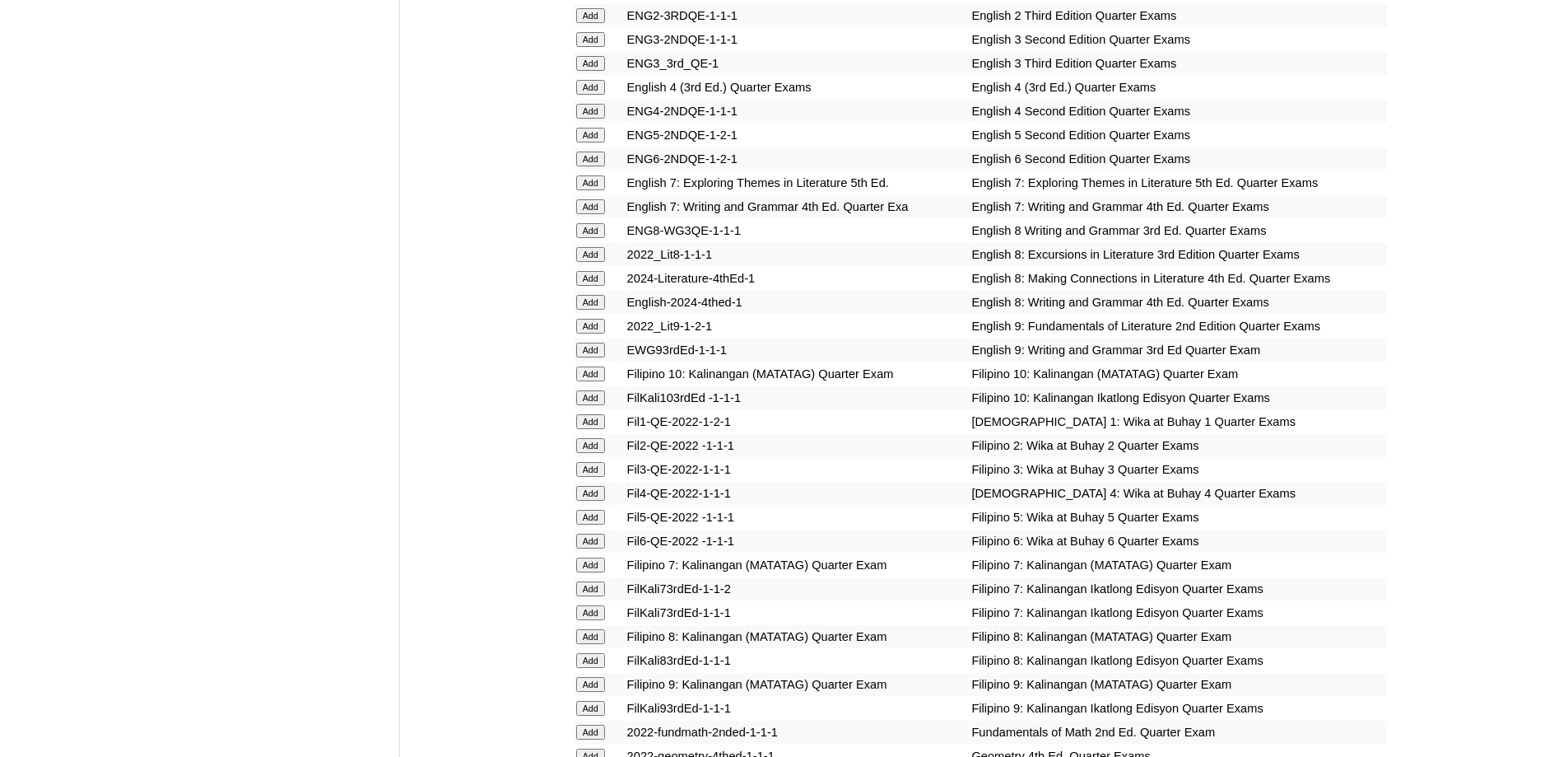
scroll to position [2057, 0]
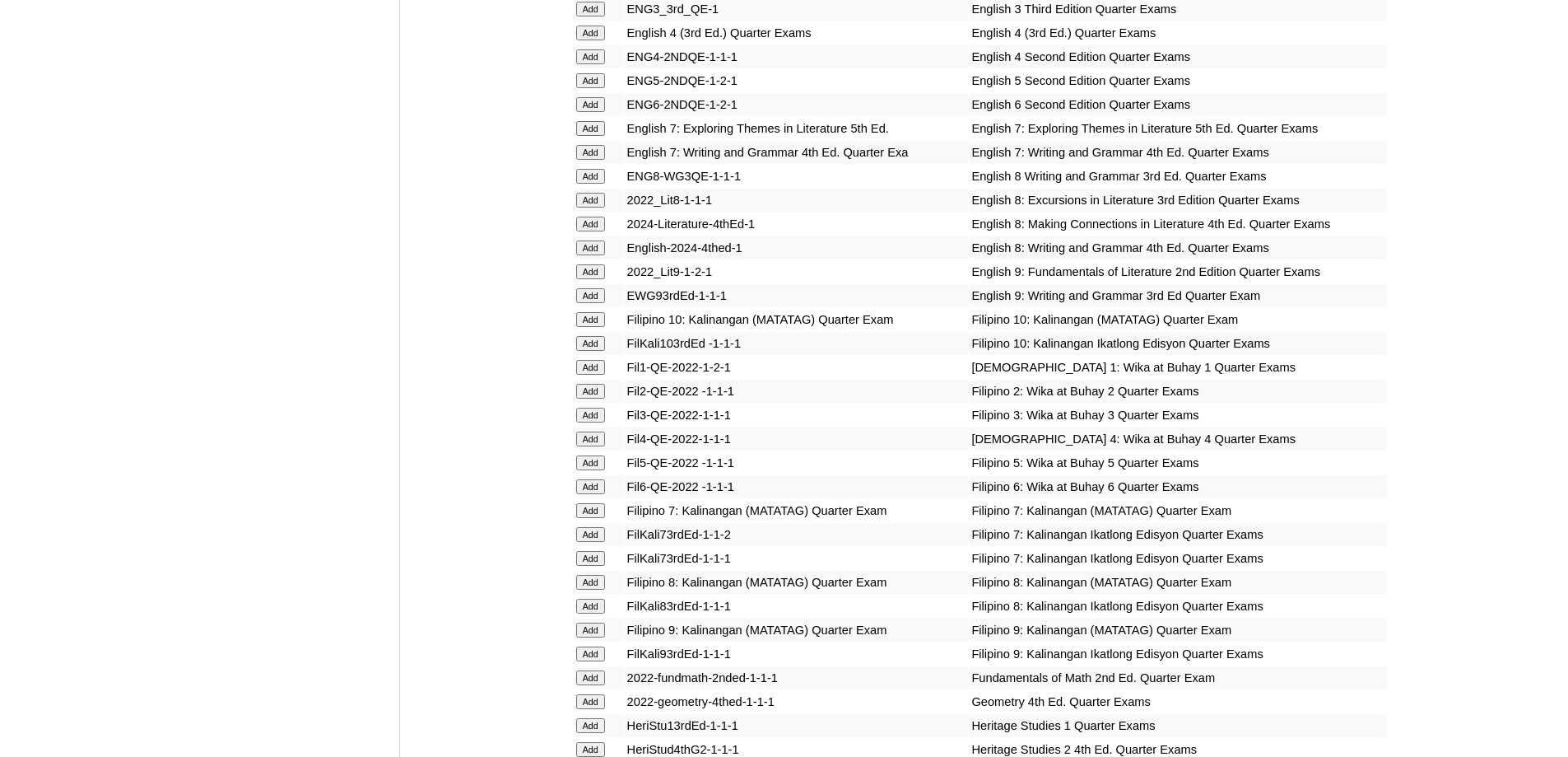
click at [602, 399] on input "Add" at bounding box center [590, 391] width 28 height 15
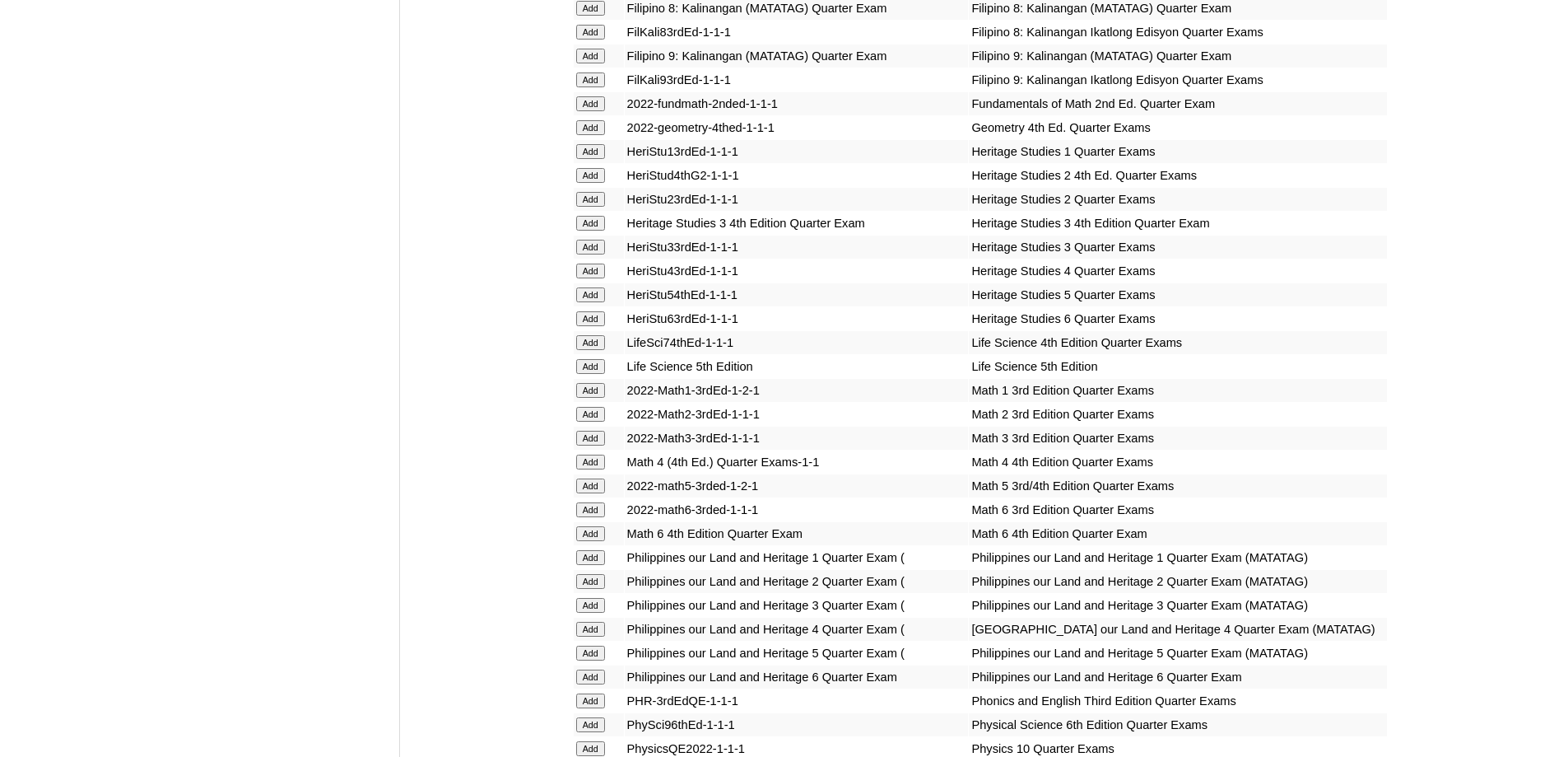
scroll to position [2634, 0]
click at [598, 419] on input "Add" at bounding box center [590, 411] width 28 height 15
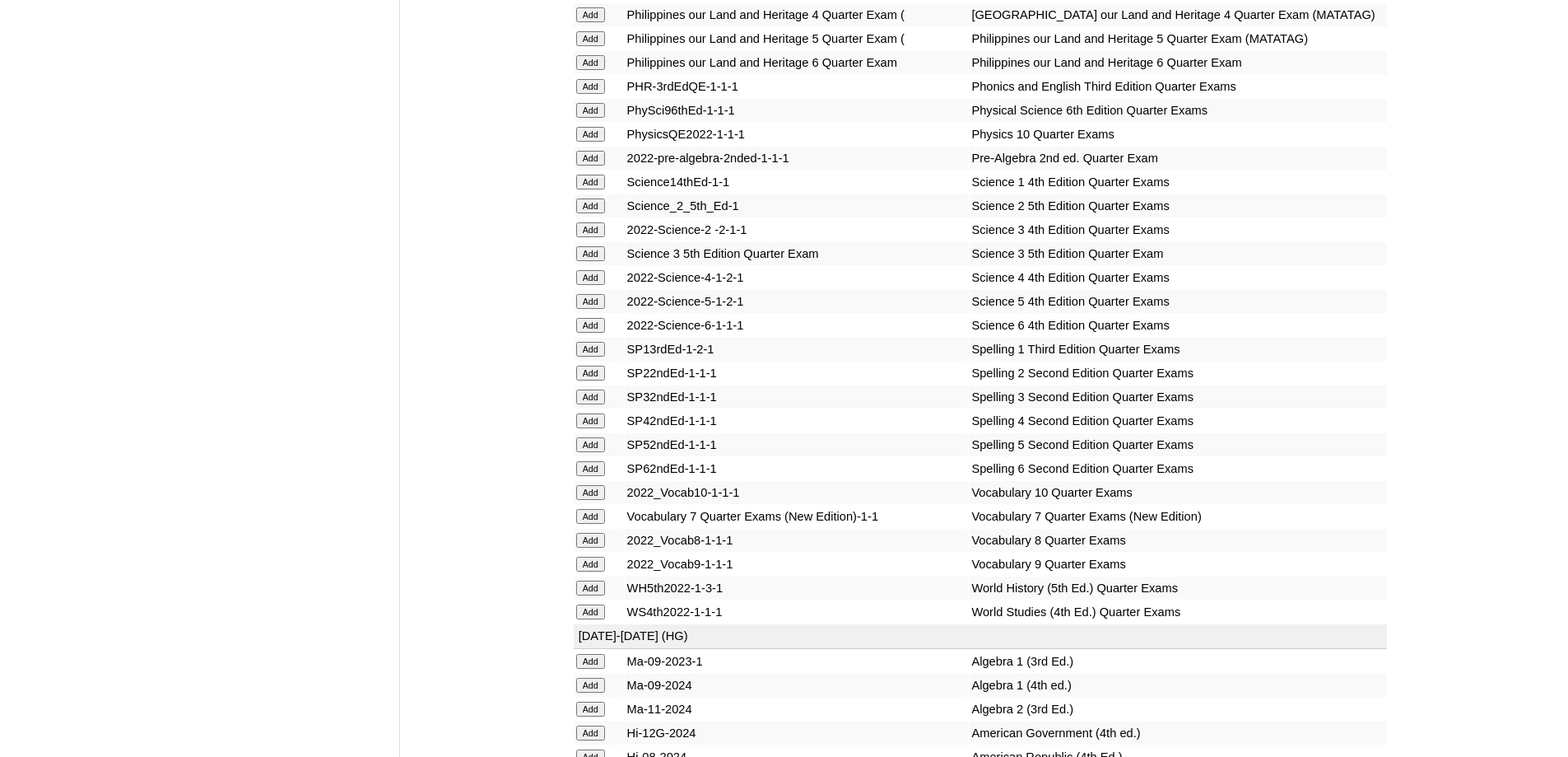
scroll to position [3293, 0]
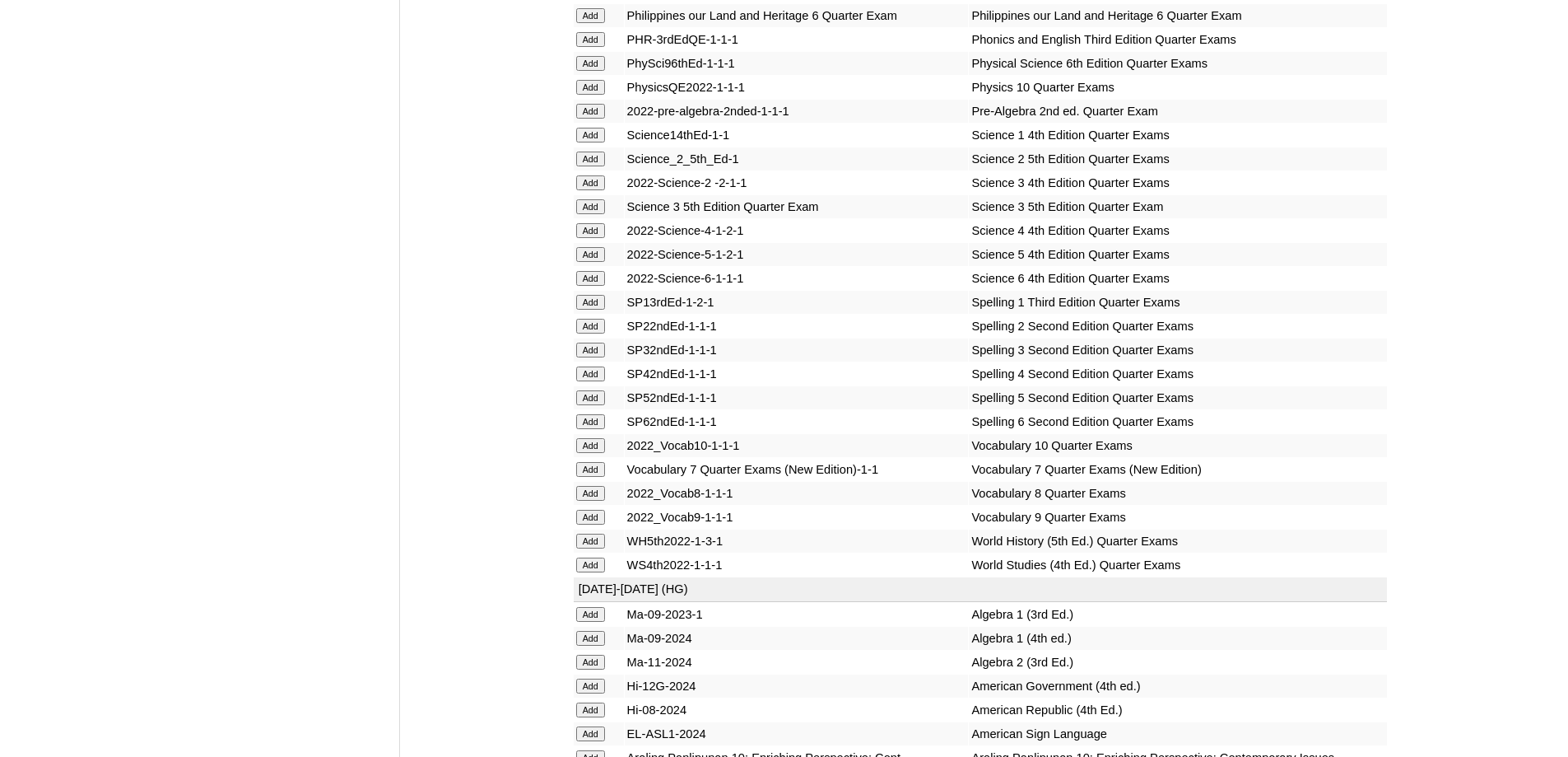
click at [610, 165] on form "Add" at bounding box center [598, 158] width 45 height 13
click at [601, 167] on input "Add" at bounding box center [590, 159] width 28 height 15
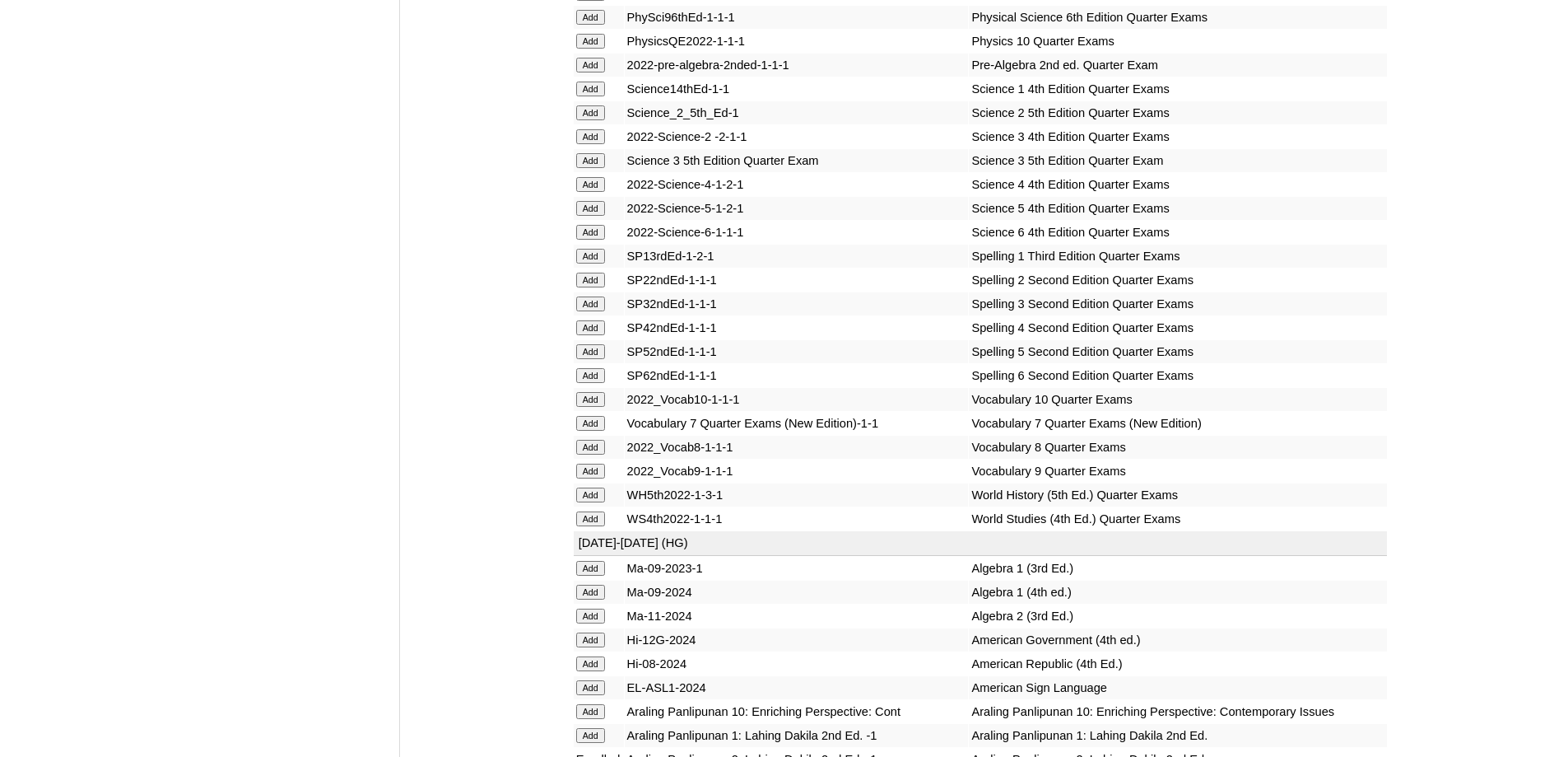
scroll to position [3457, 0]
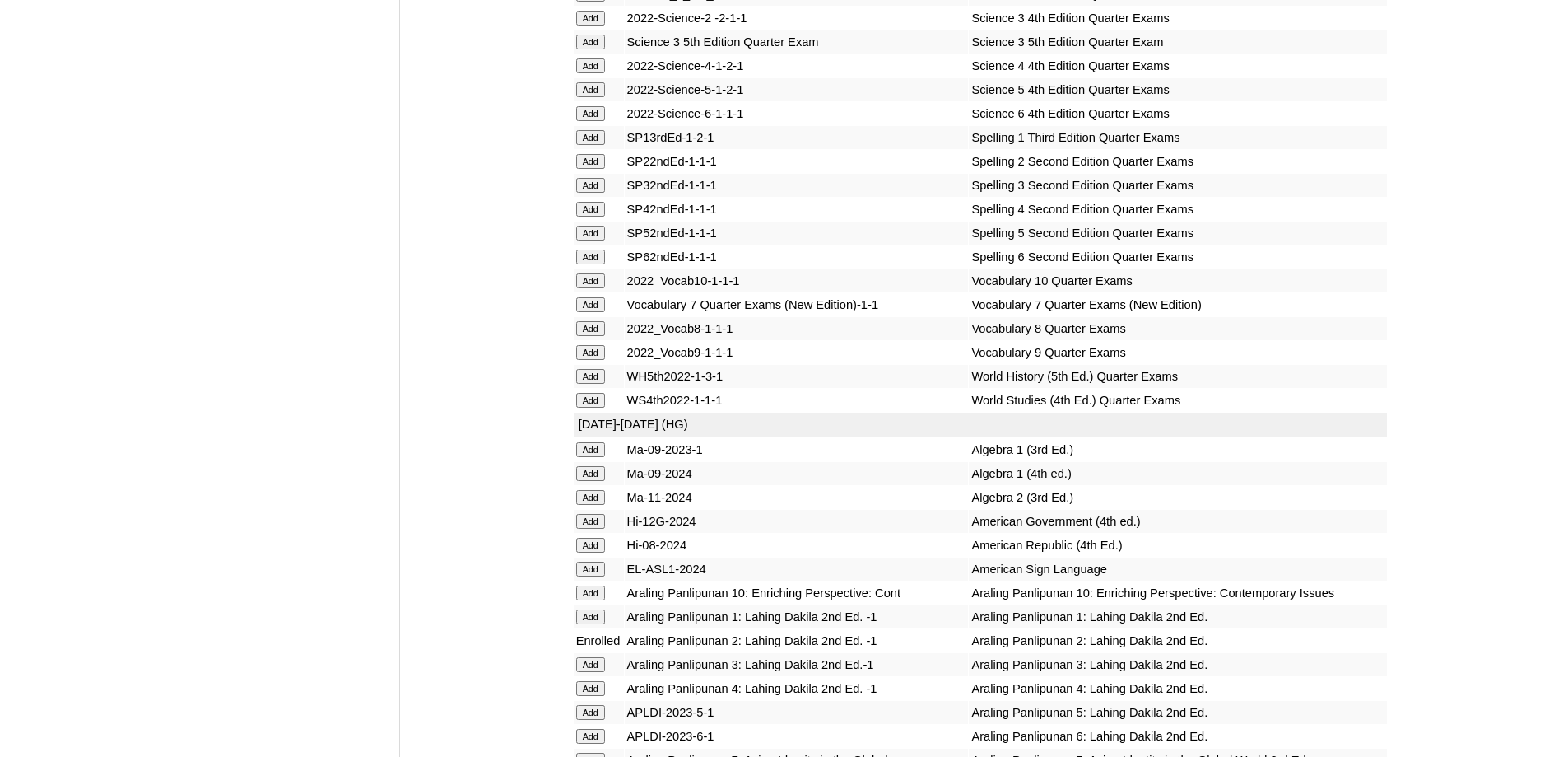
click at [604, 169] on input "Add" at bounding box center [590, 161] width 28 height 15
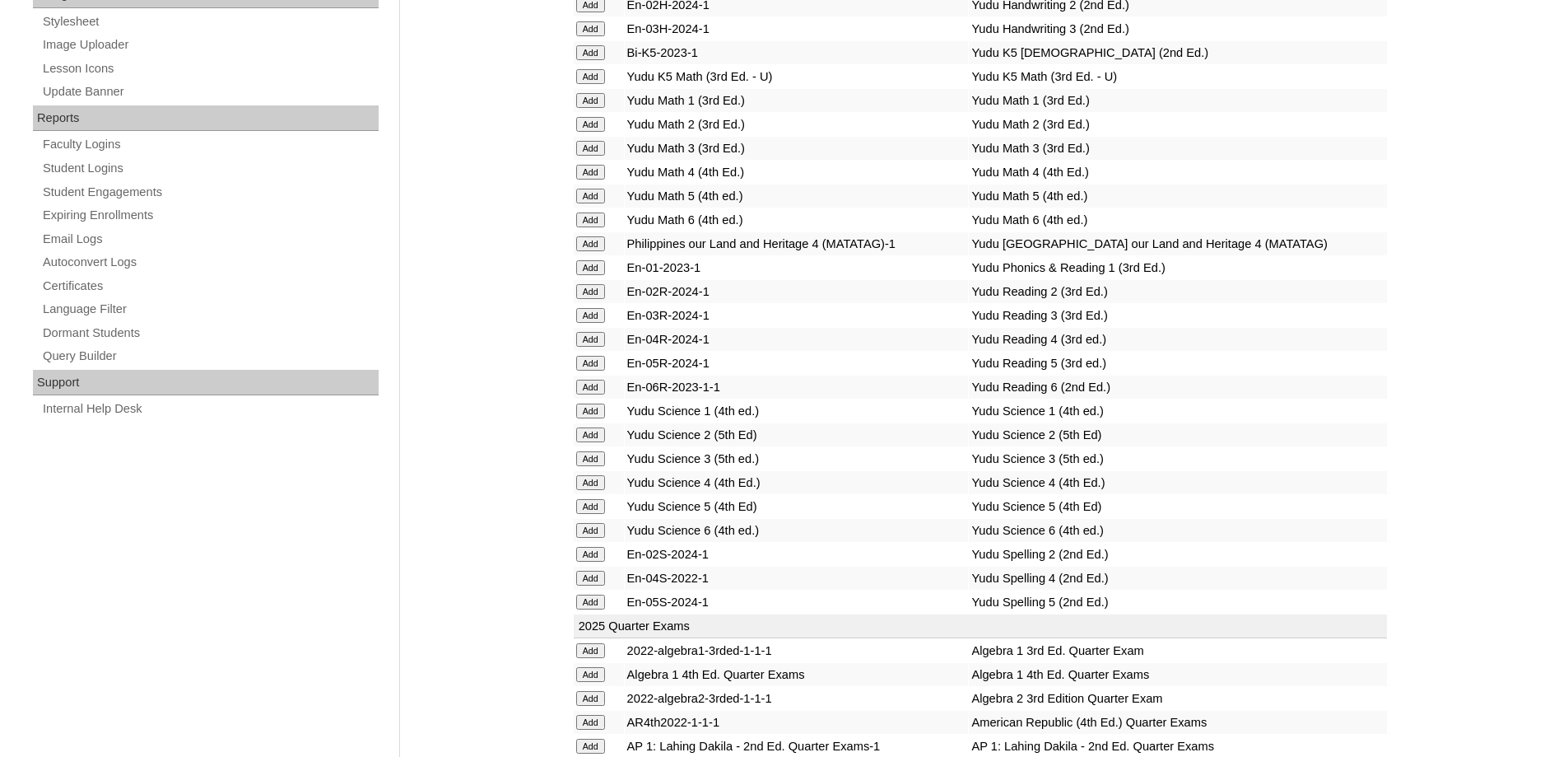
scroll to position [0, 0]
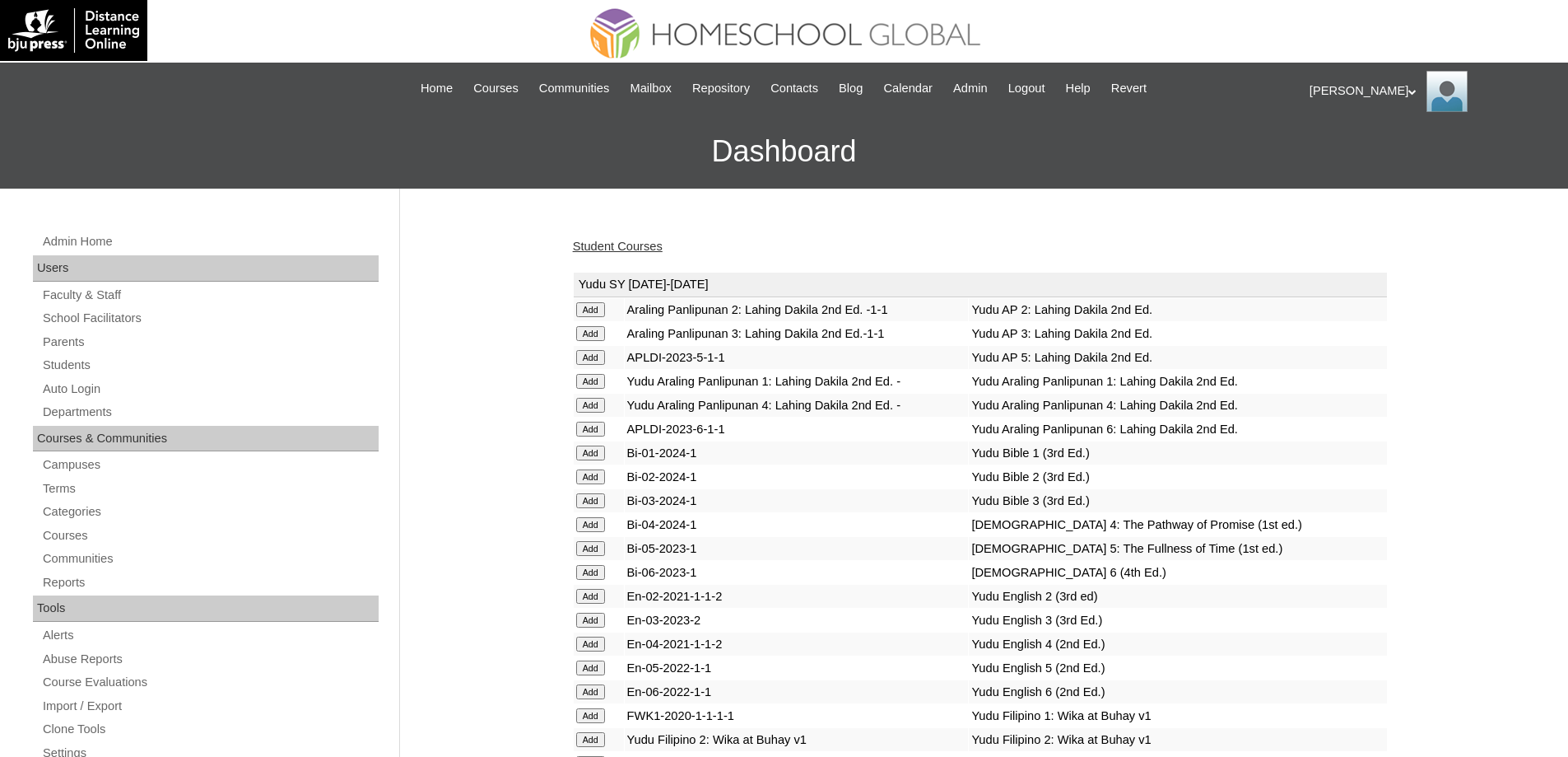
click at [654, 247] on link "Student Courses" at bounding box center [617, 246] width 90 height 13
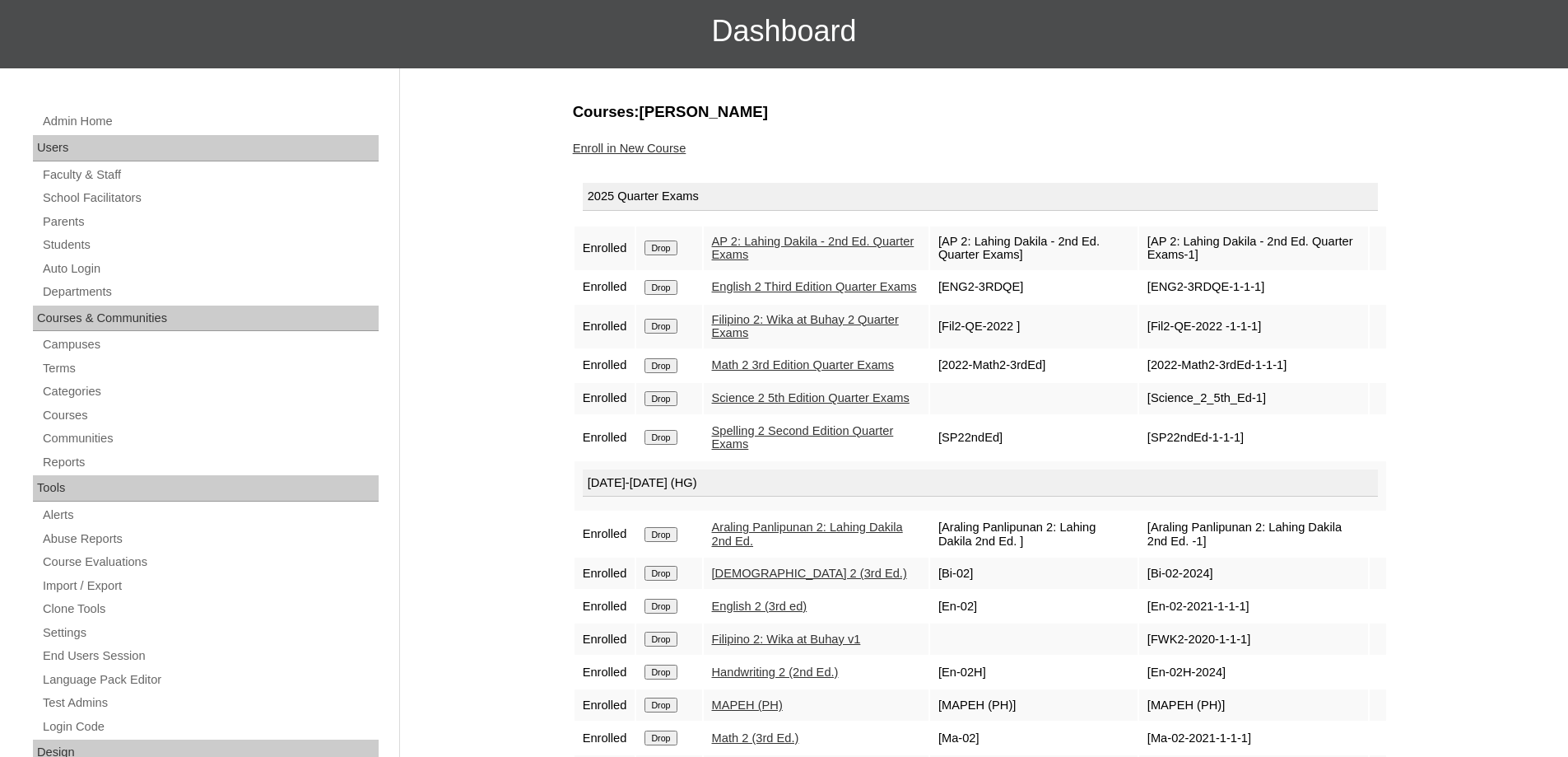
scroll to position [82, 0]
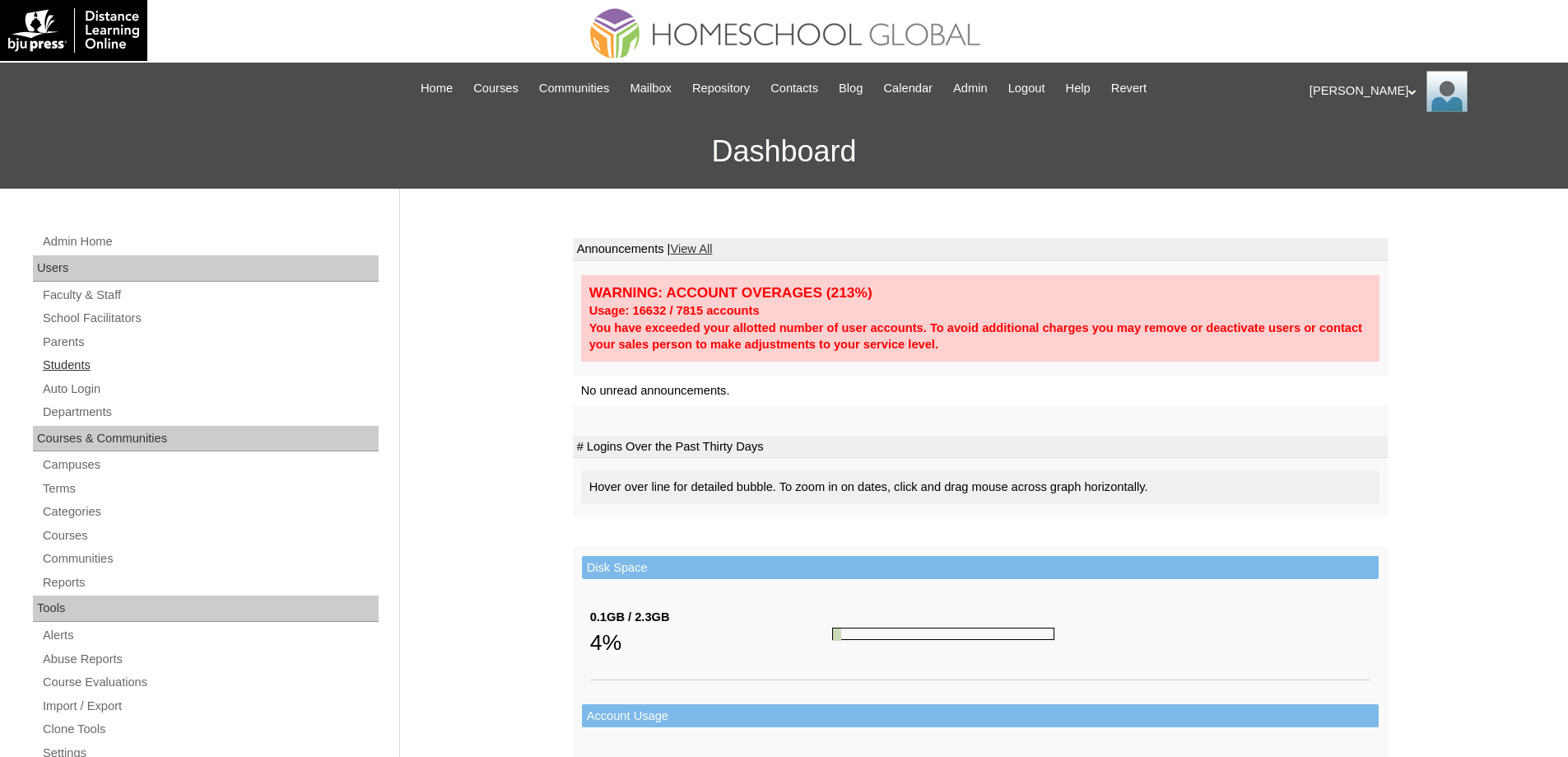
click at [92, 362] on link "Students" at bounding box center [210, 365] width 337 height 20
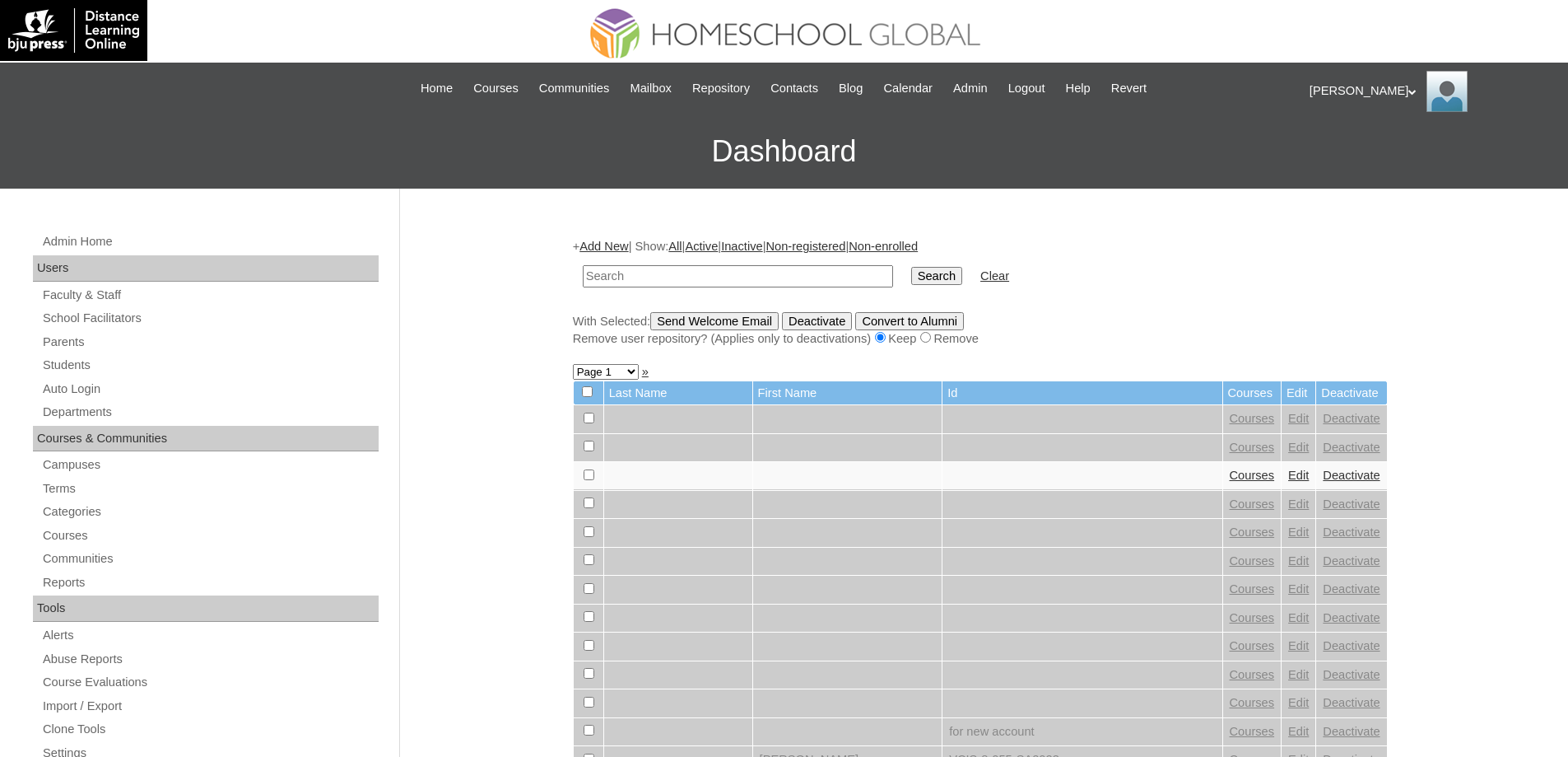
drag, startPoint x: 856, startPoint y: 277, endPoint x: 907, endPoint y: 280, distance: 51.1
click at [860, 277] on input "text" at bounding box center [737, 276] width 310 height 22
type input "MHS0181-TECHPH2024"
click at [962, 279] on input "Search" at bounding box center [937, 276] width 51 height 18
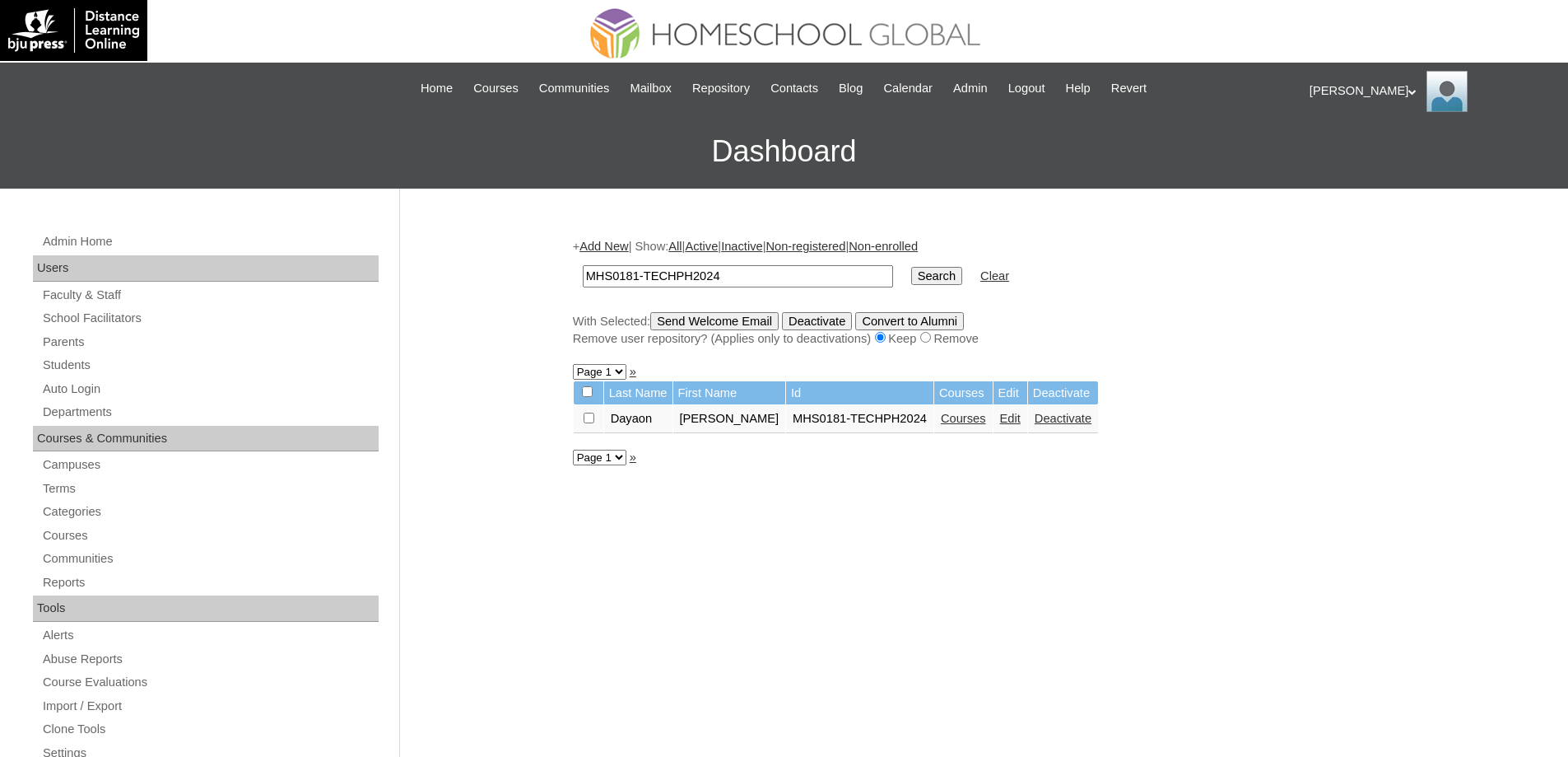
click at [941, 418] on link "Courses" at bounding box center [963, 418] width 45 height 13
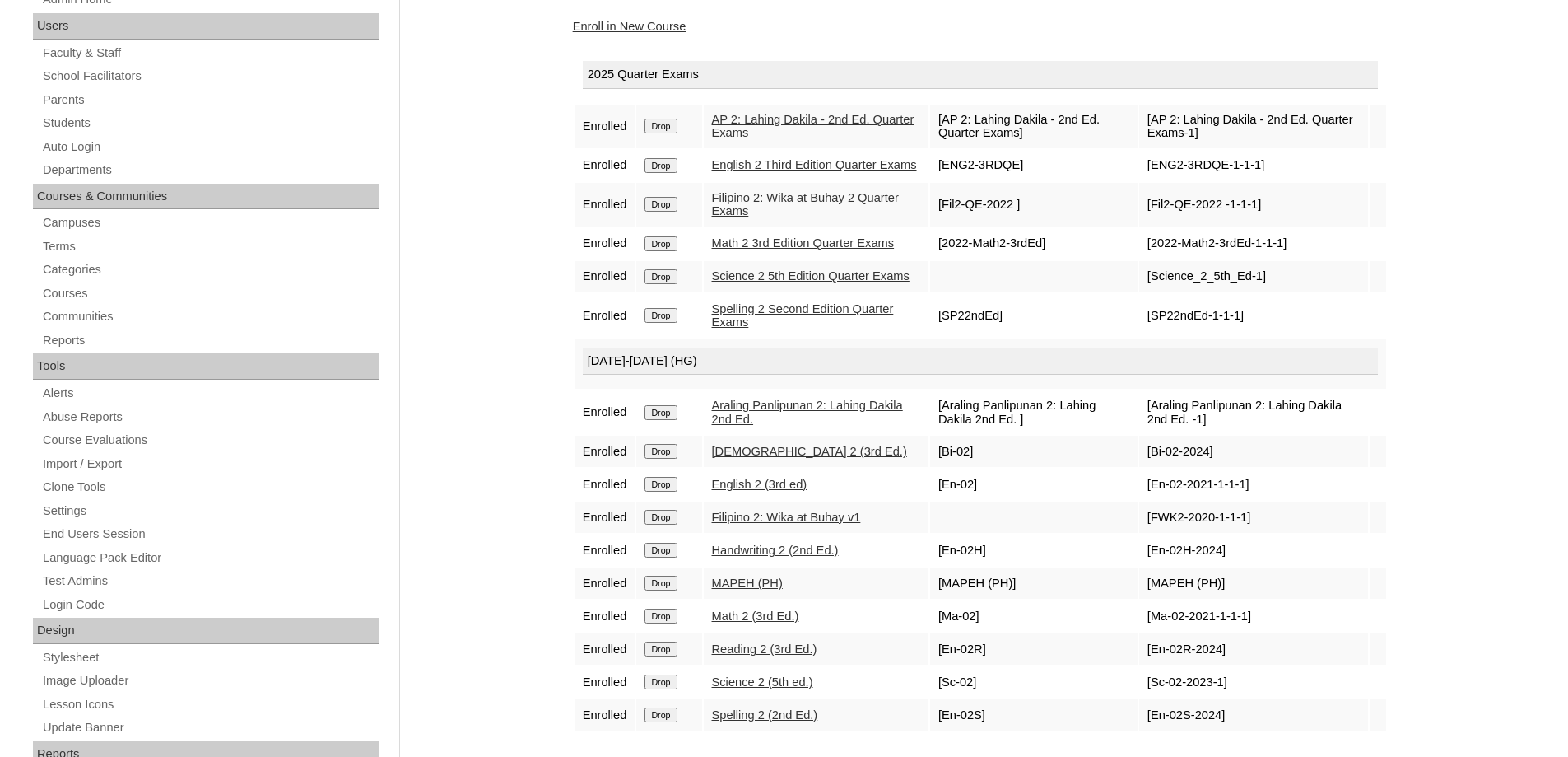
scroll to position [262, 0]
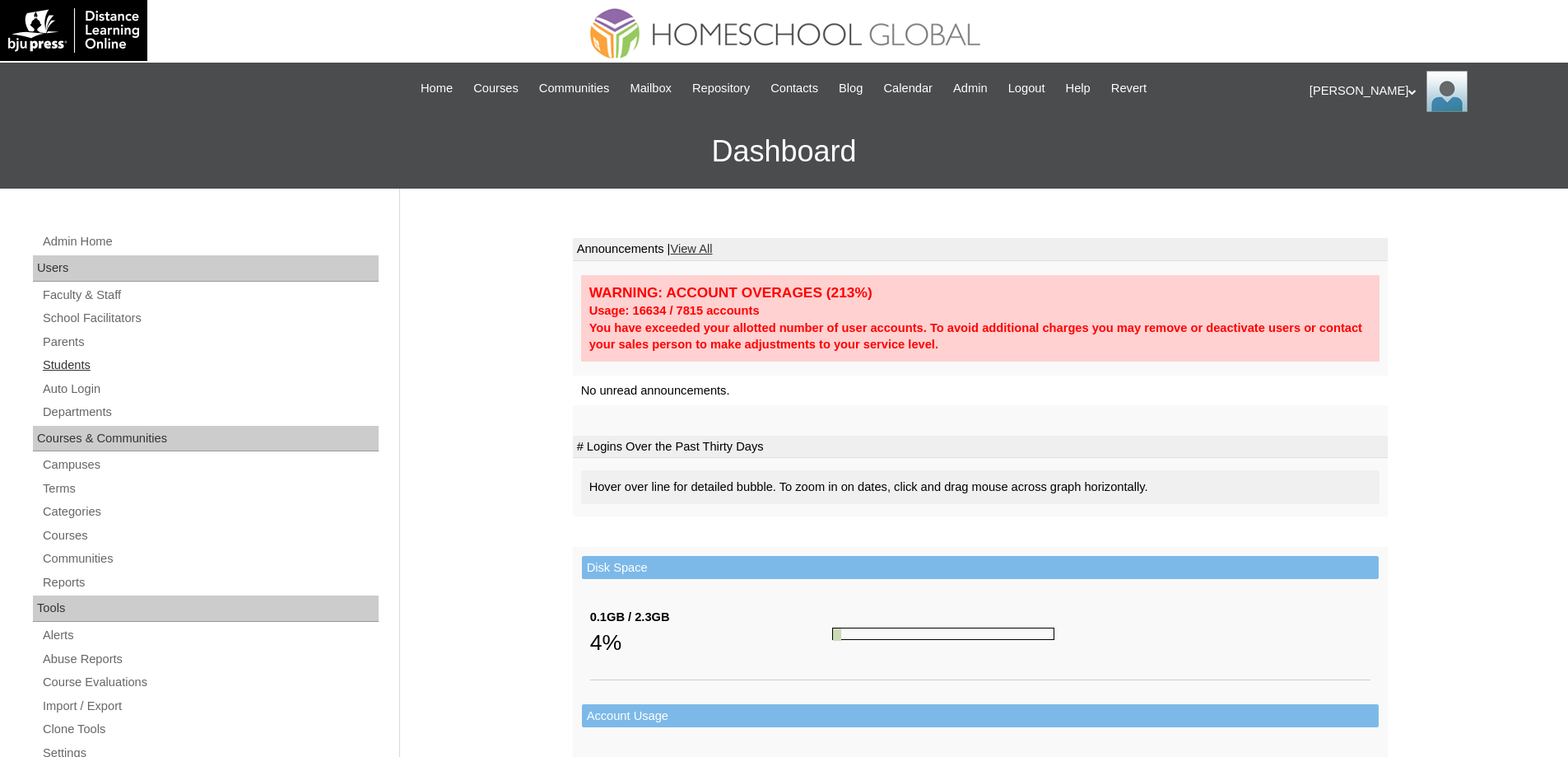
click at [132, 369] on link "Students" at bounding box center [210, 365] width 337 height 20
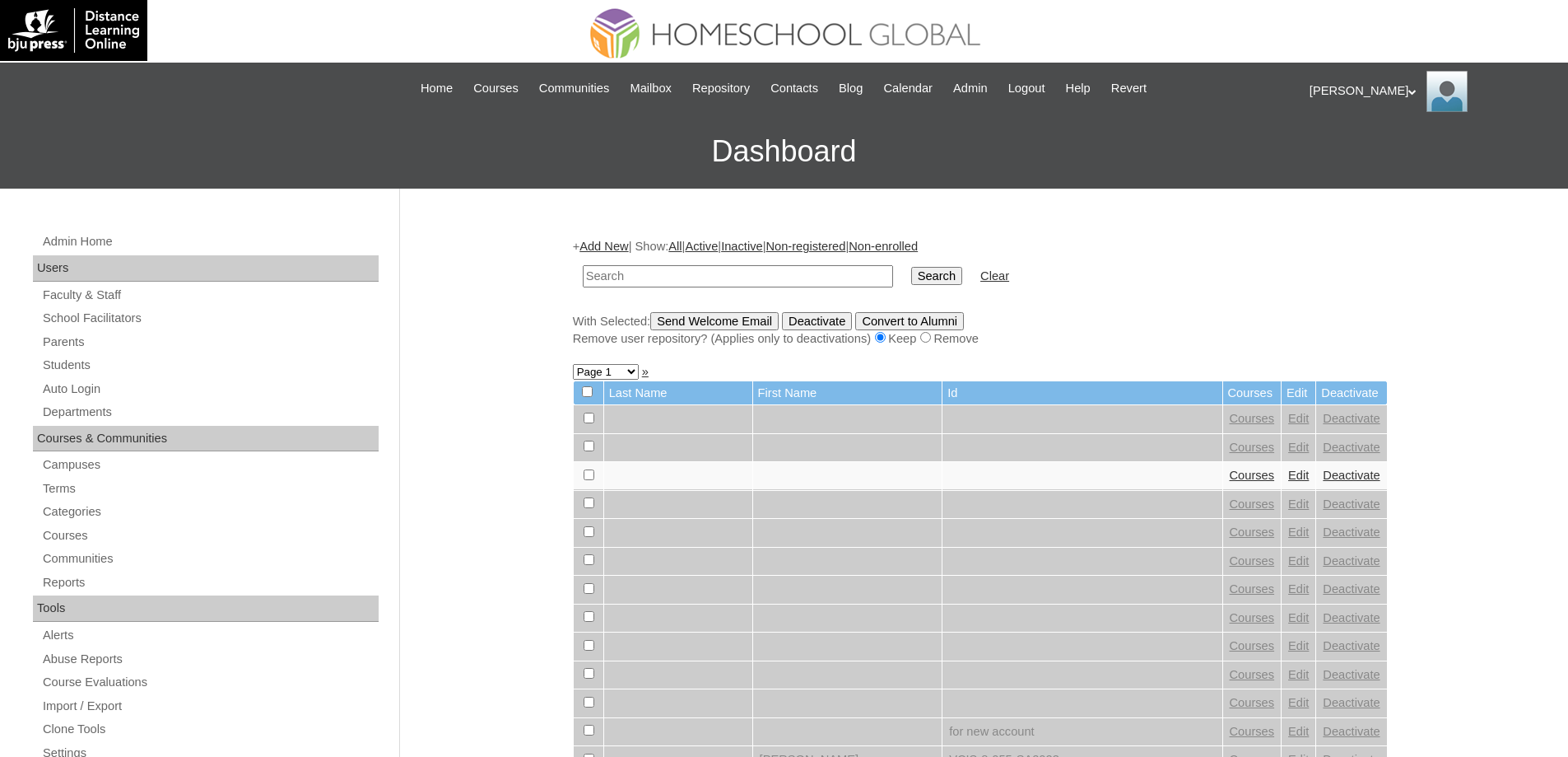
drag, startPoint x: 0, startPoint y: 0, endPoint x: 866, endPoint y: 289, distance: 912.9
click at [746, 280] on input "text" at bounding box center [737, 276] width 310 height 22
type input "[PERSON_NAME] [PERSON_NAME]"
click at [970, 290] on td "Search" at bounding box center [937, 276] width 68 height 38
click at [958, 280] on input "Search" at bounding box center [937, 276] width 51 height 18
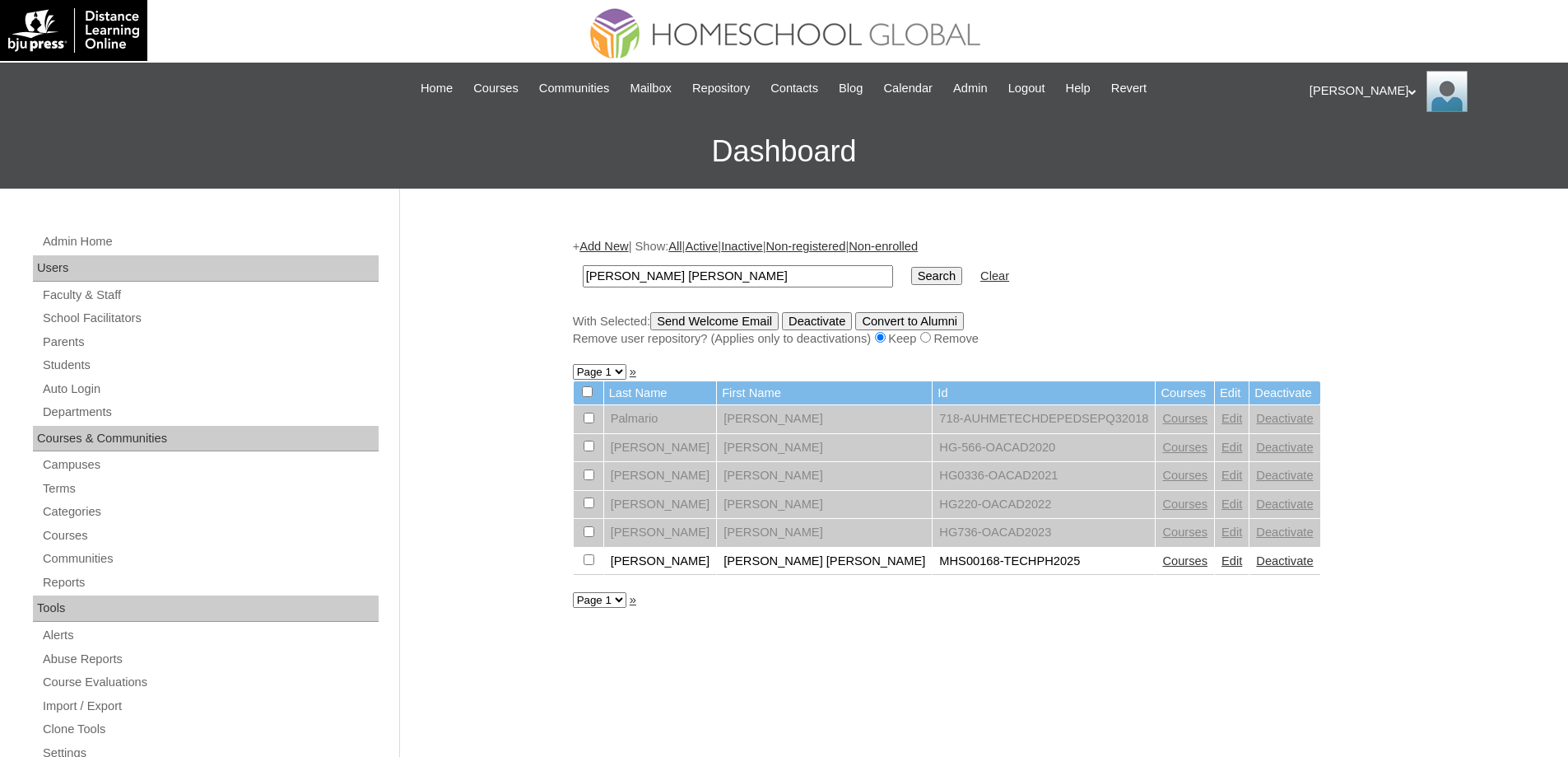
click at [1162, 565] on link "Courses" at bounding box center [1184, 561] width 45 height 13
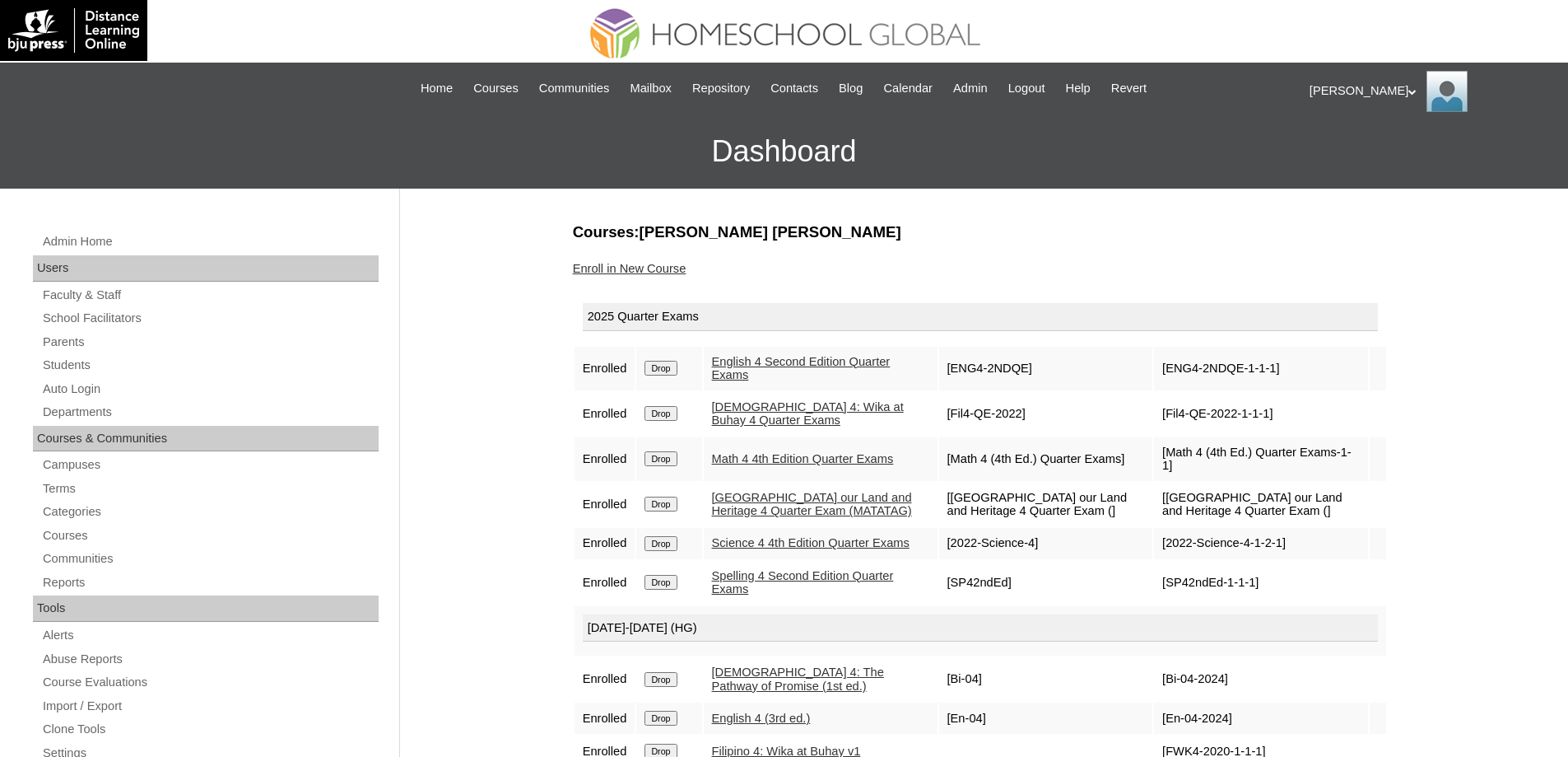
drag, startPoint x: 661, startPoint y: 368, endPoint x: 455, endPoint y: 380, distance: 206.3
click at [472, 389] on div "Admin Home Users Faculty & Staff School Facilitators Parents Students Auto Logi…" at bounding box center [784, 756] width 1568 height 1136
click at [635, 274] on link "Enroll in New Course" at bounding box center [629, 269] width 114 height 13
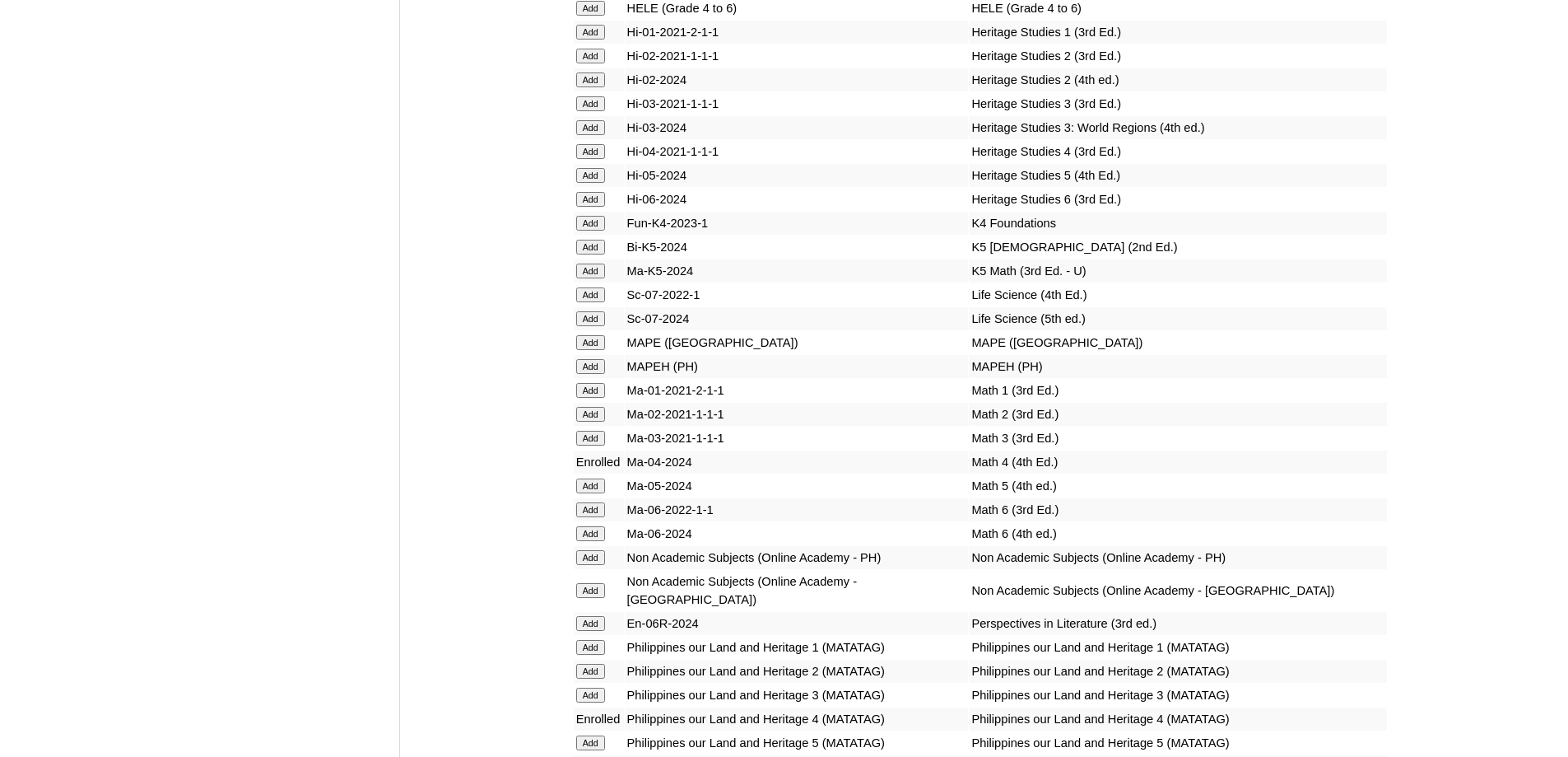
scroll to position [5930, 0]
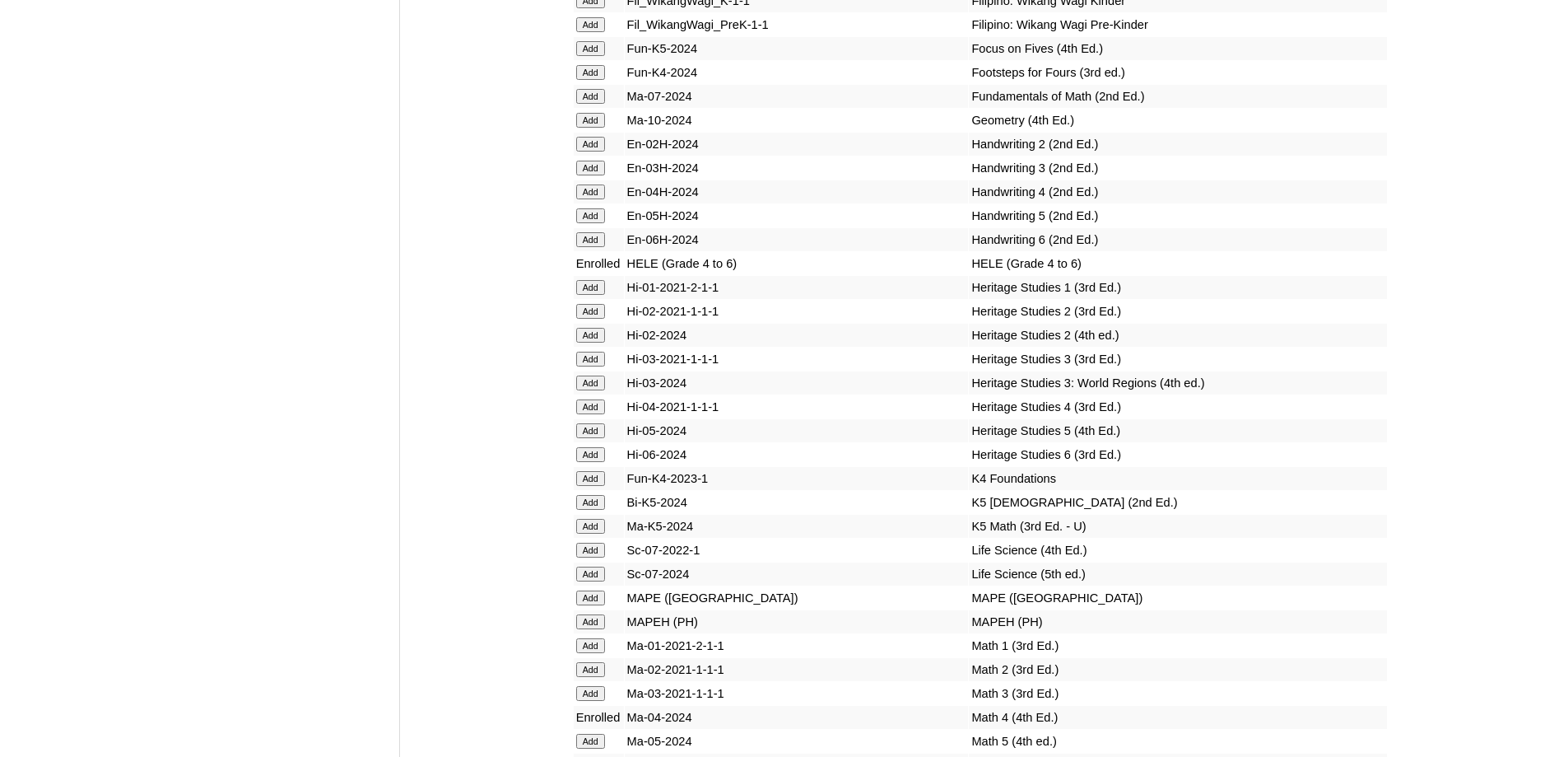
scroll to position [6040, 0]
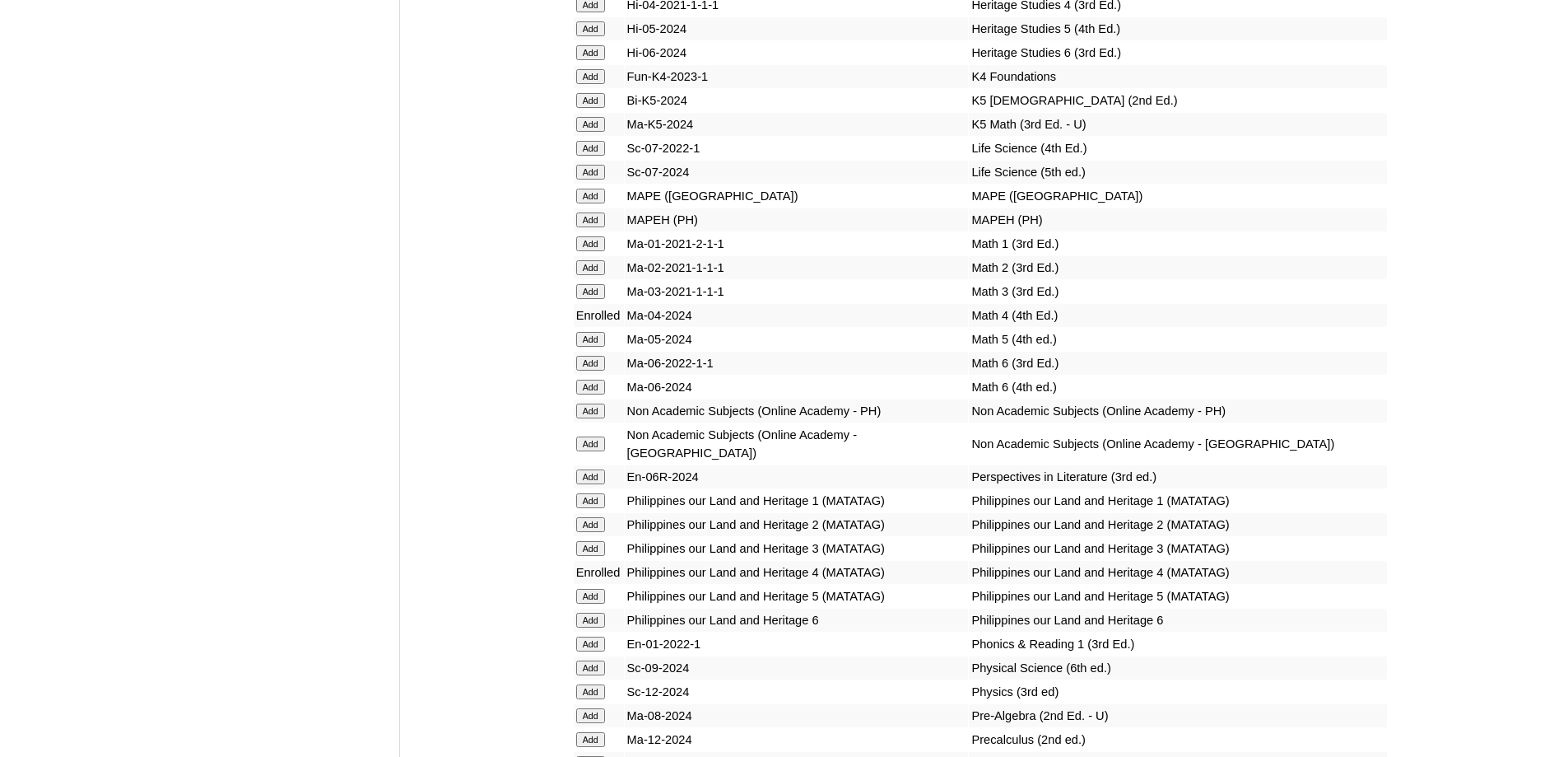
click at [589, 227] on input "Add" at bounding box center [590, 220] width 28 height 15
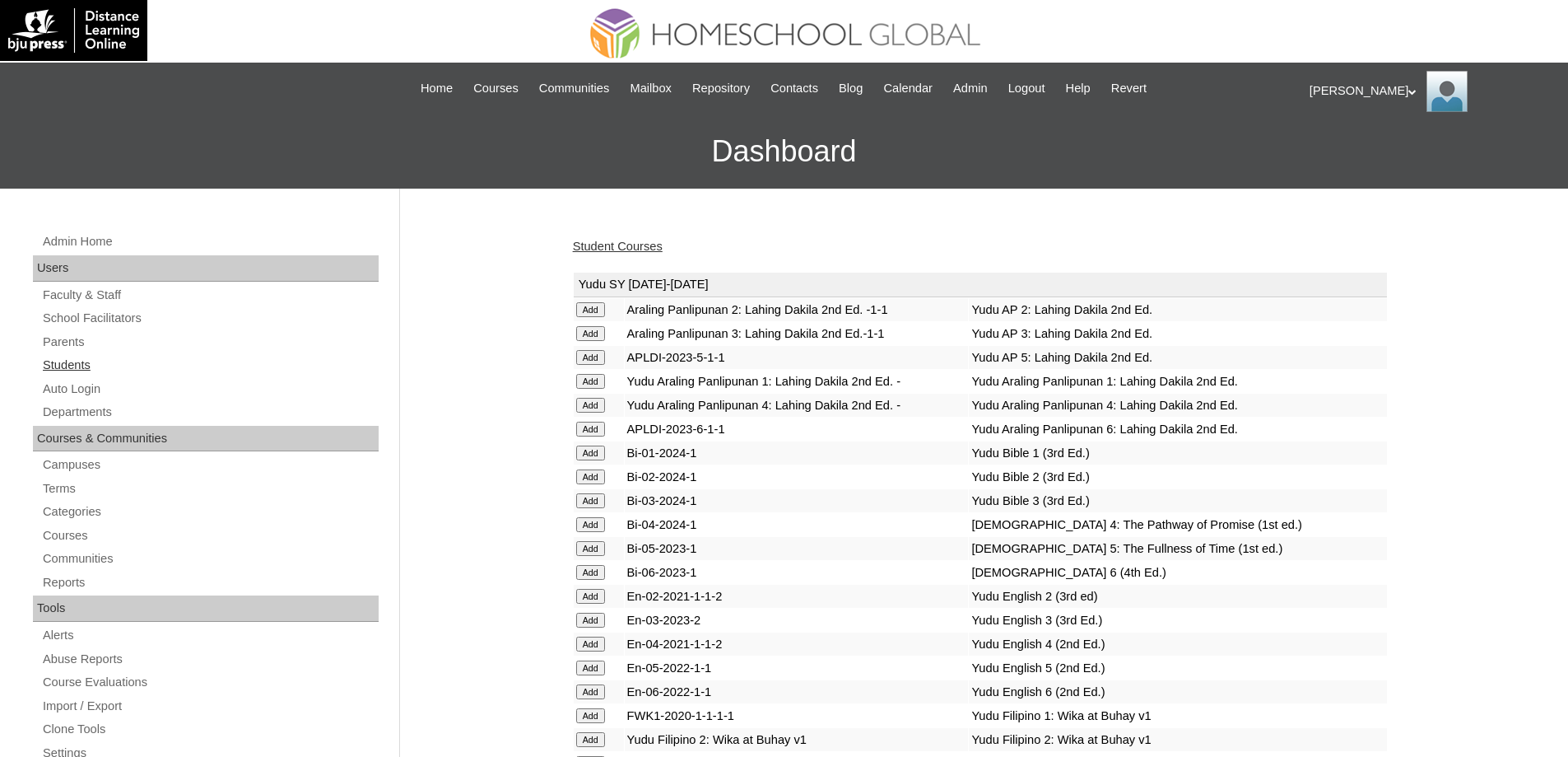
click at [134, 367] on link "Students" at bounding box center [210, 365] width 337 height 20
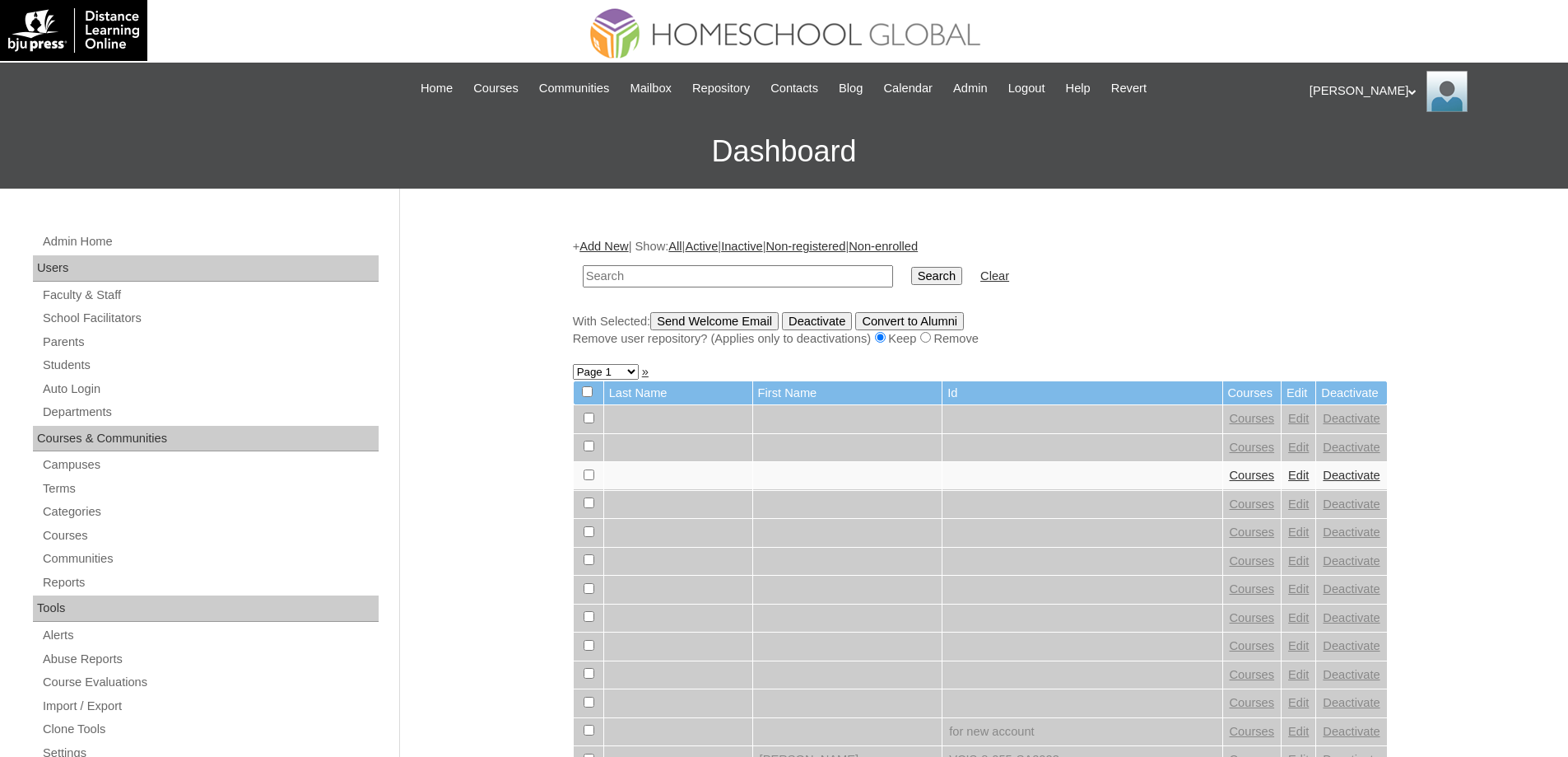
drag, startPoint x: 626, startPoint y: 269, endPoint x: 905, endPoint y: 272, distance: 279.0
click at [628, 269] on input "text" at bounding box center [737, 276] width 310 height 22
paste input "[PERSON_NAME]"
type input "[PERSON_NAME]"
click at [925, 272] on td "Search" at bounding box center [937, 276] width 68 height 38
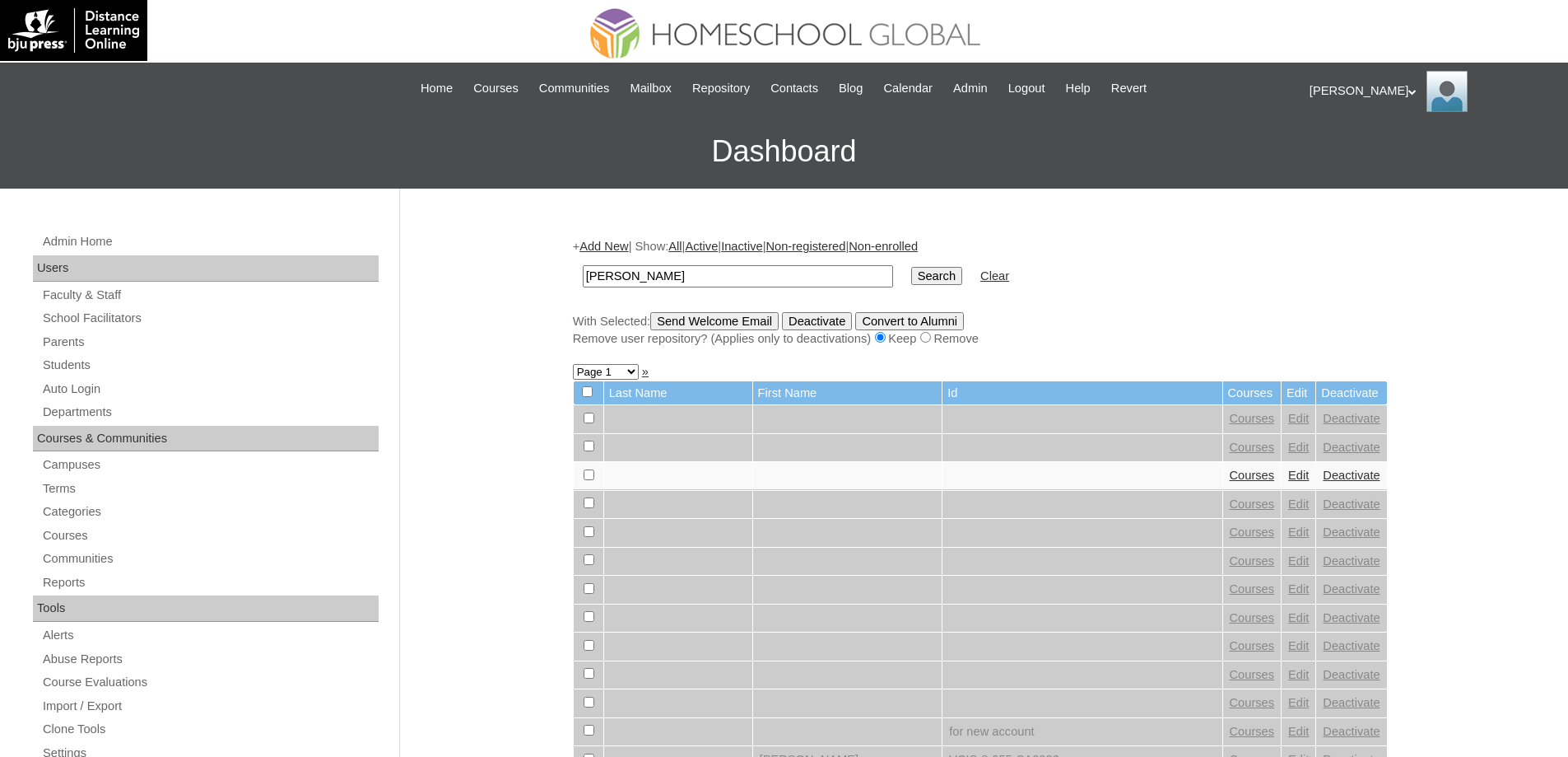
click at [944, 271] on input "Search" at bounding box center [937, 276] width 51 height 18
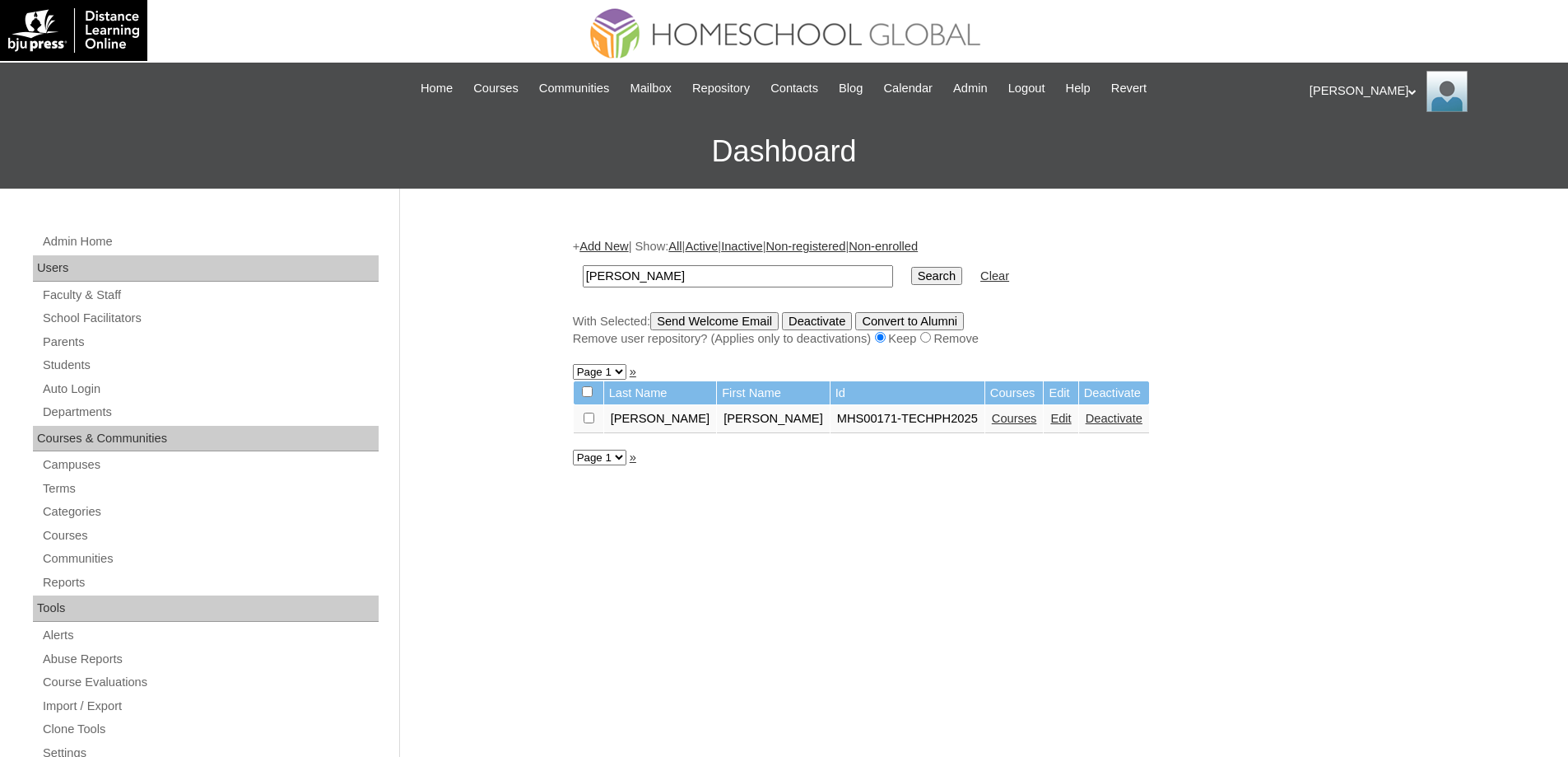
click at [992, 424] on link "Courses" at bounding box center [1014, 418] width 45 height 13
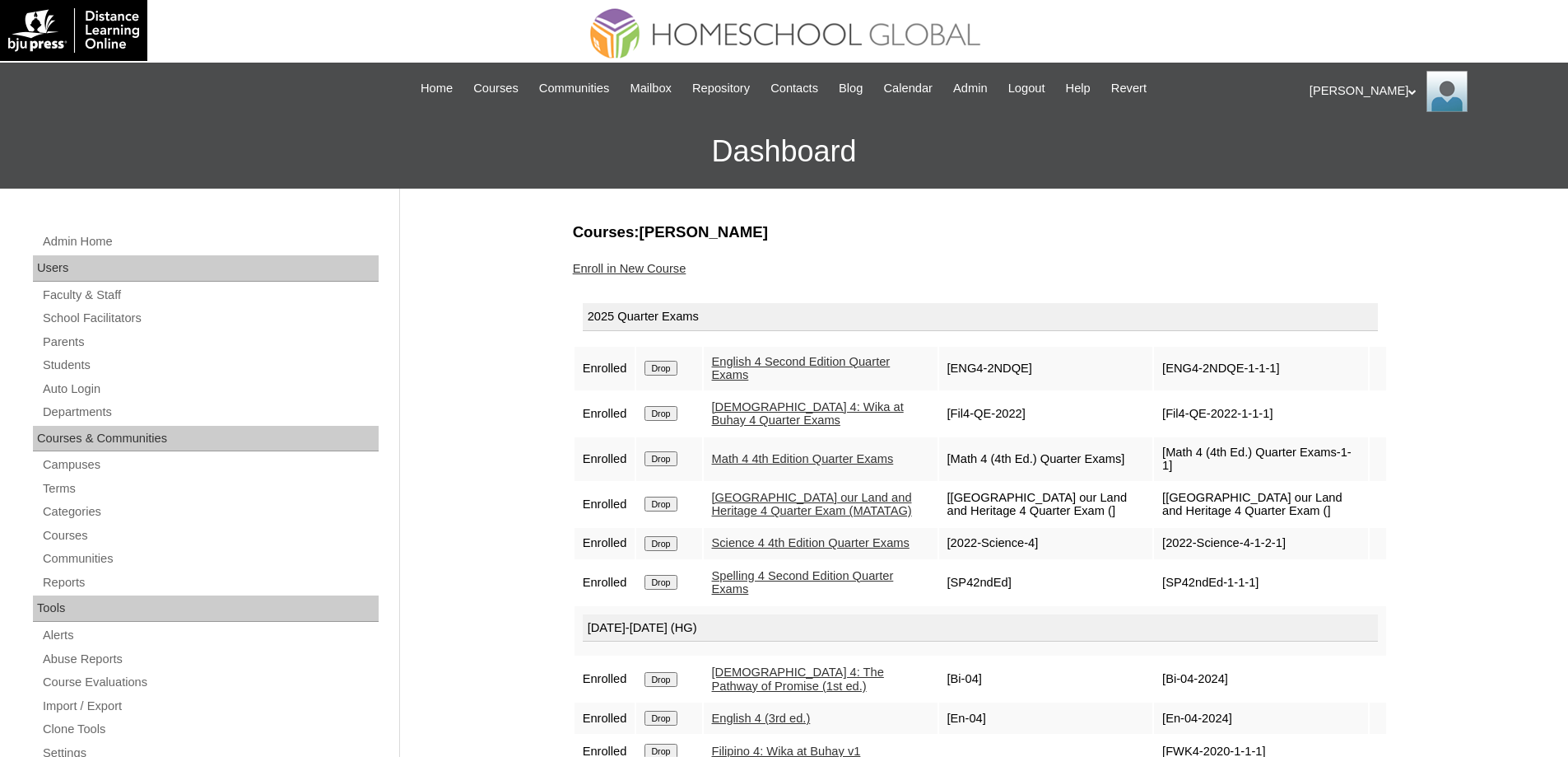
click at [670, 275] on link "Enroll in New Course" at bounding box center [629, 269] width 114 height 13
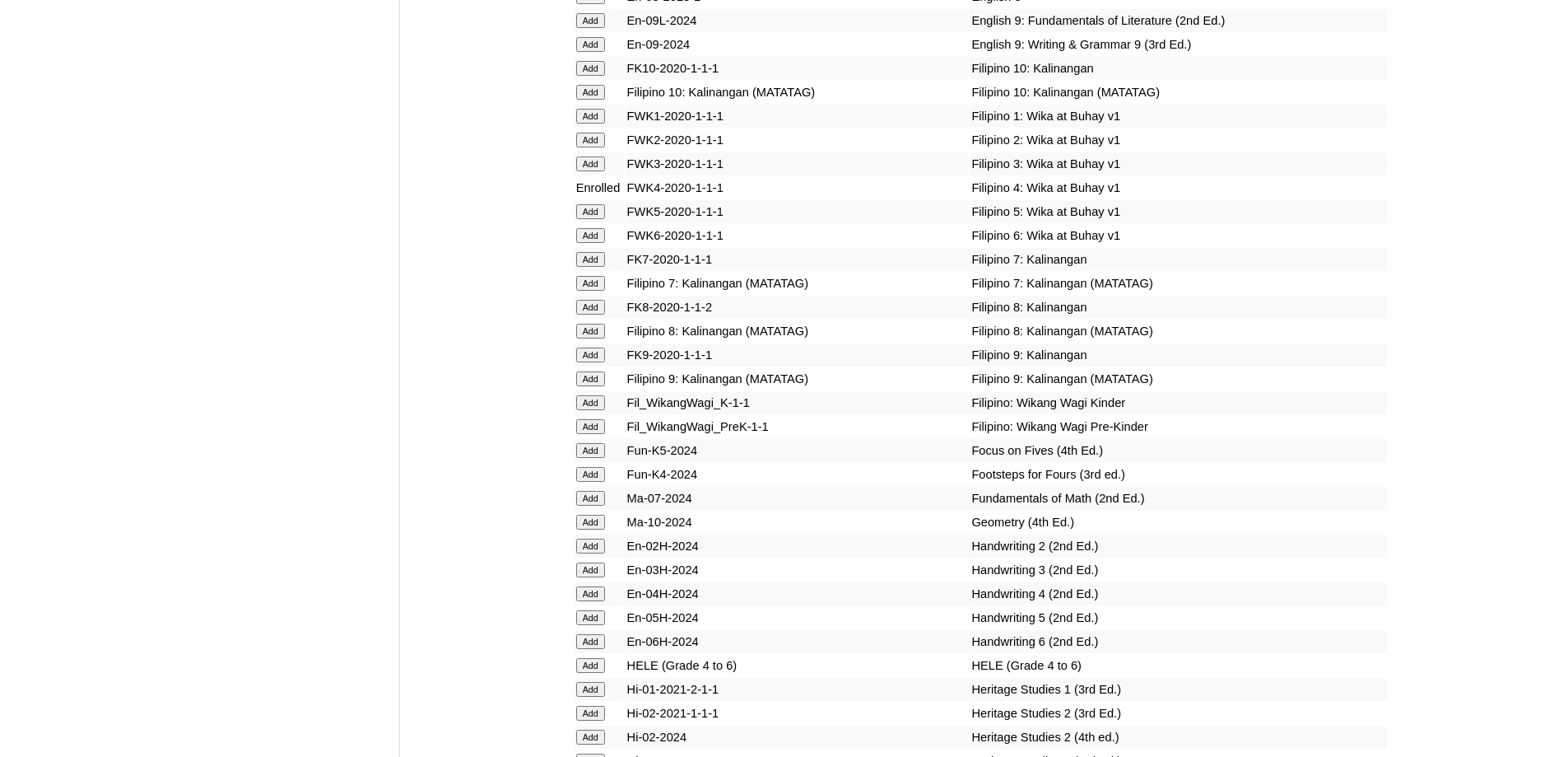
scroll to position [5959, 0]
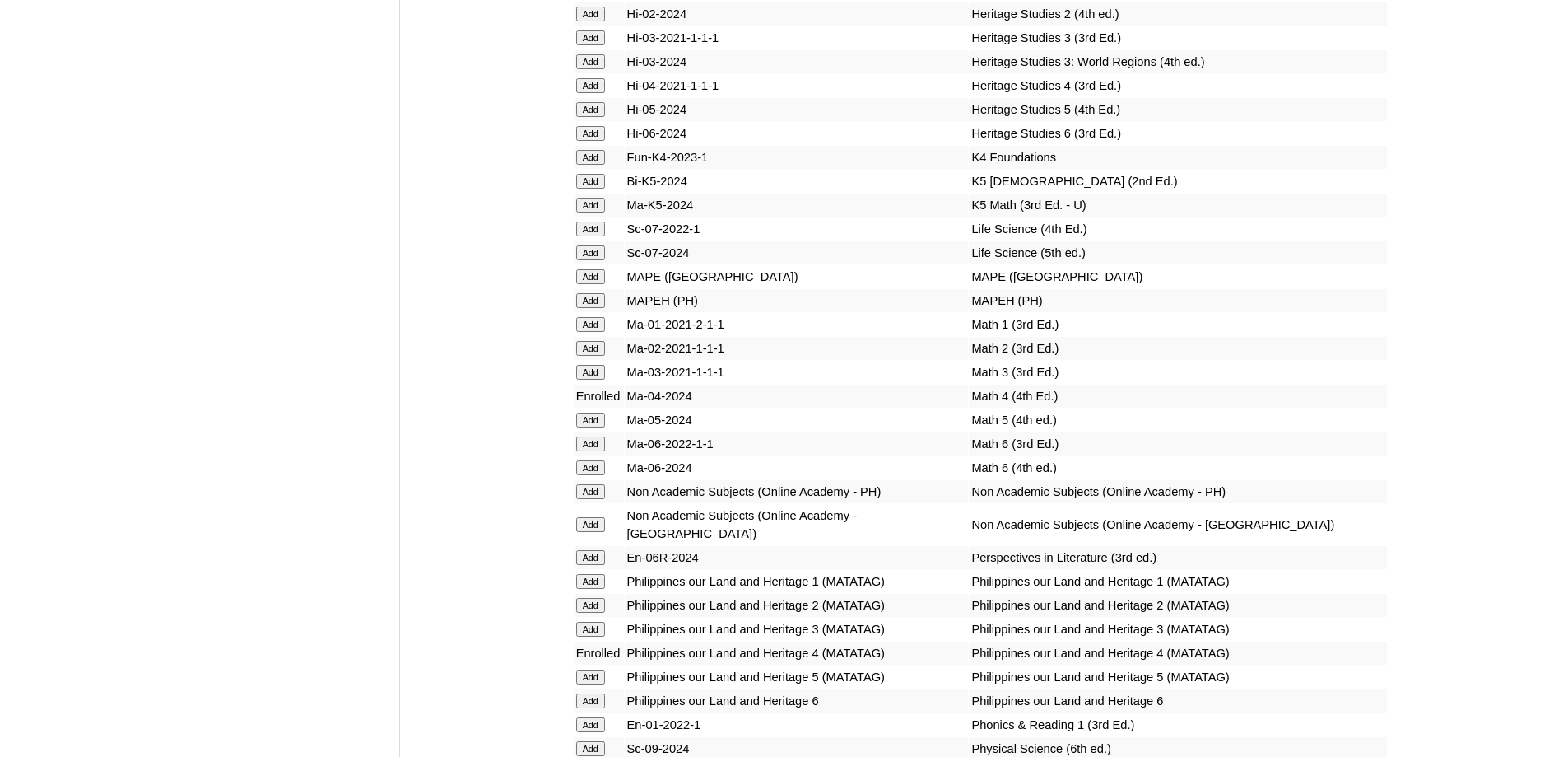
click at [598, 308] on input "Add" at bounding box center [590, 301] width 28 height 15
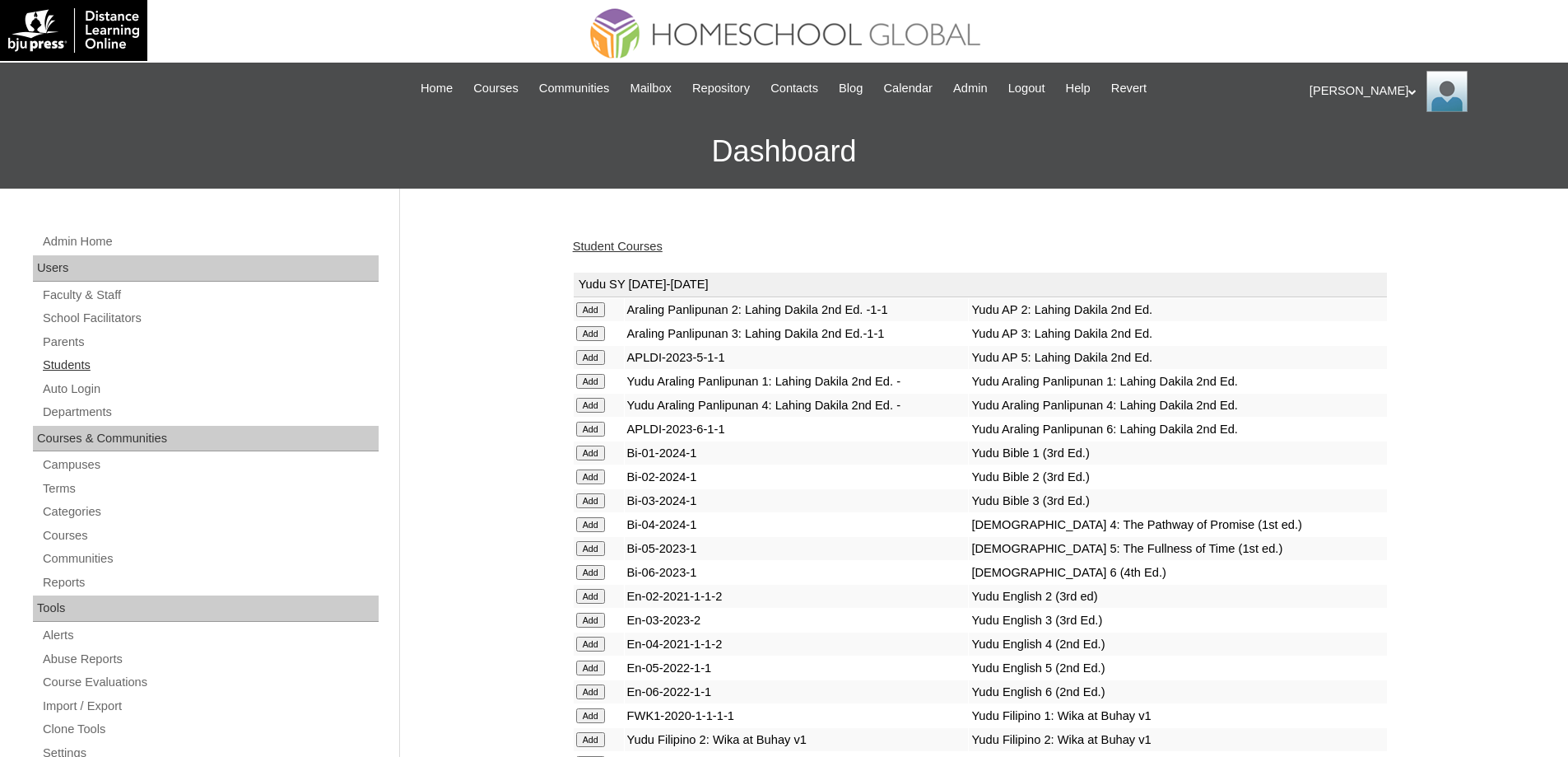
click at [165, 367] on link "Students" at bounding box center [210, 365] width 337 height 20
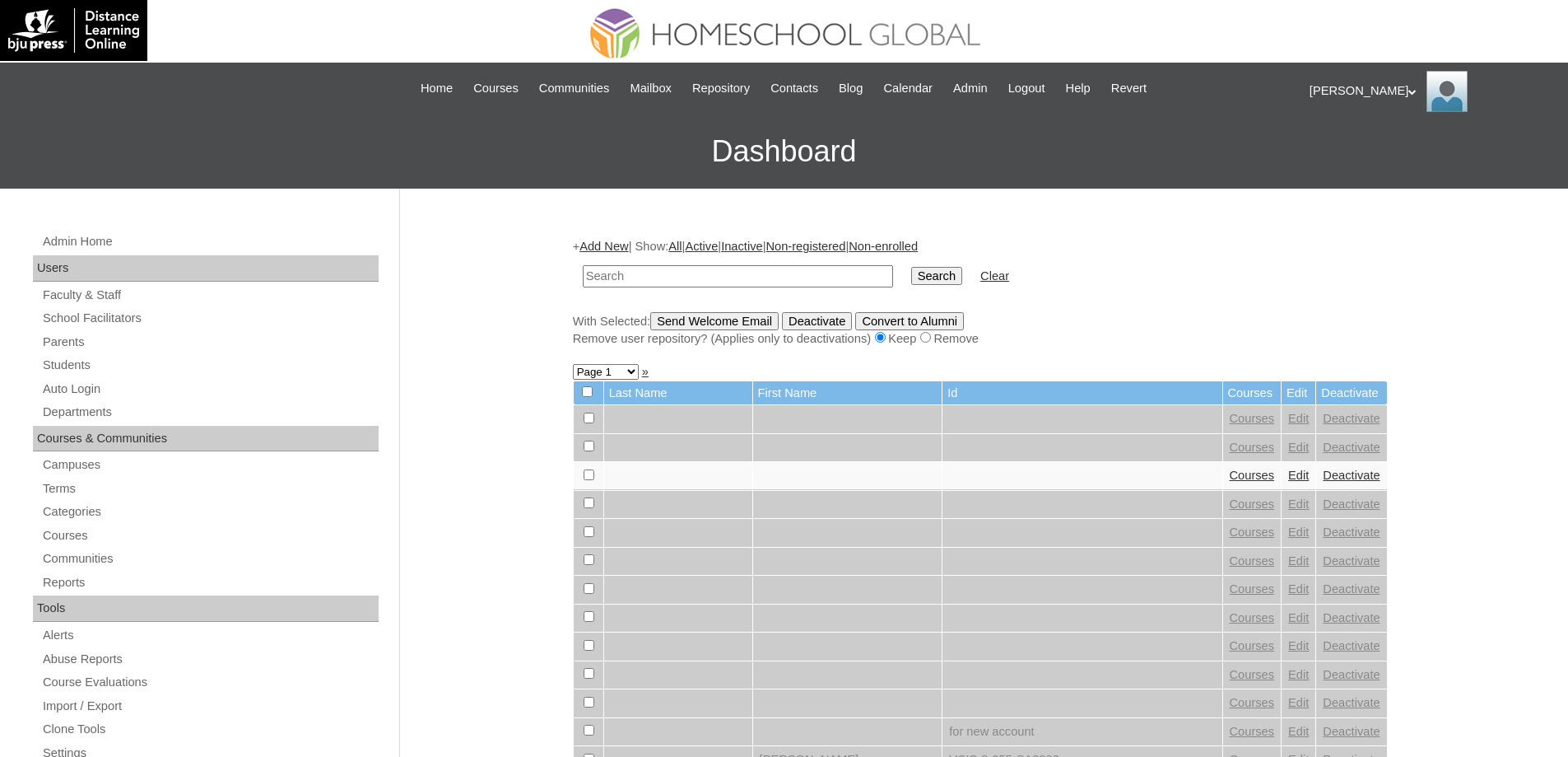
drag, startPoint x: 738, startPoint y: 284, endPoint x: 839, endPoint y: 280, distance: 101.1
click at [751, 282] on input "text" at bounding box center [737, 276] width 310 height 22
type input "Oberyn Ma"
click at [914, 273] on td "Search" at bounding box center [937, 276] width 68 height 38
click at [937, 273] on input "Search" at bounding box center [937, 276] width 51 height 18
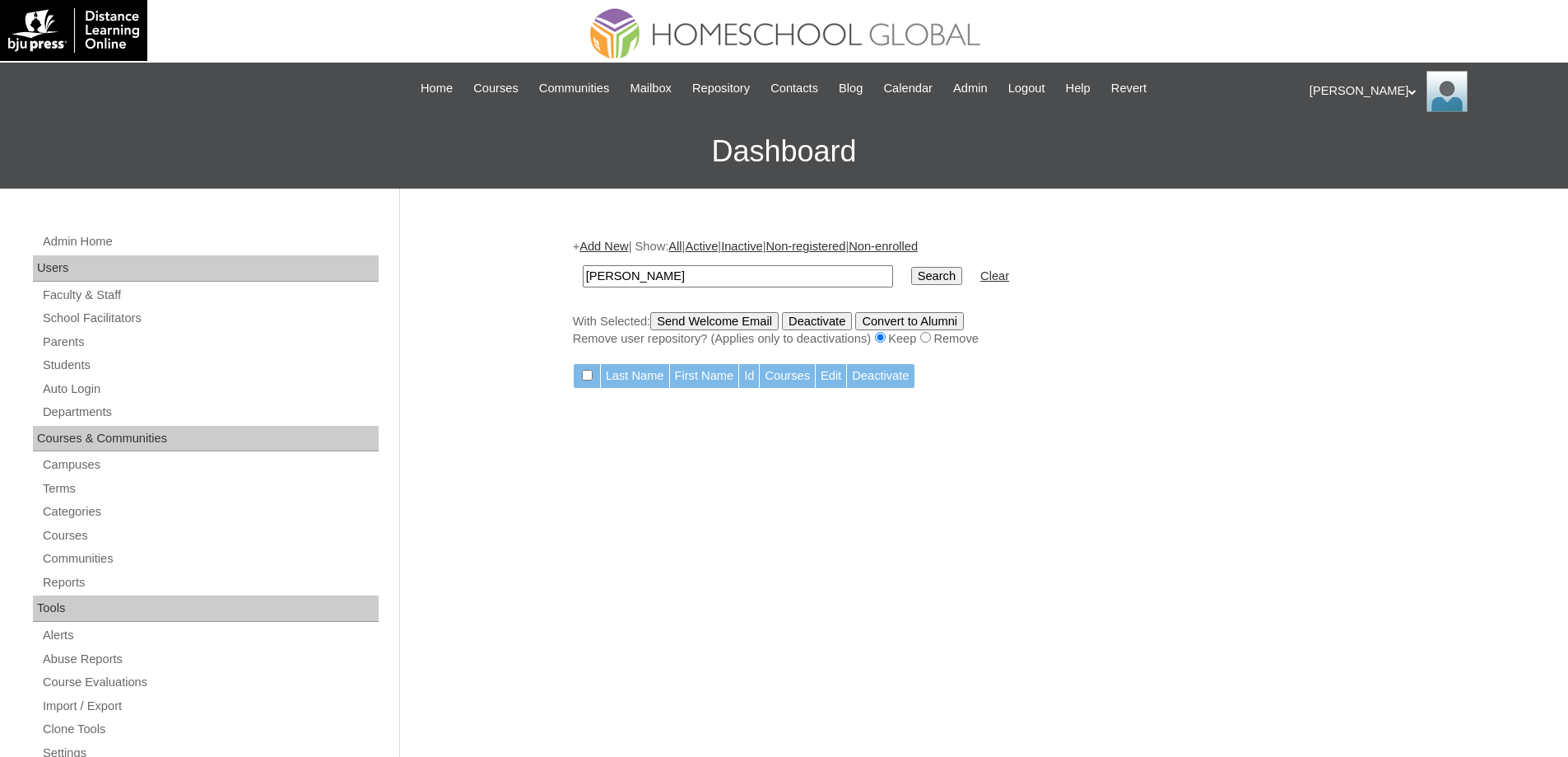
drag, startPoint x: 670, startPoint y: 272, endPoint x: 531, endPoint y: 258, distance: 139.7
click at [482, 259] on div "Admin Home Users Faculty & Staff School Facilitators Parents Students Auto Logi…" at bounding box center [784, 756] width 1568 height 1136
paste input "LAYBAL"
type input "OLAYBAL"
click at [949, 279] on input "Search" at bounding box center [937, 276] width 51 height 18
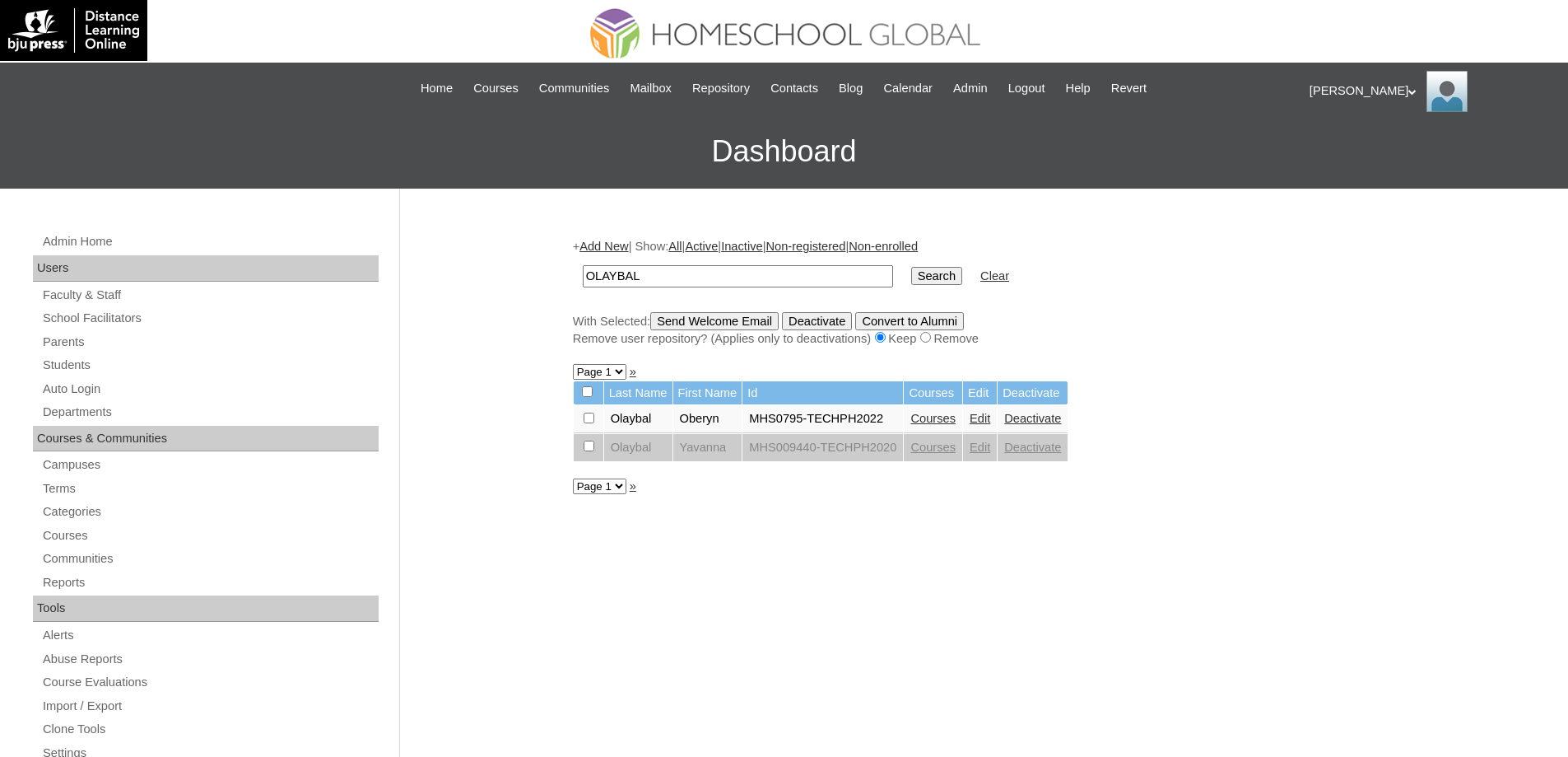
click at [955, 421] on link "Courses" at bounding box center [932, 418] width 45 height 13
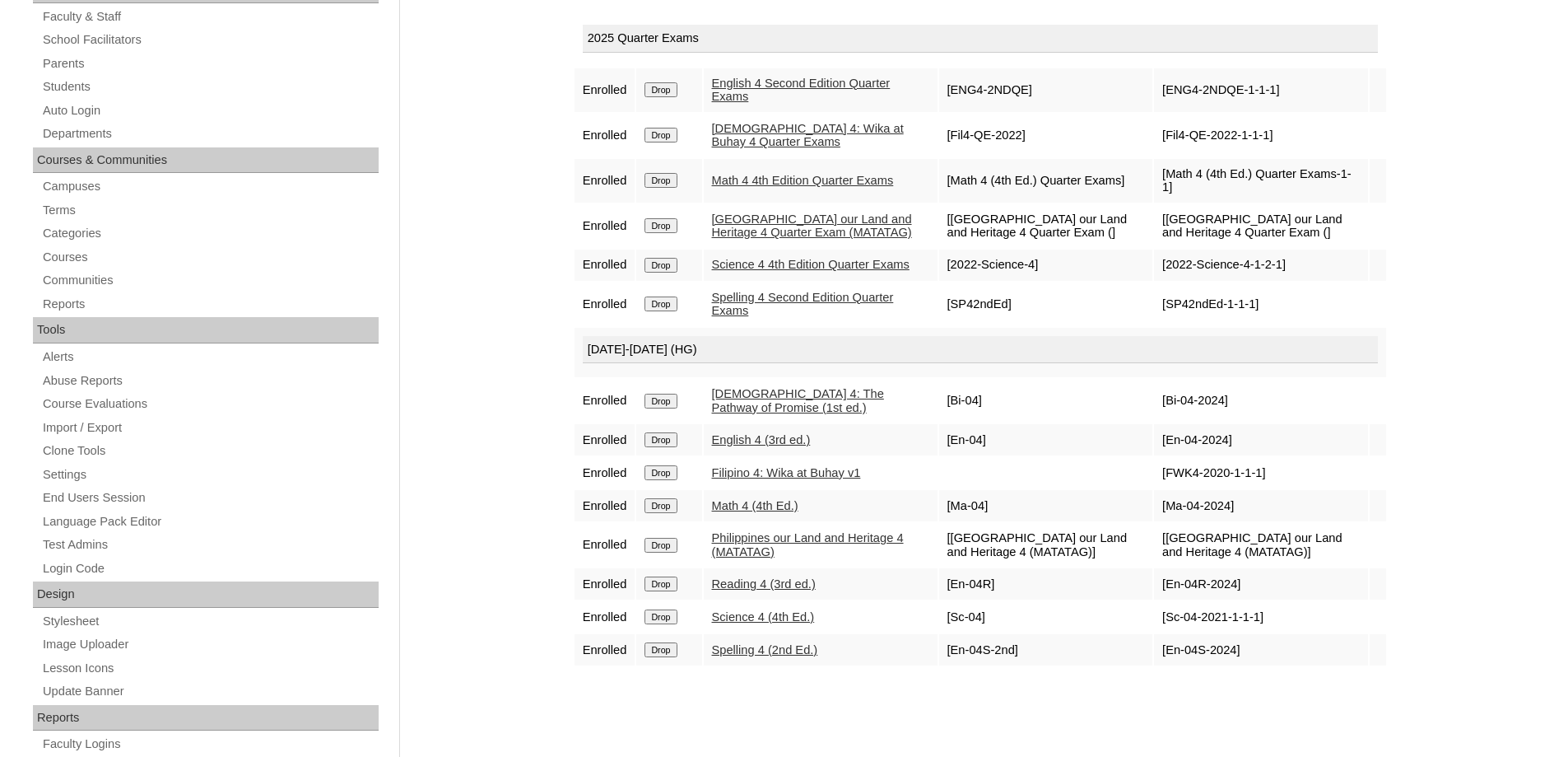
scroll to position [82, 0]
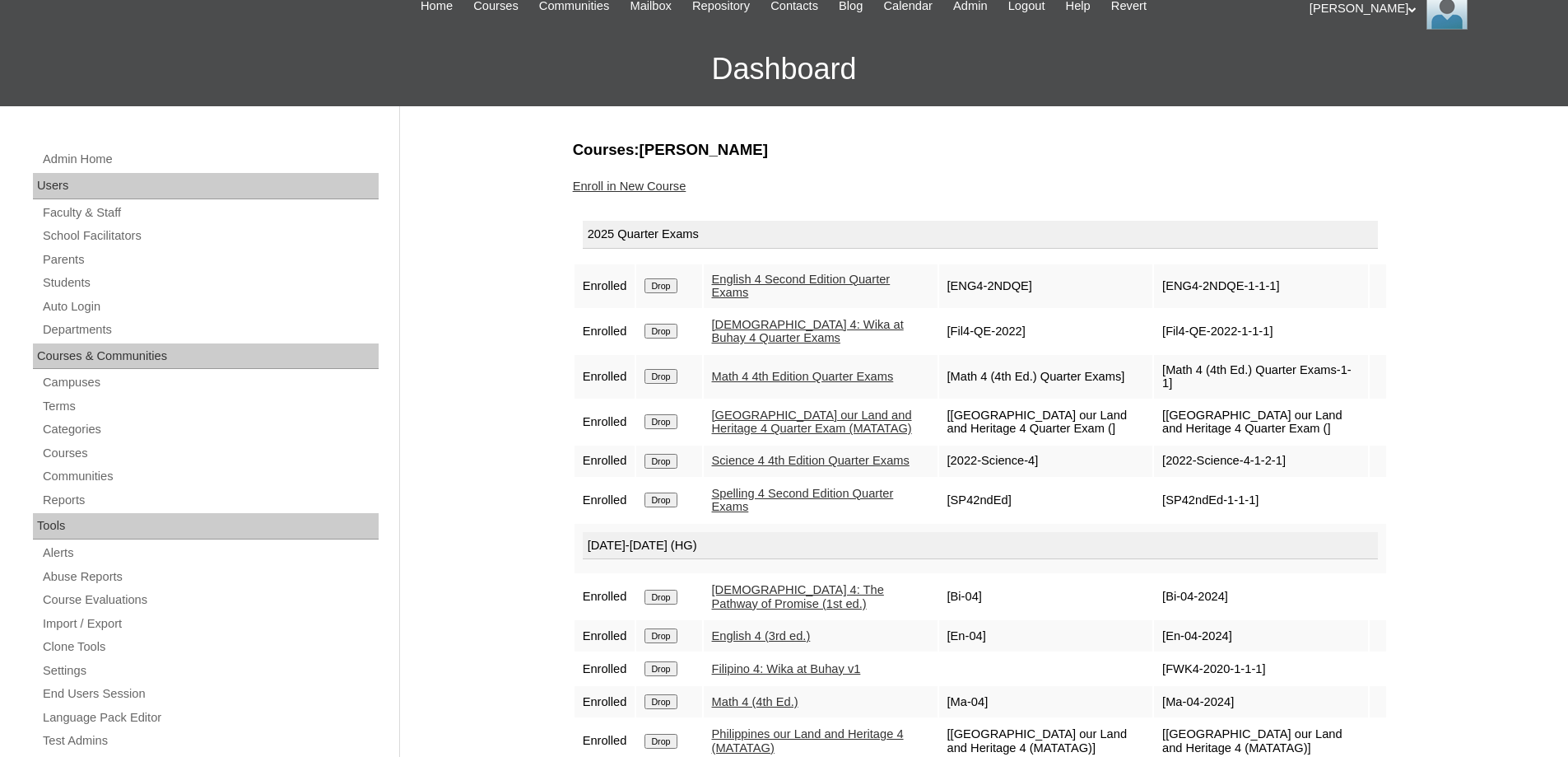
click at [661, 187] on link "Enroll in New Course" at bounding box center [629, 186] width 114 height 13
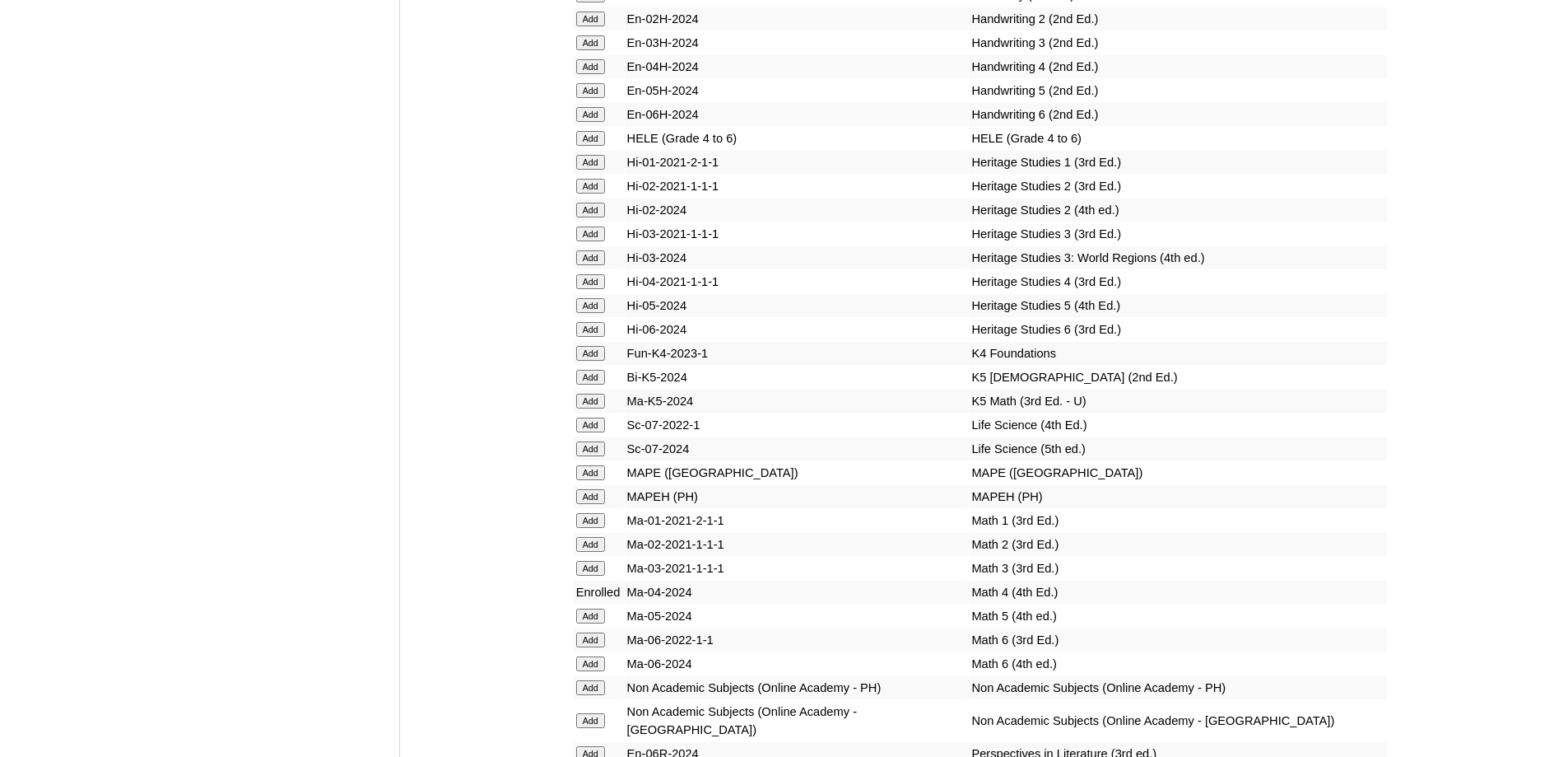
scroll to position [5896, 0]
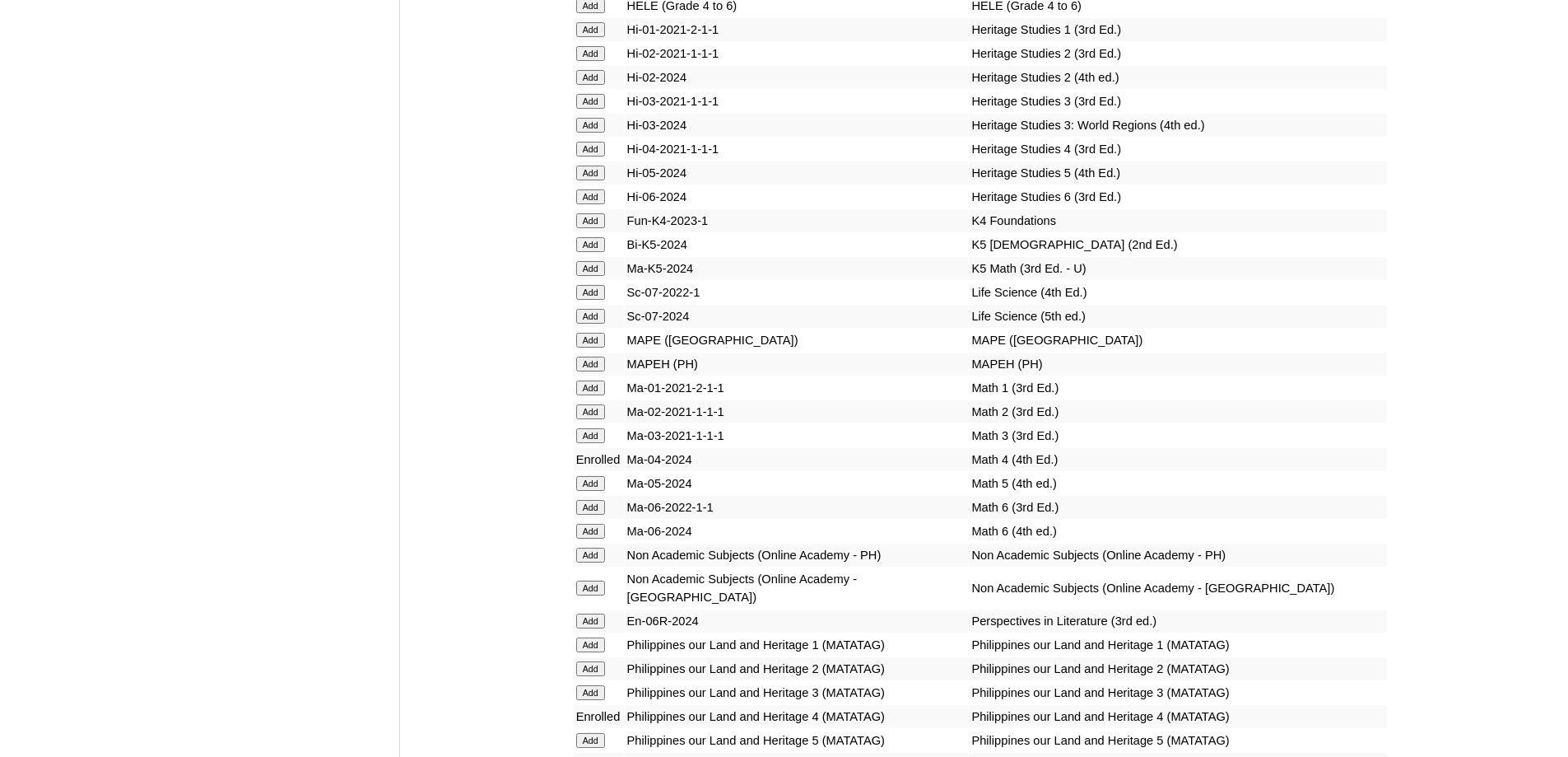
click at [593, 13] on input "Add" at bounding box center [590, 5] width 28 height 15
click at [600, 371] on input "Add" at bounding box center [590, 364] width 28 height 15
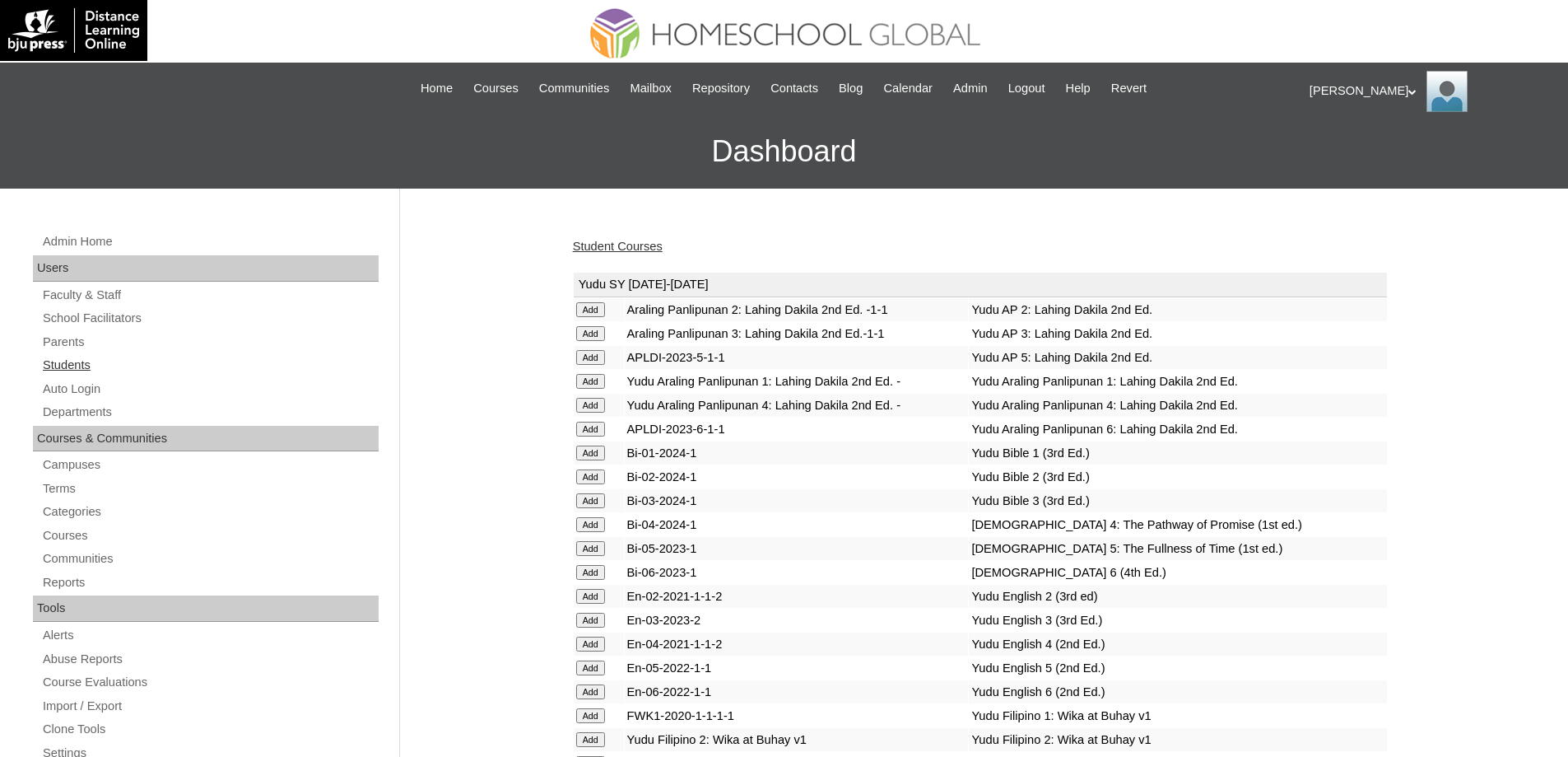
click at [199, 368] on link "Students" at bounding box center [210, 365] width 337 height 20
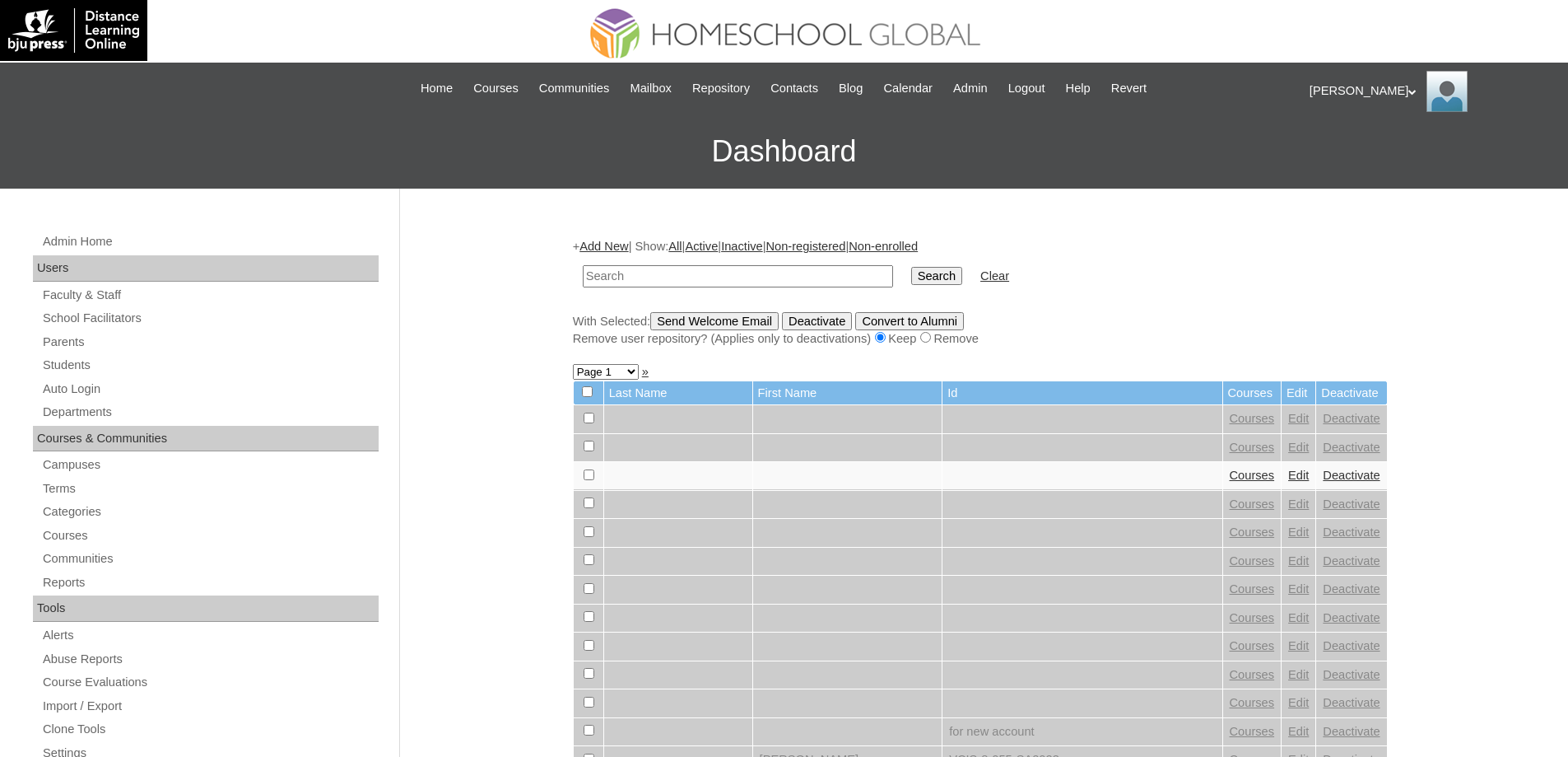
click at [706, 272] on input "text" at bounding box center [737, 276] width 310 height 22
type input "Juaquinn Ant"
click at [901, 280] on td "Juaquinn Ant" at bounding box center [737, 276] width 327 height 38
click at [942, 279] on input "Search" at bounding box center [937, 276] width 51 height 18
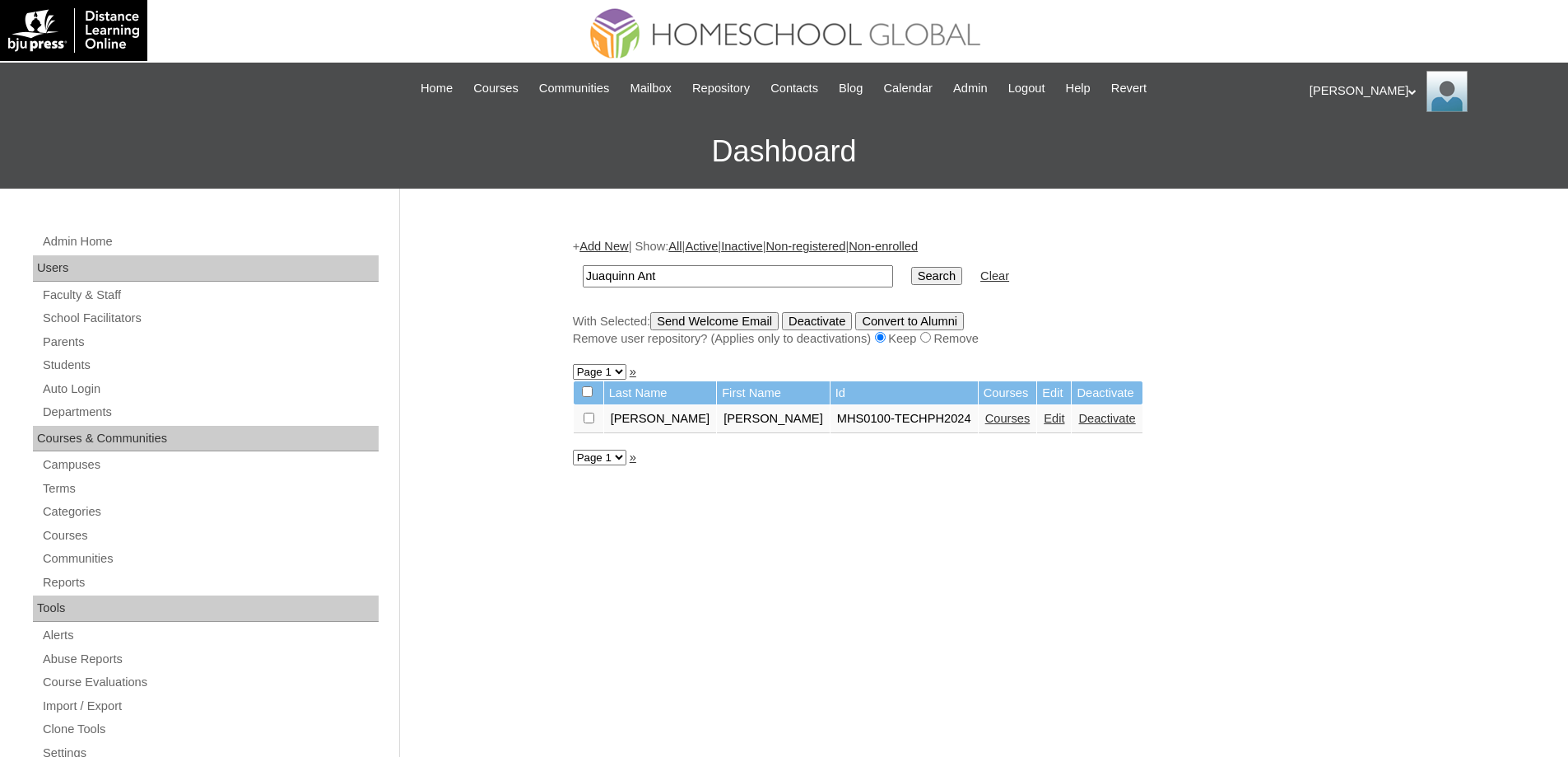
click at [995, 425] on link "Courses" at bounding box center [1007, 418] width 45 height 13
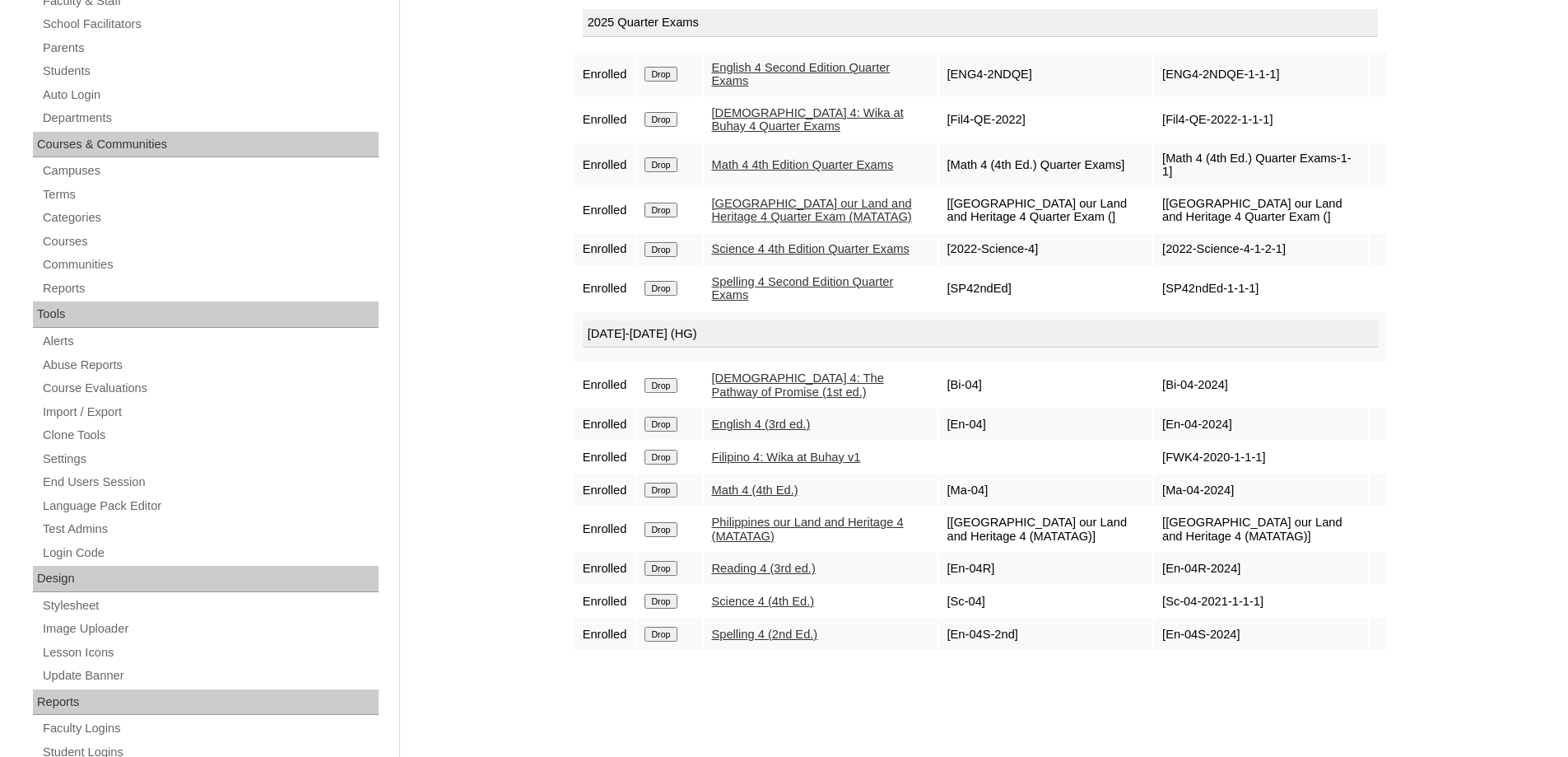
scroll to position [91, 0]
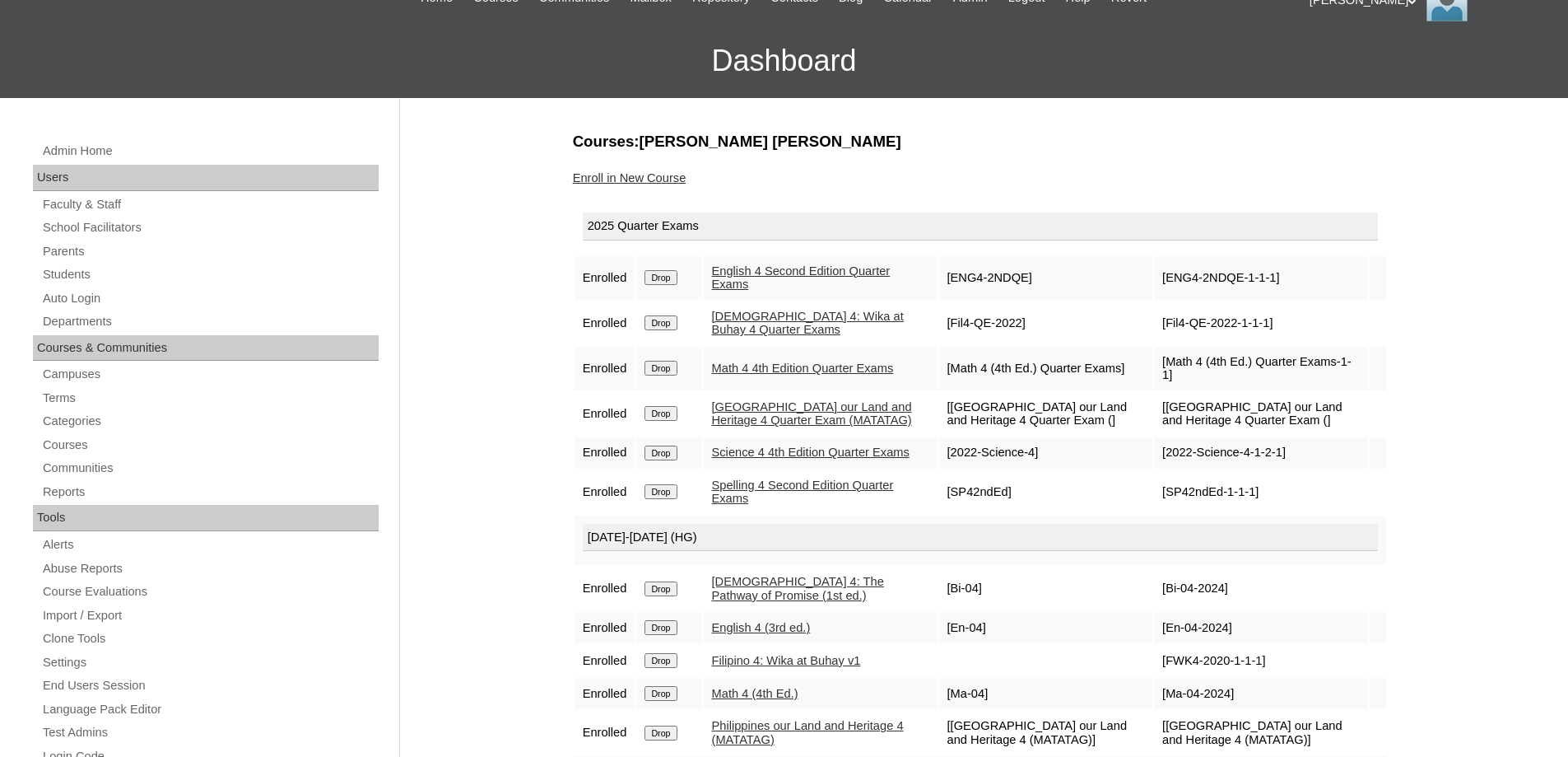
click at [660, 182] on link "Enroll in New Course" at bounding box center [629, 178] width 114 height 13
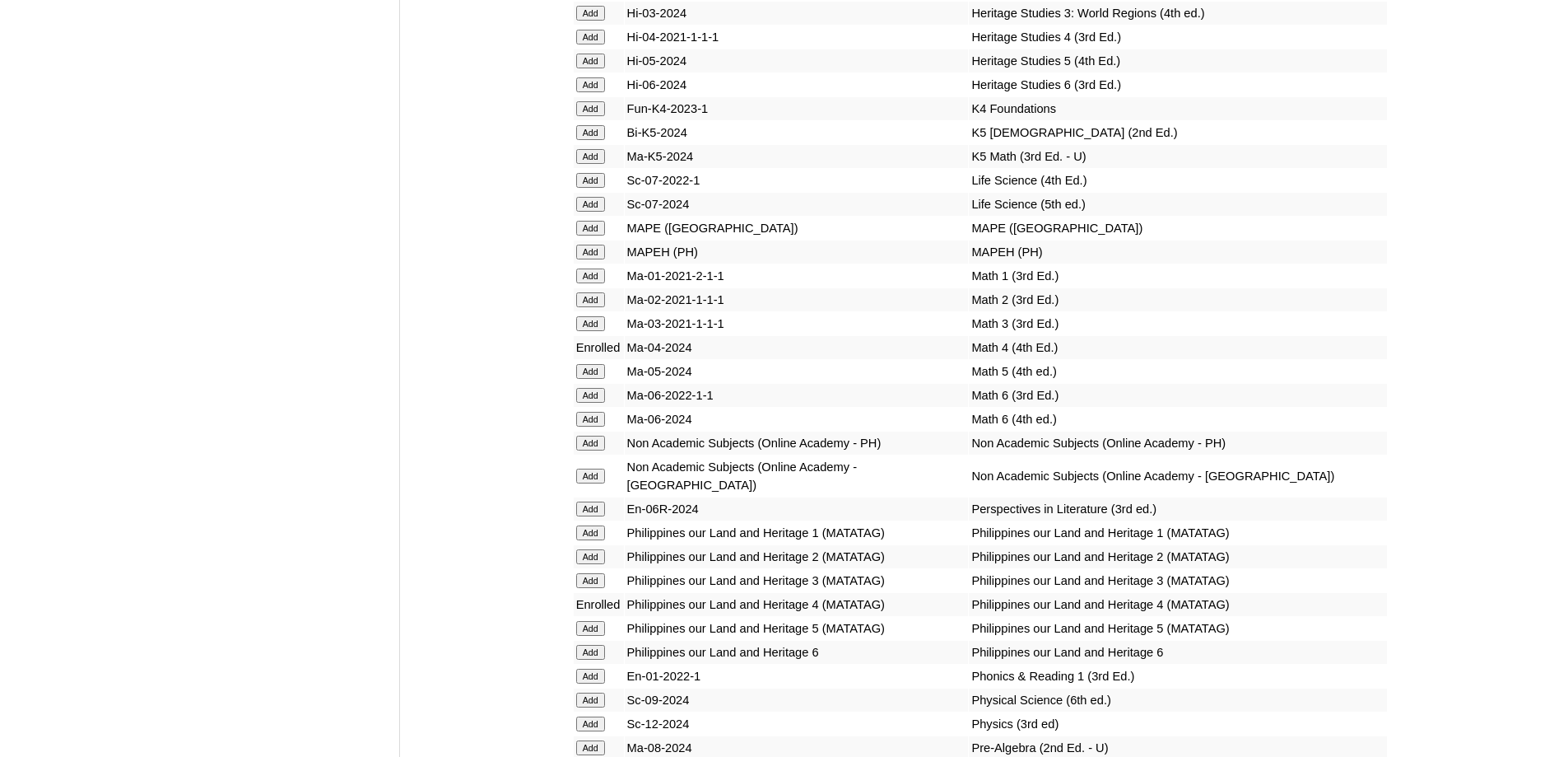
scroll to position [6001, 0]
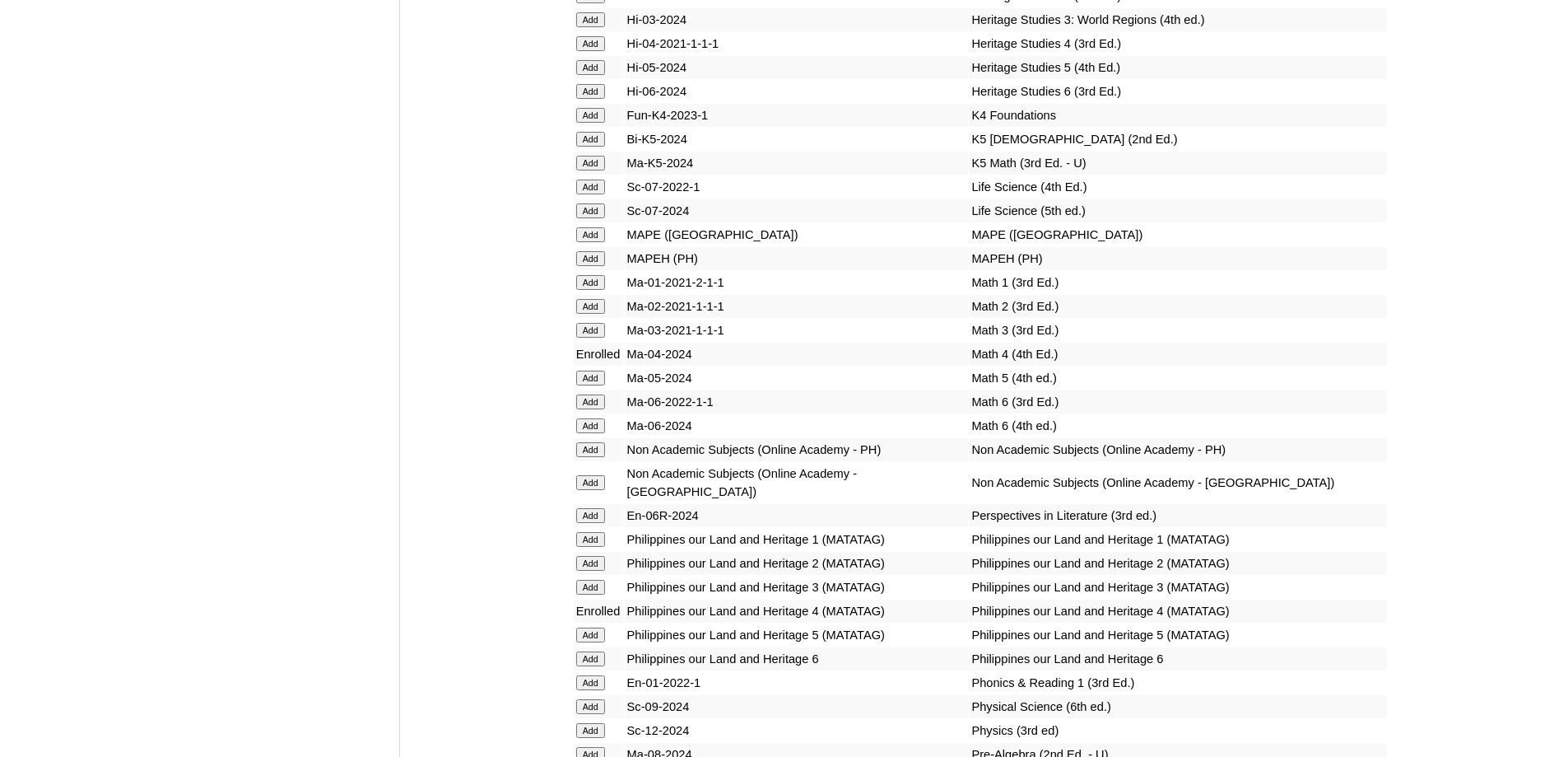
click at [590, 266] on input "Add" at bounding box center [590, 258] width 28 height 15
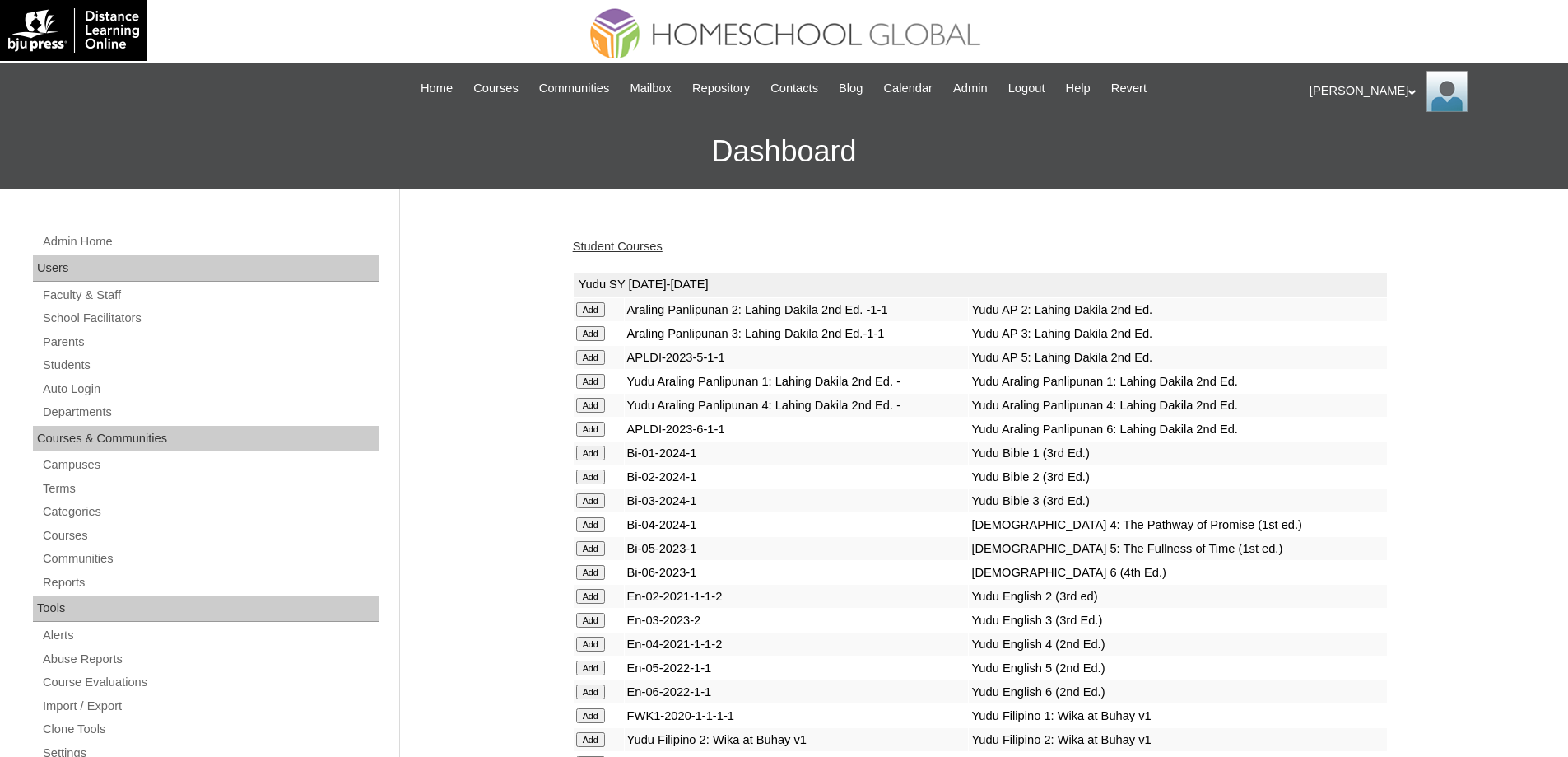
click at [642, 239] on link "Student Courses" at bounding box center [617, 246] width 90 height 13
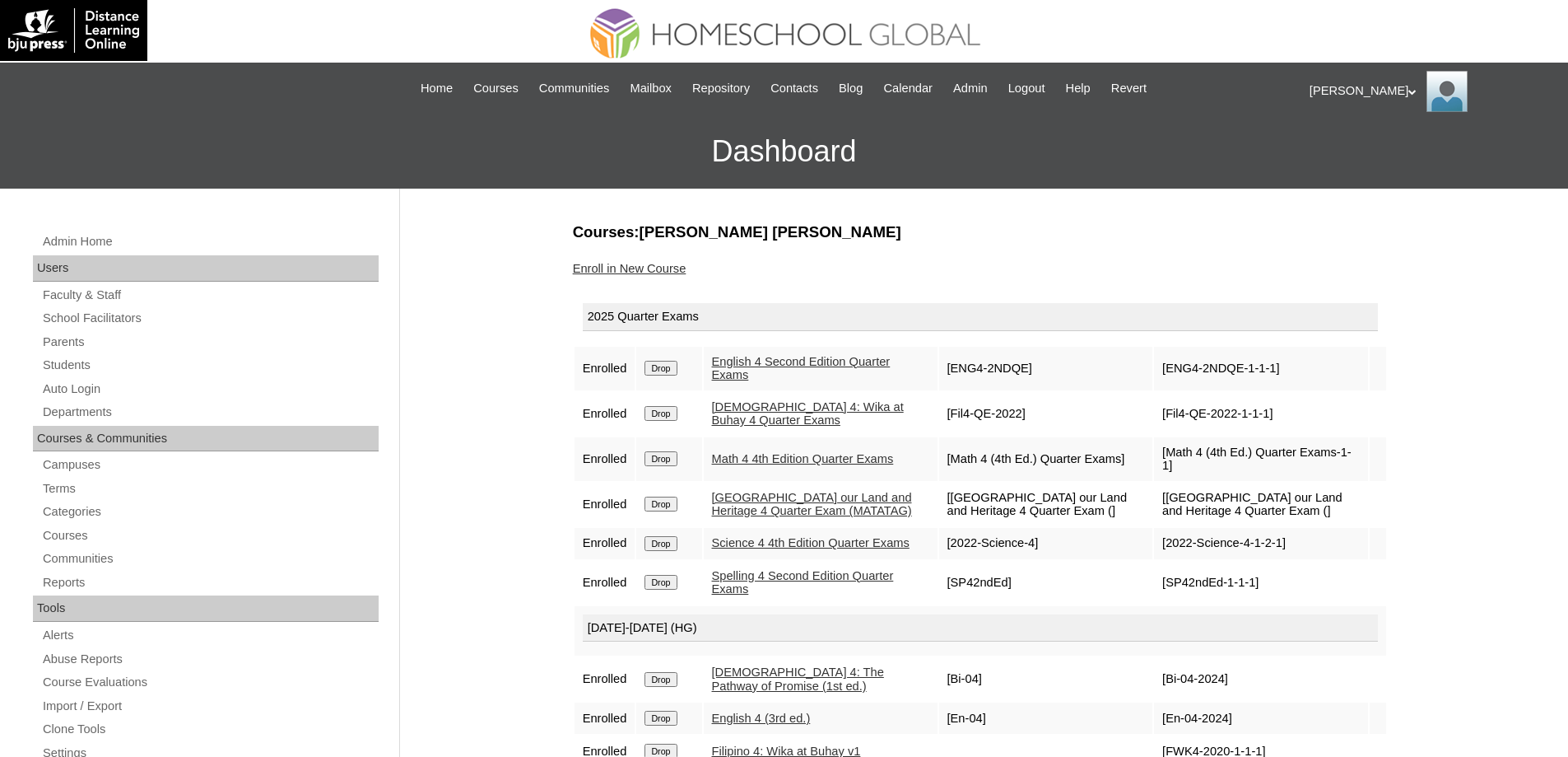
click at [112, 356] on link "Students" at bounding box center [210, 365] width 337 height 20
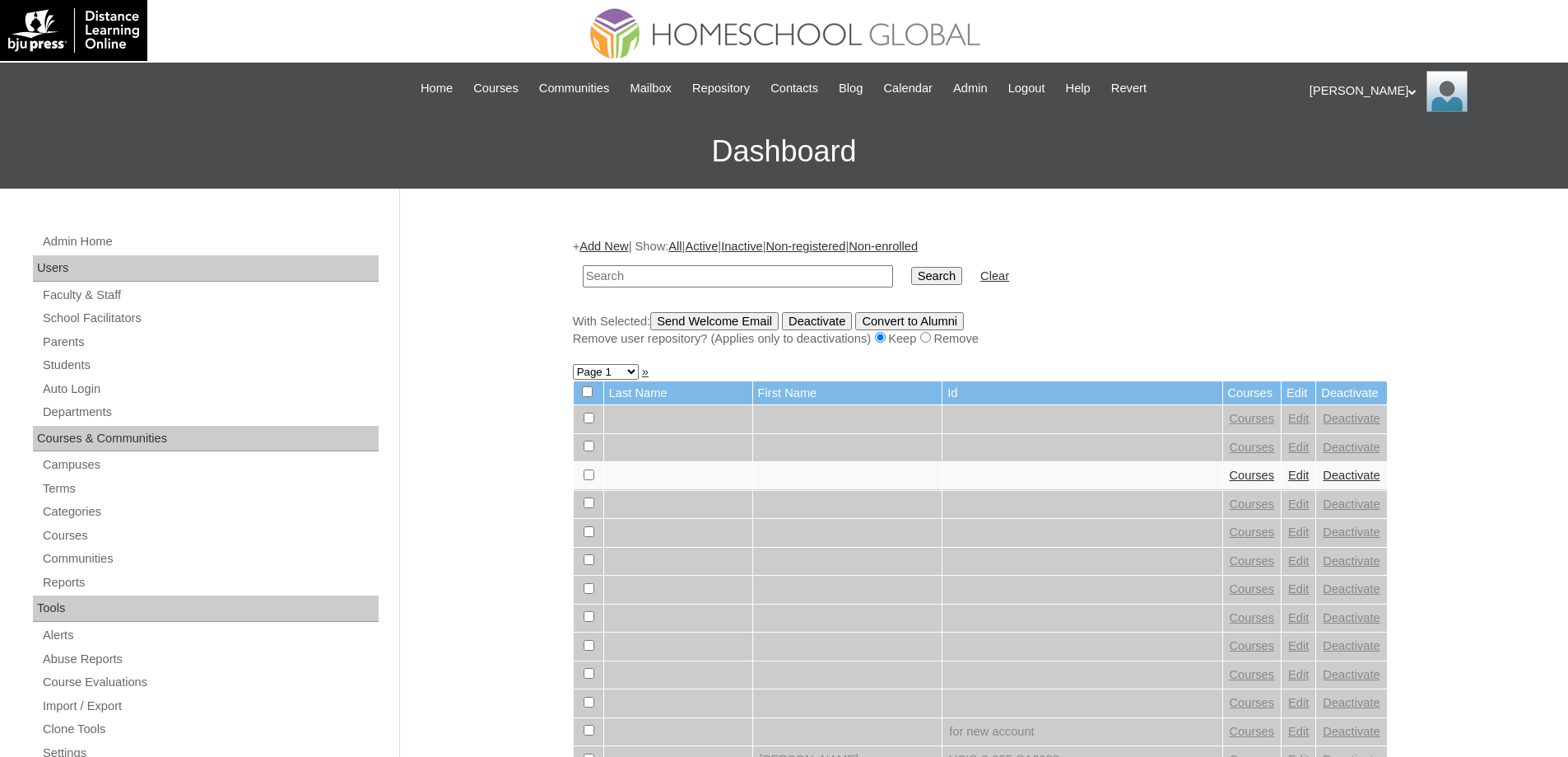
drag, startPoint x: 621, startPoint y: 279, endPoint x: 846, endPoint y: 286, distance: 225.1
click at [622, 279] on input "text" at bounding box center [737, 276] width 310 height 22
paste input "[PERSON_NAME]"
type input "[PERSON_NAME]"
drag, startPoint x: 905, startPoint y: 265, endPoint x: 934, endPoint y: 264, distance: 29.0
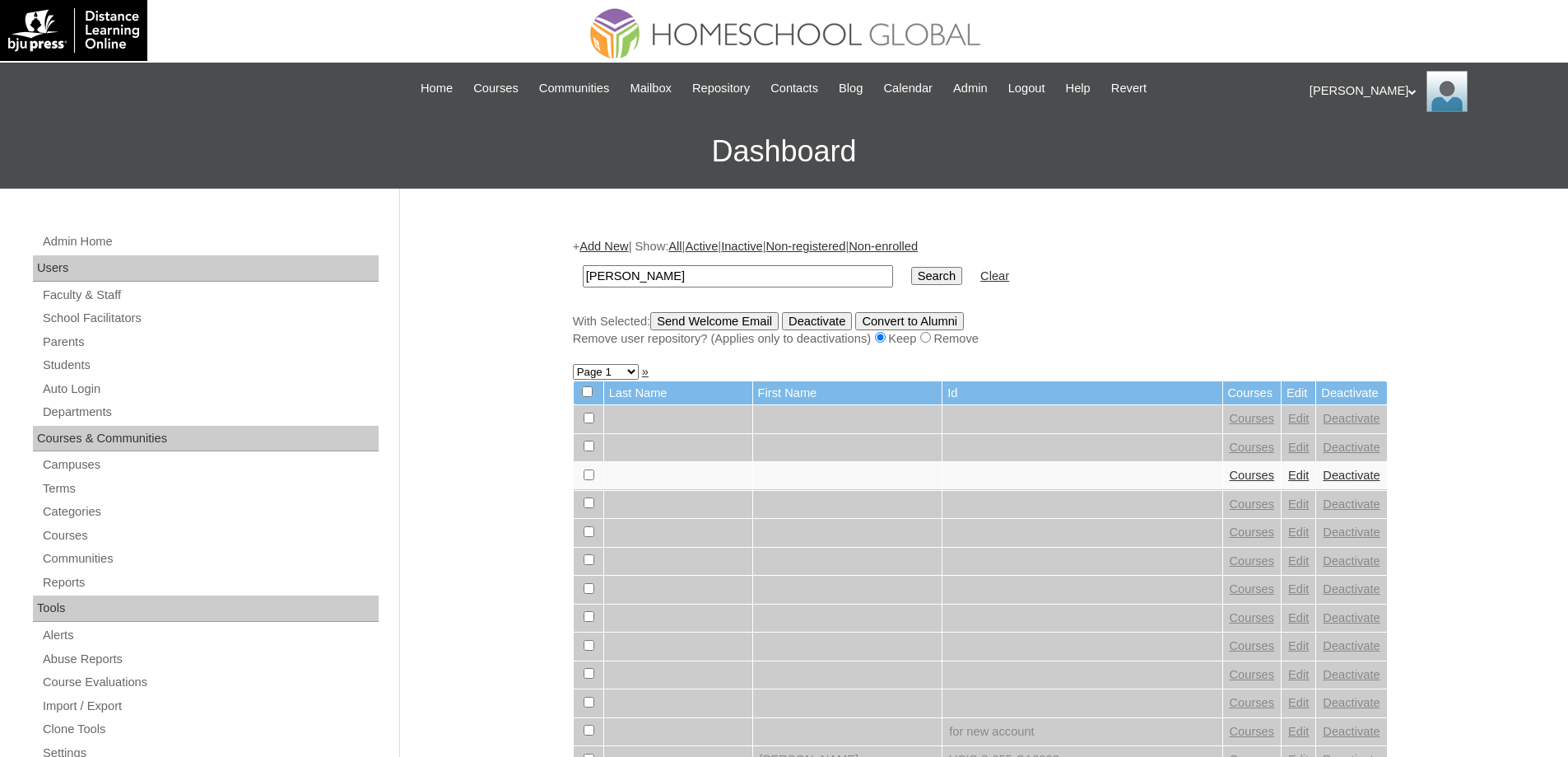
click at [912, 265] on table "[PERSON_NAME] Search Clear" at bounding box center [795, 277] width 446 height 42
click at [935, 264] on td "Search" at bounding box center [937, 276] width 68 height 38
click at [940, 279] on input "Search" at bounding box center [937, 276] width 51 height 18
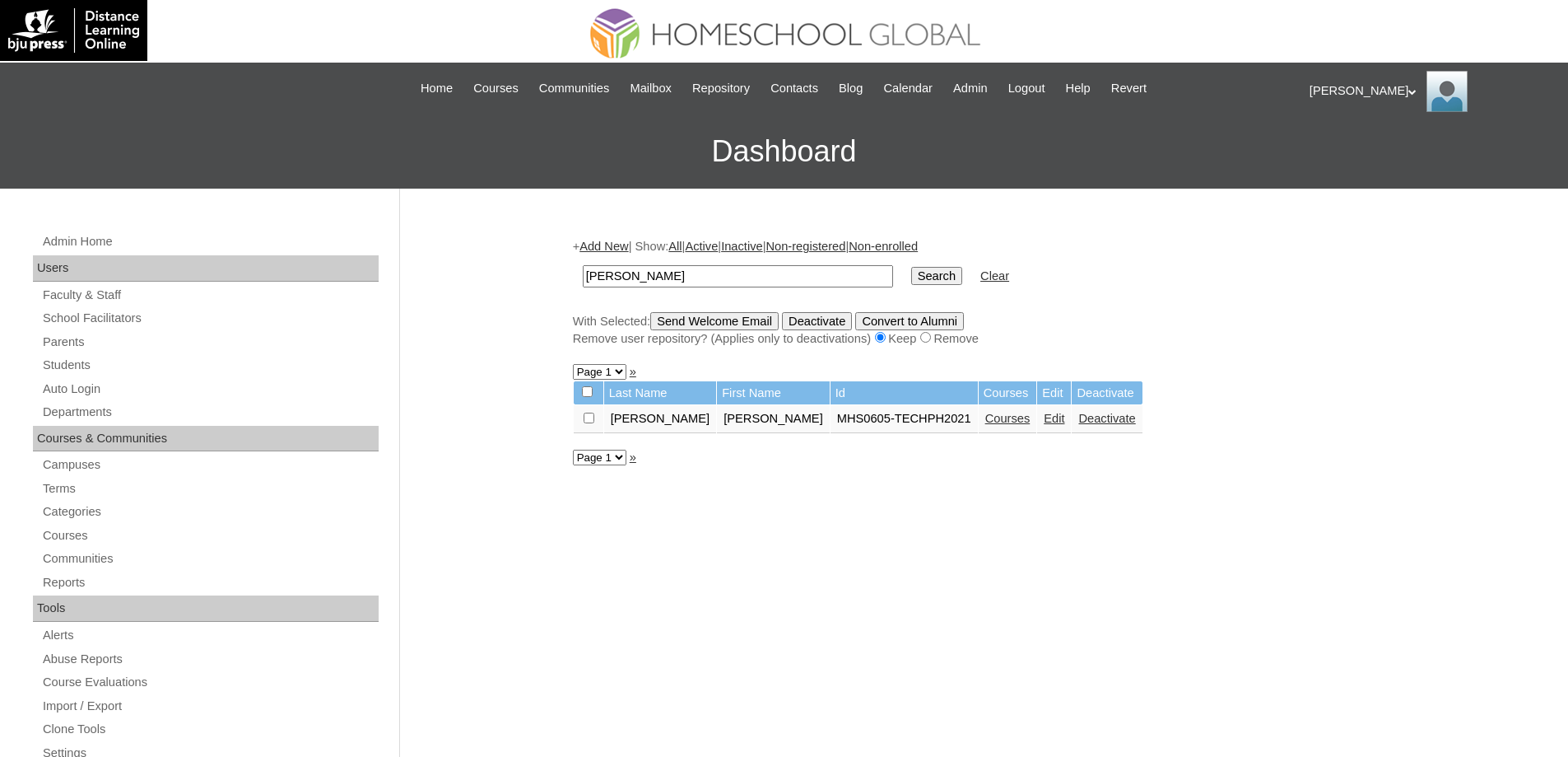
click at [1007, 418] on link "Courses" at bounding box center [1007, 418] width 45 height 13
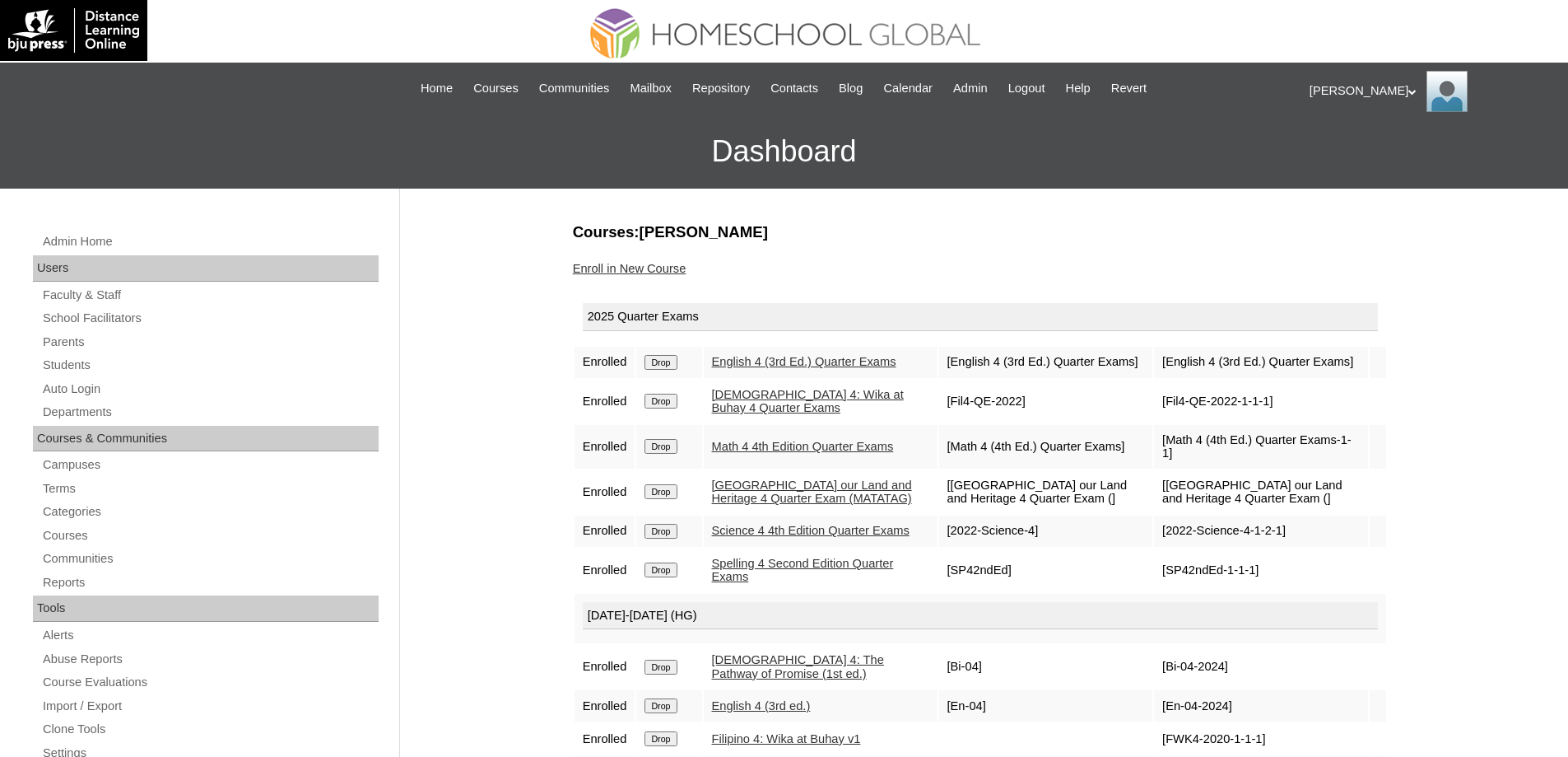
click at [648, 264] on link "Enroll in New Course" at bounding box center [629, 269] width 114 height 13
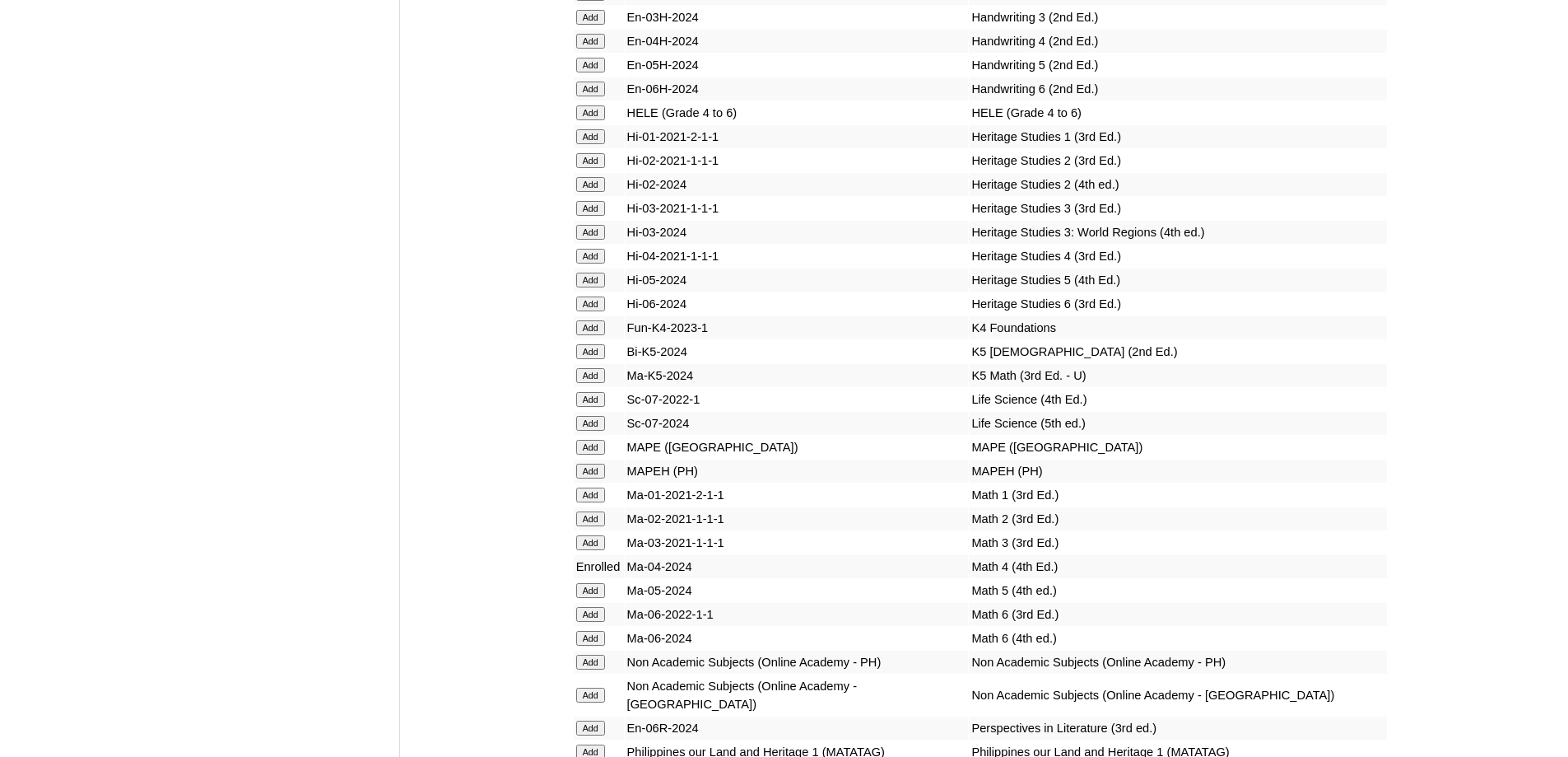
scroll to position [5814, 0]
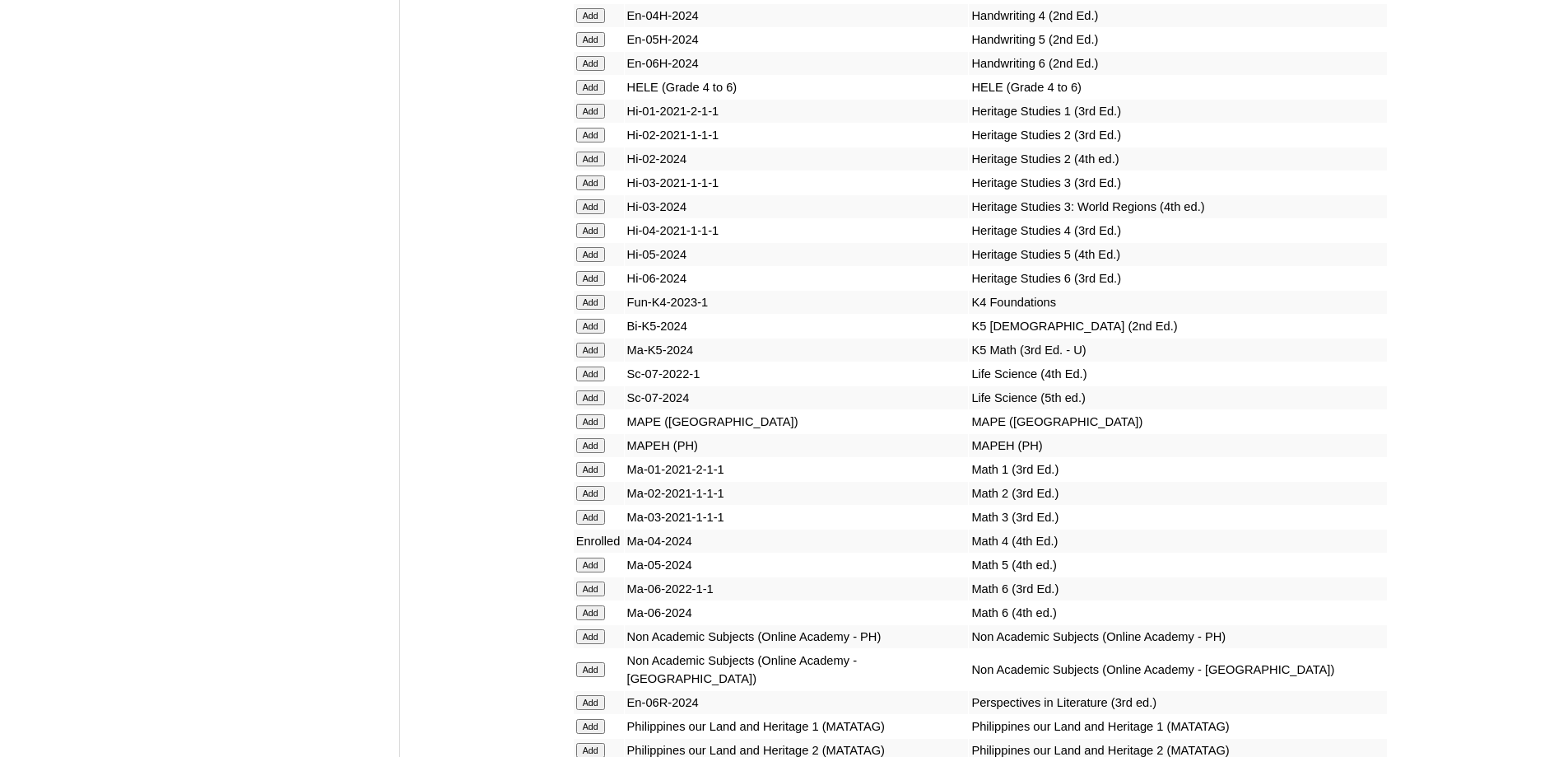
click at [601, 453] on input "Add" at bounding box center [590, 445] width 28 height 15
click at [595, 94] on input "Add" at bounding box center [590, 87] width 28 height 15
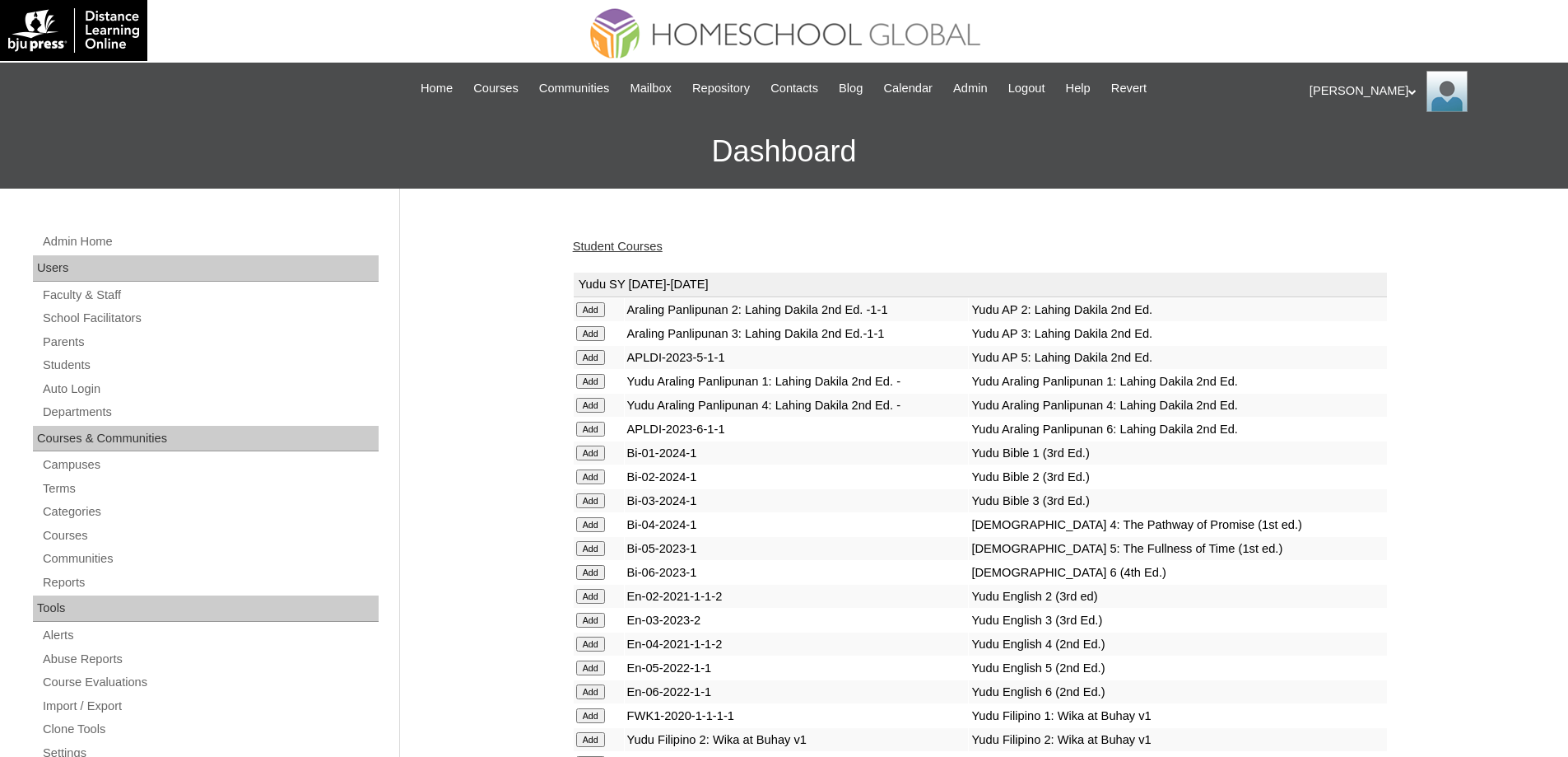
click at [641, 249] on link "Student Courses" at bounding box center [617, 246] width 90 height 13
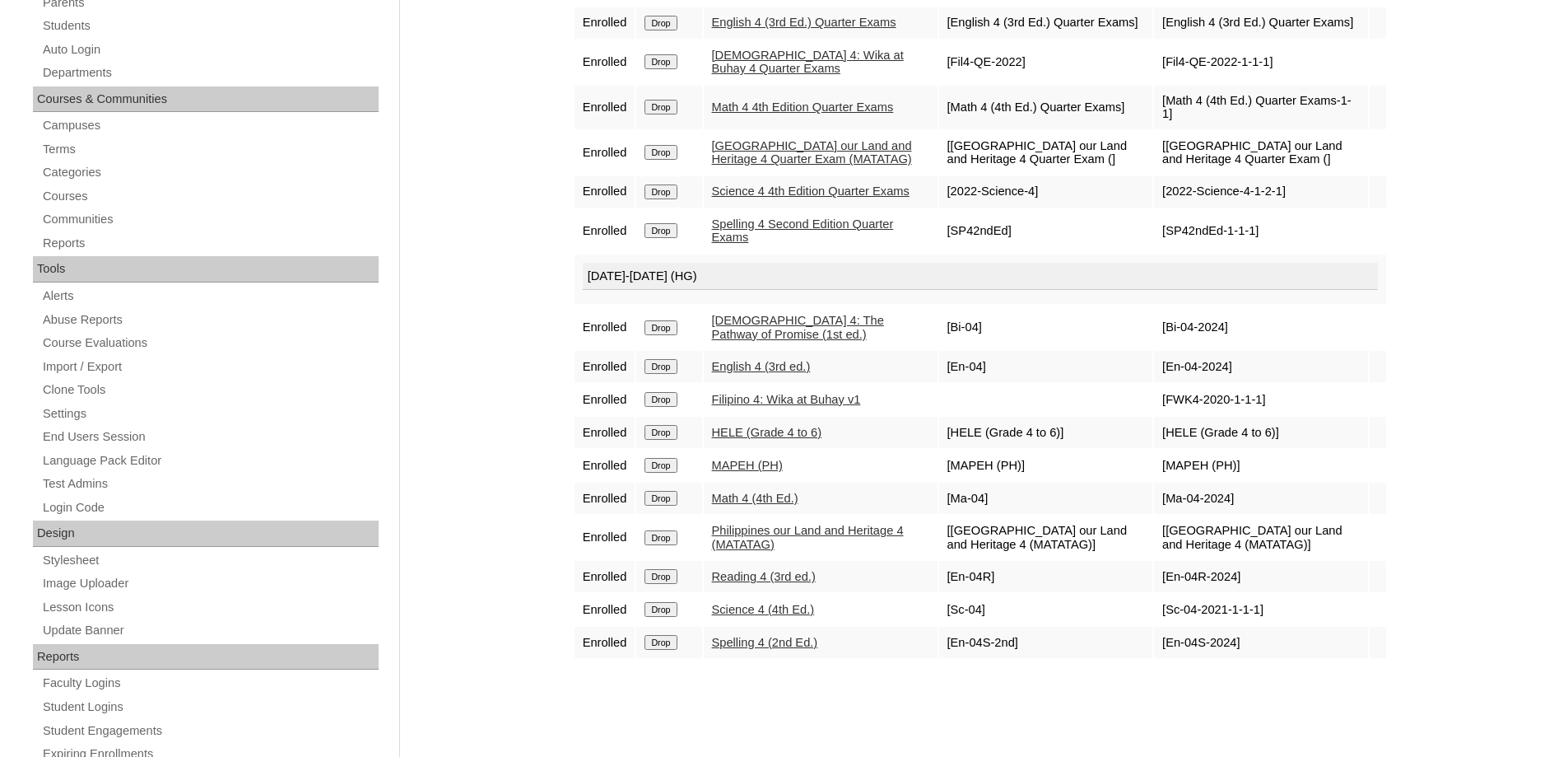
scroll to position [329, 0]
